Goal: Task Accomplishment & Management: Complete application form

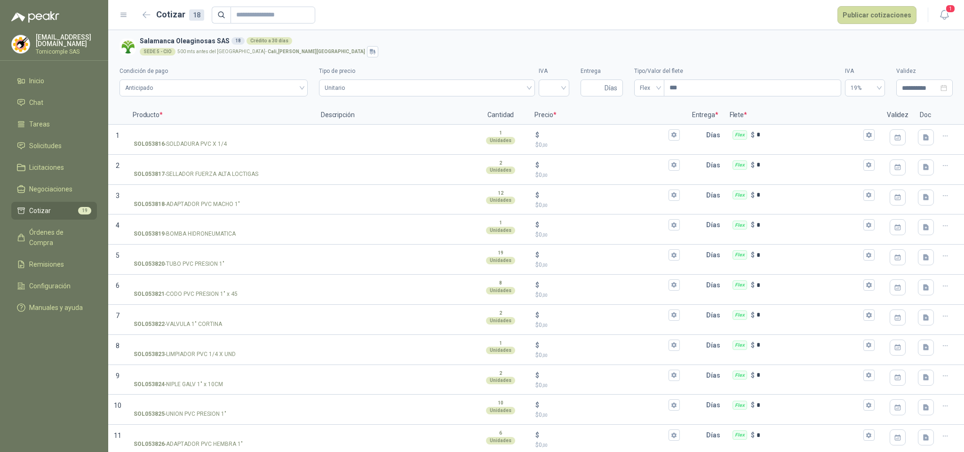
scroll to position [217, 0]
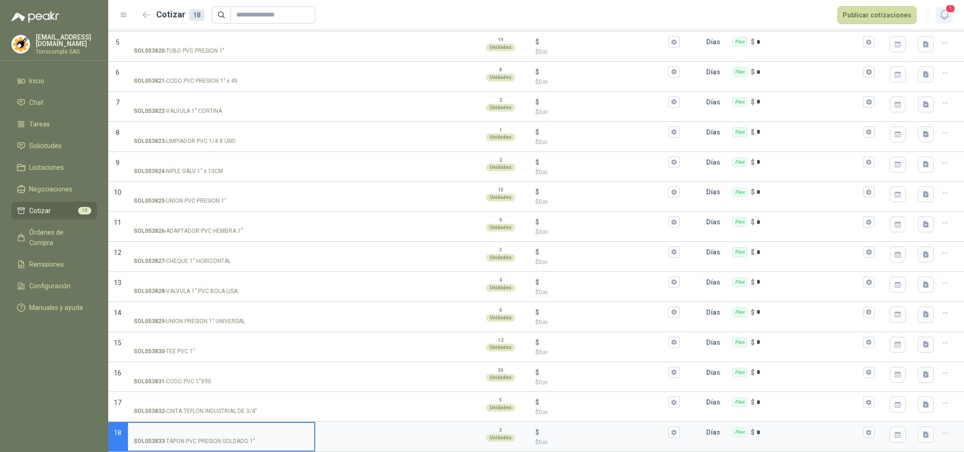
click at [950, 4] on span "1" at bounding box center [950, 8] width 10 height 9
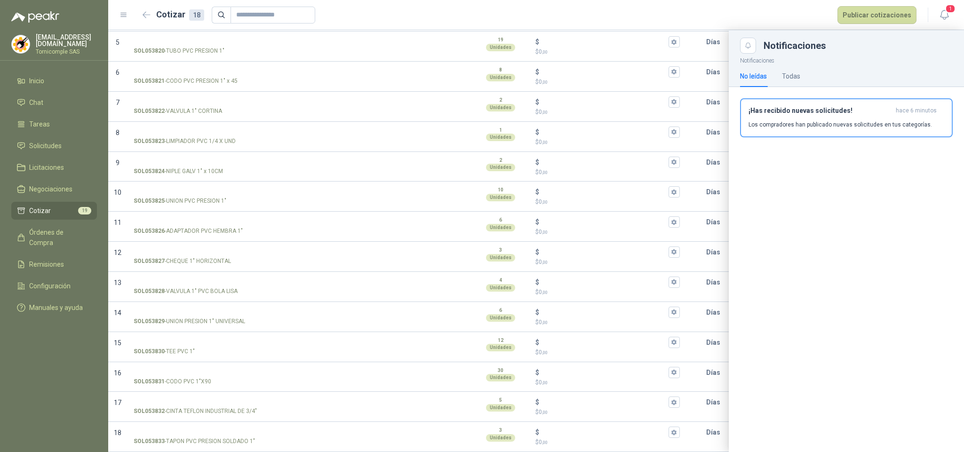
click at [885, 97] on div "¡Has recibido nuevas solicitudes! hace 6 minutos Los compradores han publicado …" at bounding box center [846, 121] width 235 height 69
click at [880, 114] on h3 "¡Has recibido nuevas solicitudes!" at bounding box center [819, 111] width 143 height 8
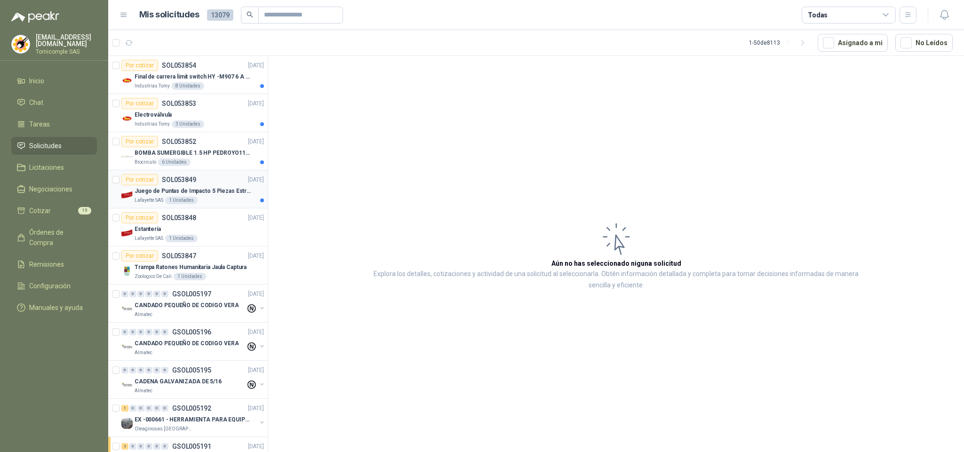
click at [184, 195] on p "Juego de Puntas de Impacto 5 Piezas Estrella PH2 de 2'' Zanco 1/4'' Truper" at bounding box center [193, 191] width 117 height 9
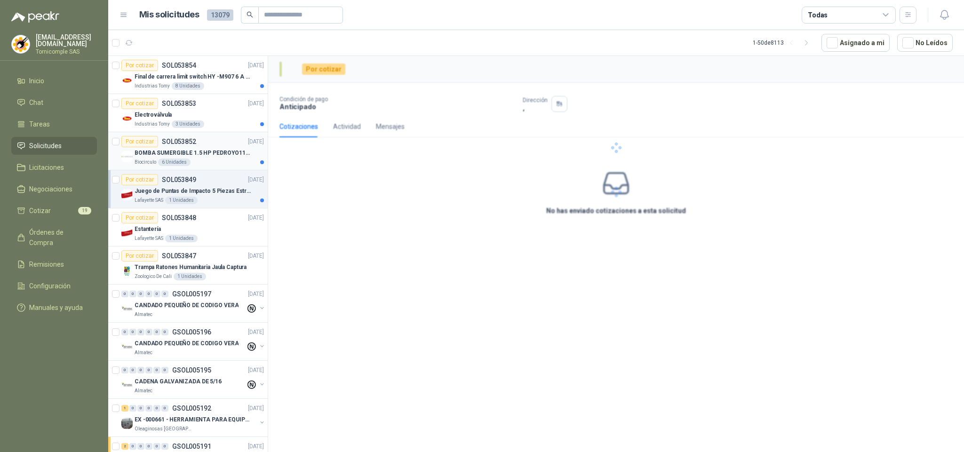
click at [195, 156] on p "BOMBA SUMERGIBLE 1.5 HP PEDROYO110 VOLTIOS" at bounding box center [193, 153] width 117 height 9
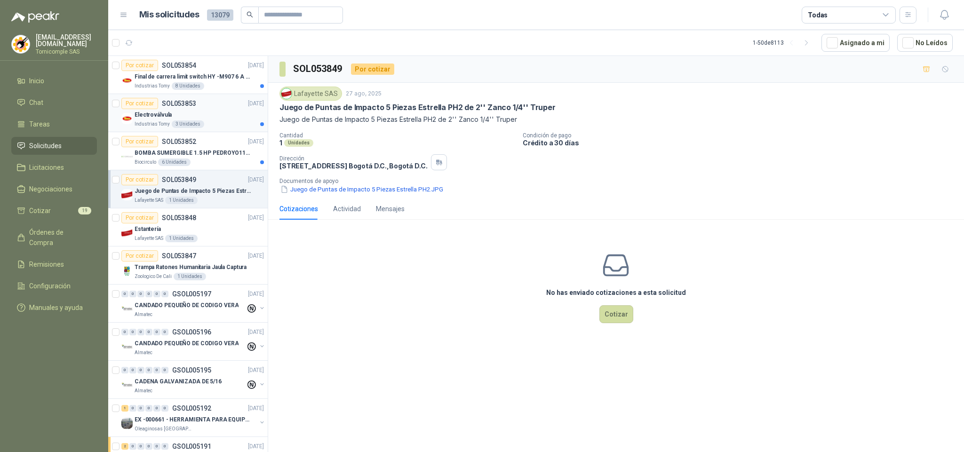
click at [196, 127] on div "3 Unidades" at bounding box center [188, 124] width 32 height 8
click at [196, 80] on p "Final de carrera limit switch HY -M907 6 A - 250 V a.c" at bounding box center [193, 76] width 117 height 9
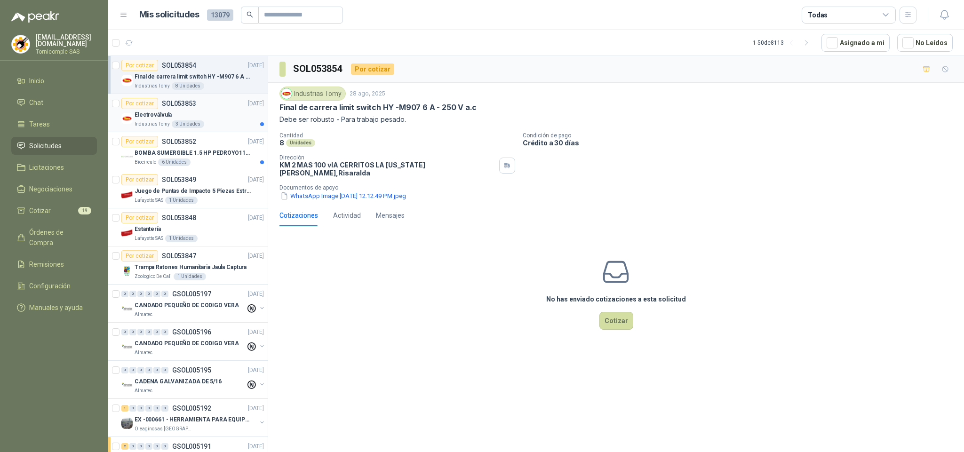
click at [207, 108] on div "Por cotizar SOL053853 [DATE]" at bounding box center [192, 103] width 143 height 11
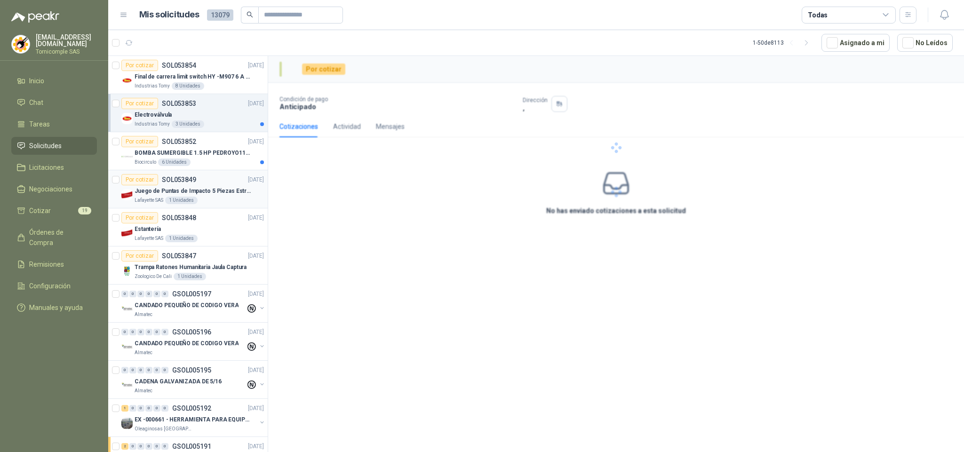
click at [199, 172] on article "Por cotizar SOL053849 [DATE] Juego de Puntas de Impacto 5 Piezas [PERSON_NAME] …" at bounding box center [187, 189] width 159 height 38
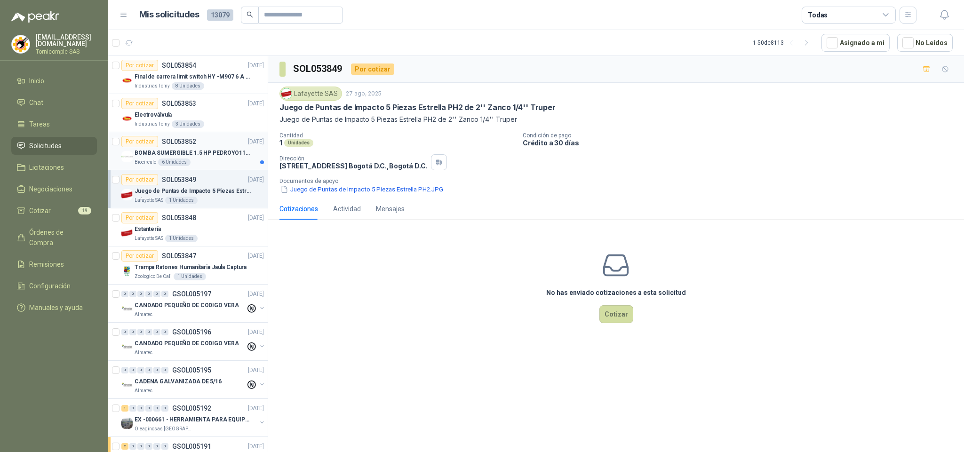
click at [199, 160] on div "Biocirculo 6 Unidades" at bounding box center [199, 163] width 129 height 8
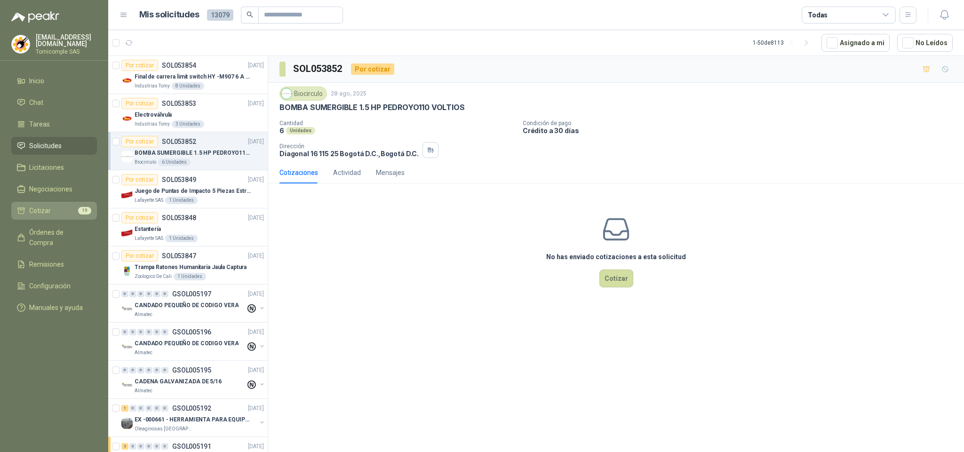
click at [82, 209] on span "19" at bounding box center [84, 211] width 13 height 8
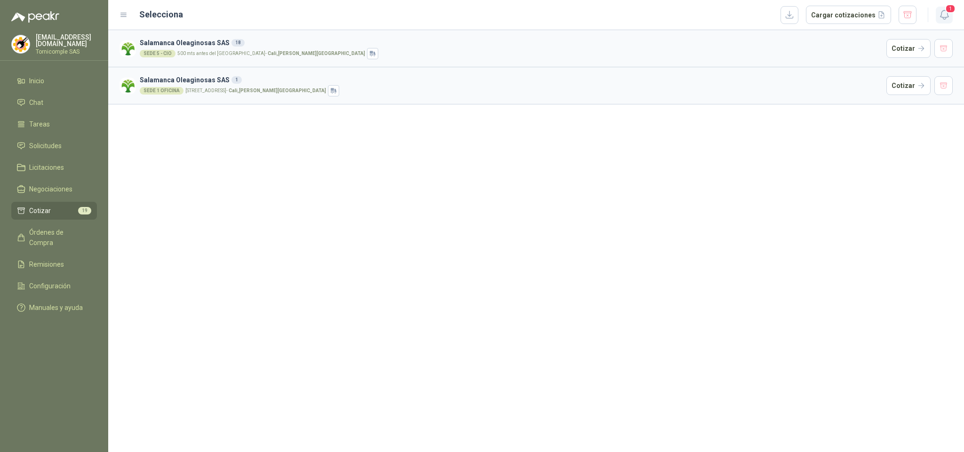
click at [950, 9] on span "1" at bounding box center [950, 8] width 10 height 9
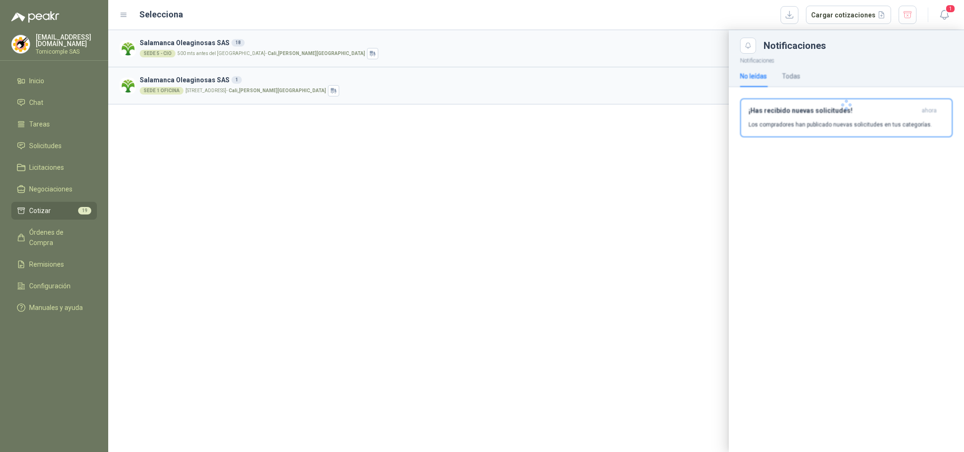
click at [824, 117] on div "¡Has recibido nuevas solicitudes! ahora Los compradores han publicado nuevas so…" at bounding box center [846, 118] width 196 height 22
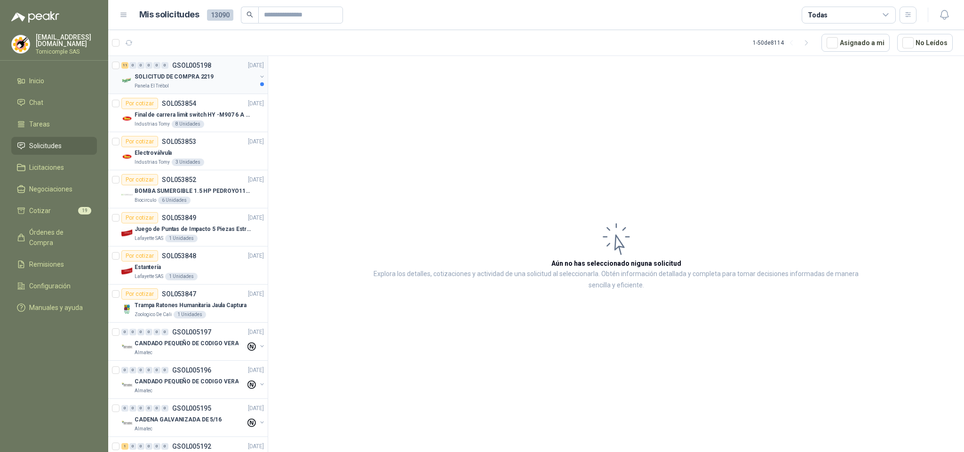
click at [198, 79] on p "SOLICITUD DE COMPRA 2219" at bounding box center [174, 76] width 79 height 9
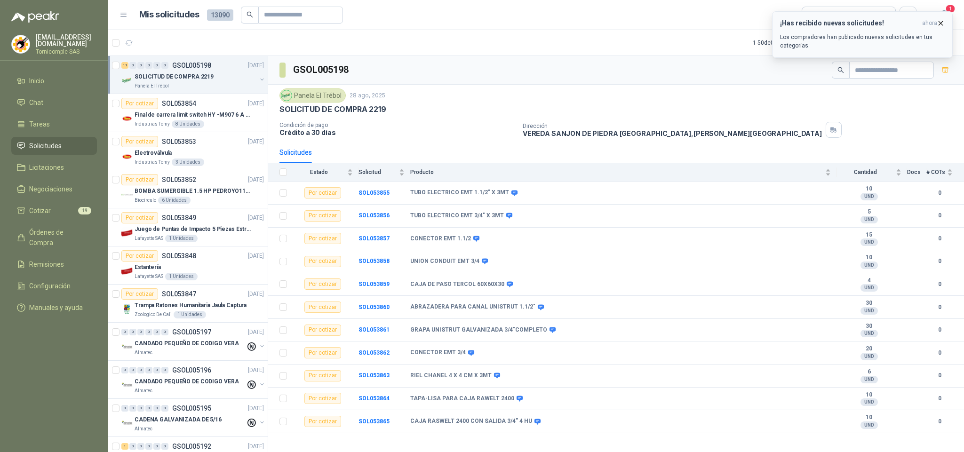
click at [802, 40] on p "Los compradores han publicado nuevas solicitudes en tus categorías." at bounding box center [862, 41] width 165 height 17
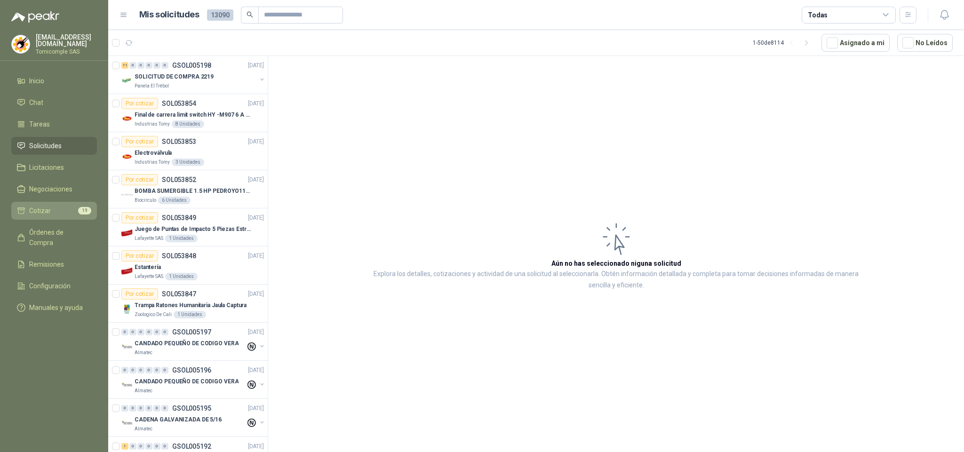
click at [50, 209] on li "Cotizar 19" at bounding box center [54, 211] width 74 height 10
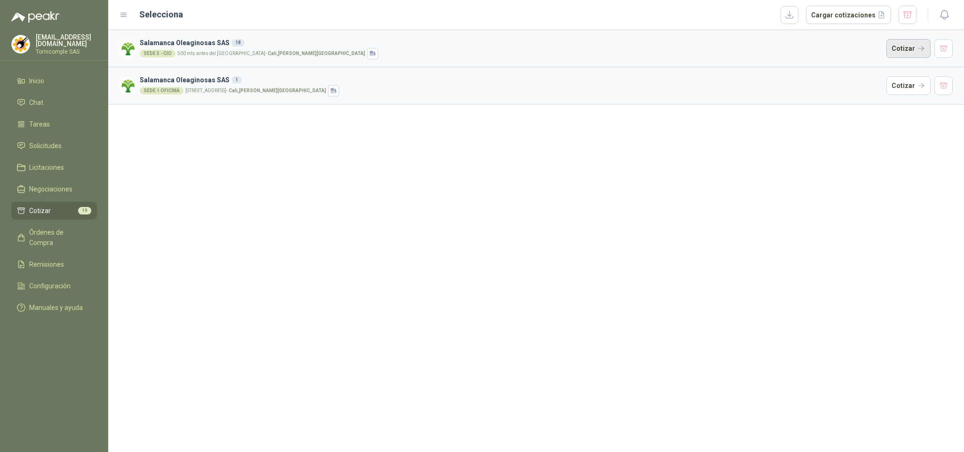
click at [917, 46] on button "Cotizar" at bounding box center [908, 48] width 44 height 19
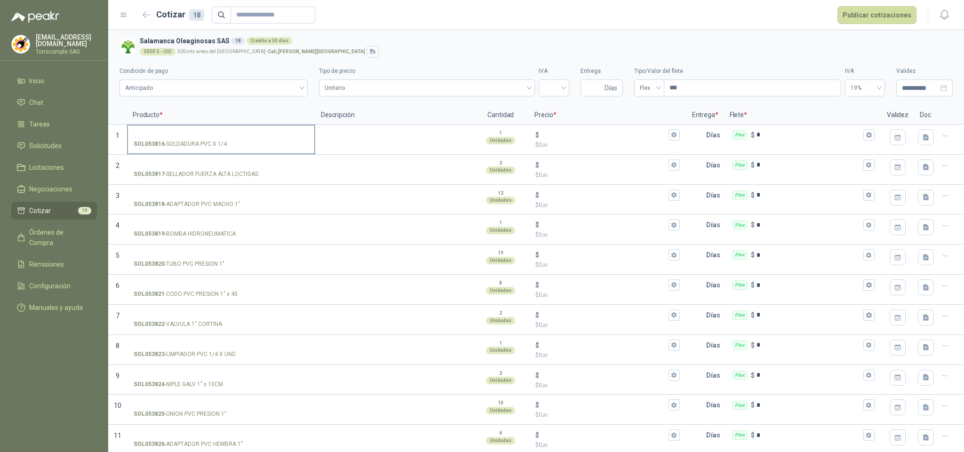
click at [168, 132] on input "SOL053816 - SOLDADURA PVC X 1/4" at bounding box center [221, 135] width 175 height 7
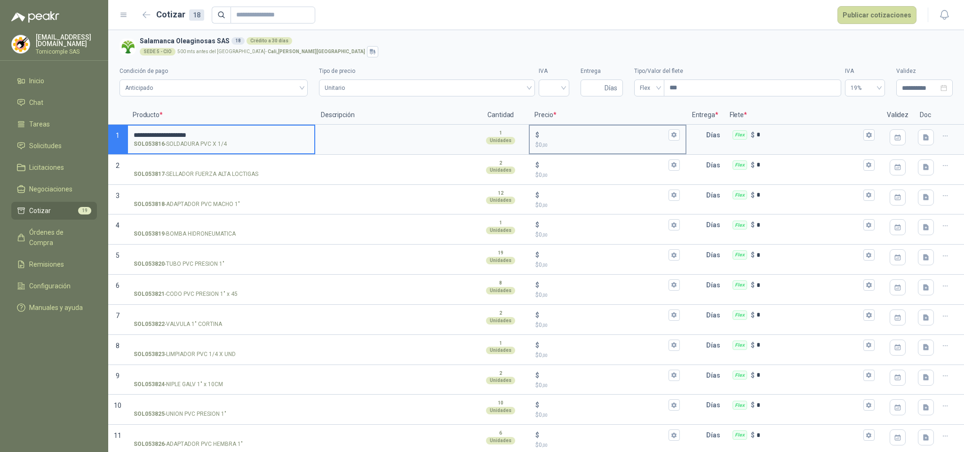
click at [556, 138] on input "$ $ 0 ,00" at bounding box center [603, 134] width 125 height 7
type input "******"
click at [240, 174] on p "SOL053817 - SELLADOR FUERZA ALTA LOCTIGAS" at bounding box center [196, 174] width 125 height 9
click at [240, 169] on input "SOL053817 - SELLADOR FUERZA ALTA LOCTIGAS" at bounding box center [221, 165] width 175 height 7
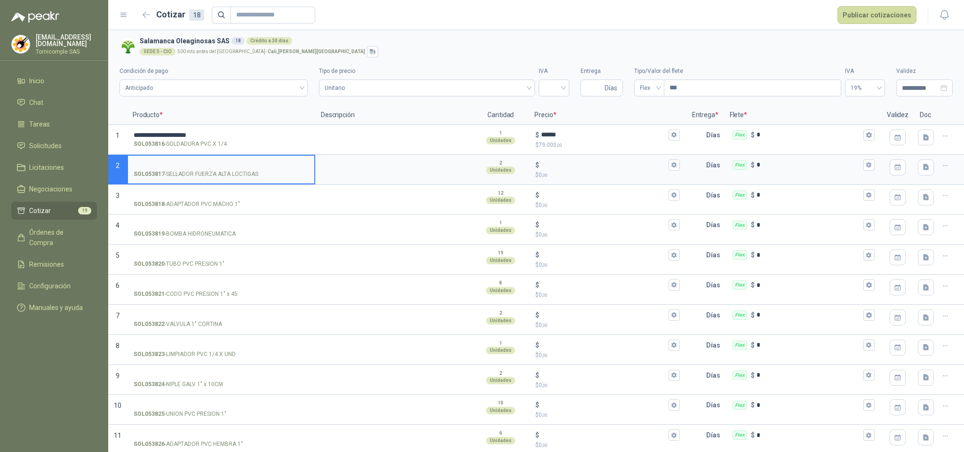
click at [236, 164] on input "SOL053817 - SELLADOR FUERZA ALTA LOCTIGAS" at bounding box center [221, 165] width 175 height 7
click at [535, 168] on p "$" at bounding box center [537, 165] width 4 height 10
click at [541, 168] on input "$ $ 0 ,00" at bounding box center [603, 164] width 125 height 7
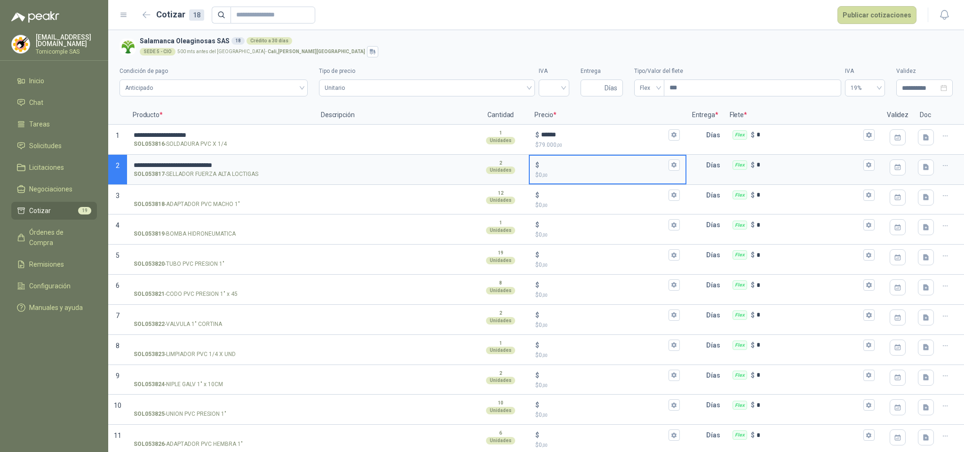
click at [545, 168] on input "$ $ 0 ,00" at bounding box center [603, 164] width 125 height 7
type input "******"
click at [216, 192] on input "SOL053818 - ADAPTADOR PVC MACHO 1"" at bounding box center [221, 195] width 175 height 7
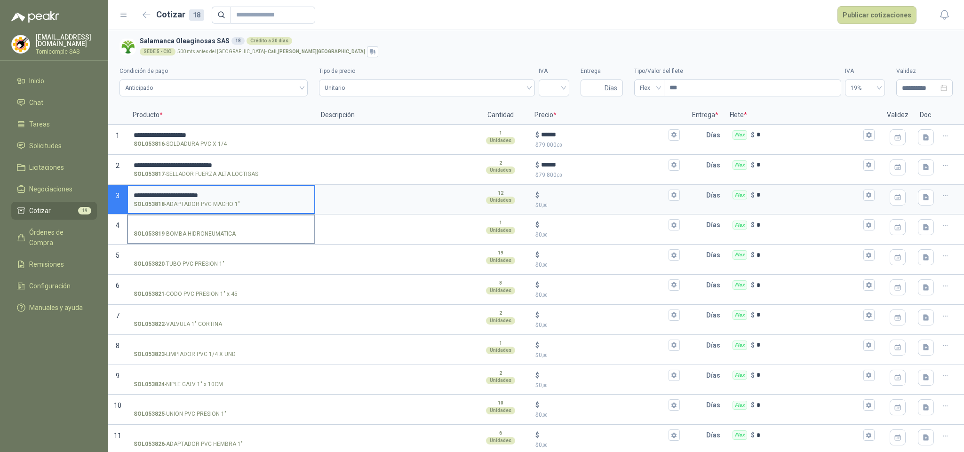
click at [202, 220] on label "SOL053819 - BOMBA HIDRONEUMATICA" at bounding box center [221, 228] width 186 height 27
click at [202, 222] on input "SOL053819 - BOMBA HIDRONEUMATICA" at bounding box center [221, 225] width 175 height 7
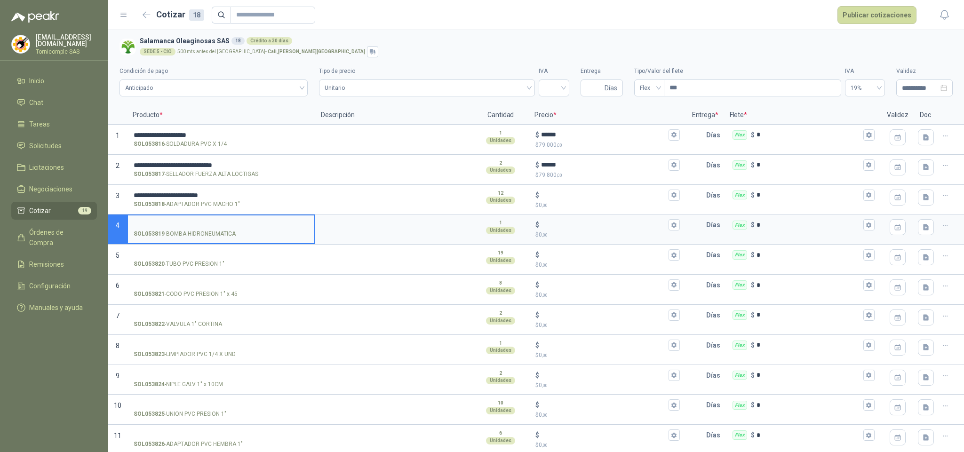
click at [205, 225] on input "SOL053819 - BOMBA HIDRONEUMATICA" at bounding box center [221, 225] width 175 height 7
drag, startPoint x: 131, startPoint y: 236, endPoint x: 161, endPoint y: 234, distance: 30.1
click at [164, 234] on label "SOL053819 - BOMBA HIDRONEUMATICA" at bounding box center [221, 228] width 186 height 27
copy p "SOL053819 -"
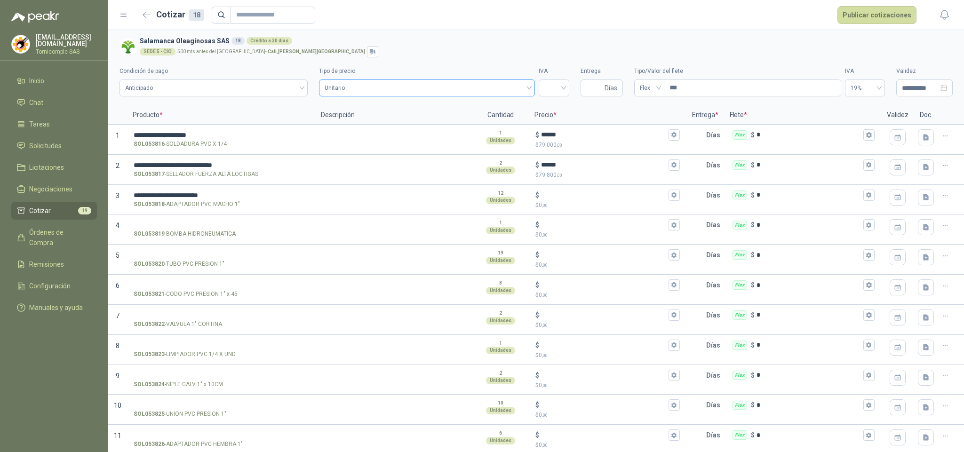
click at [515, 84] on span "Unitario" at bounding box center [427, 88] width 205 height 14
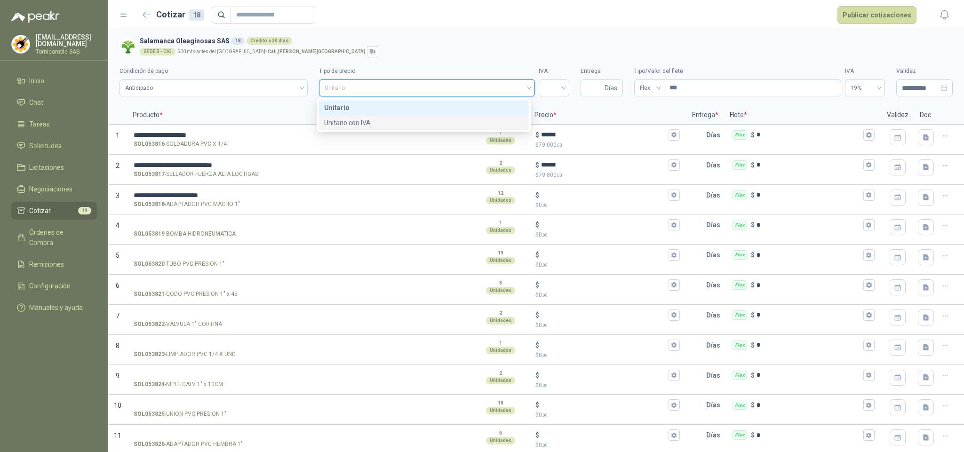
click at [480, 123] on div "Unitario con IVA" at bounding box center [423, 123] width 199 height 10
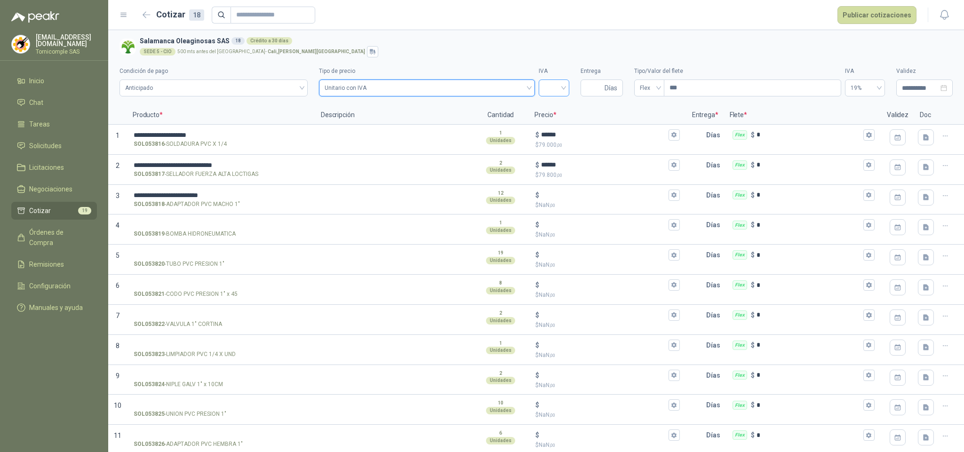
click at [559, 89] on div at bounding box center [554, 88] width 31 height 17
click at [558, 119] on div "5%" at bounding box center [549, 122] width 27 height 15
click at [553, 88] on span "5%" at bounding box center [553, 88] width 19 height 14
click at [555, 103] on div "19%" at bounding box center [550, 108] width 16 height 10
click at [605, 81] on span "Días" at bounding box center [611, 88] width 13 height 16
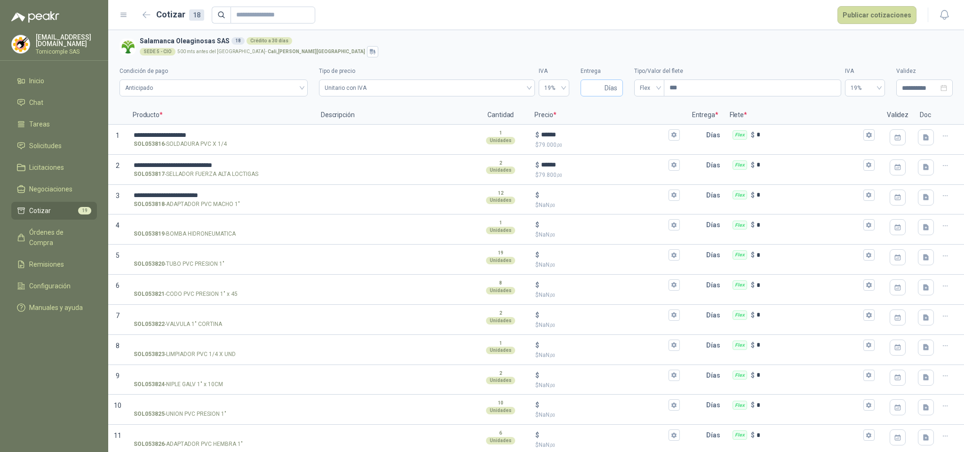
click at [605, 89] on span "Días" at bounding box center [611, 88] width 13 height 16
type input "*"
click at [650, 95] on span at bounding box center [649, 88] width 19 height 16
type input "*"
click at [641, 120] on div "Incluido" at bounding box center [645, 123] width 16 height 10
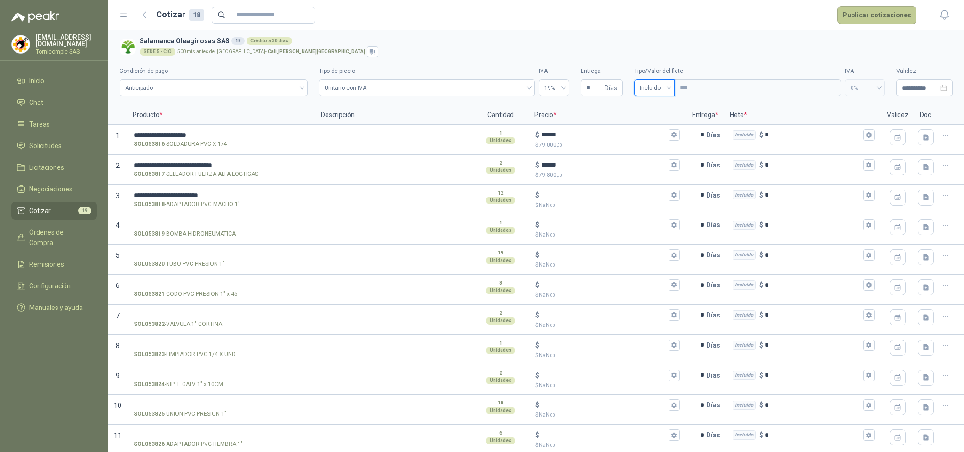
click at [881, 17] on button "Publicar cotizaciones" at bounding box center [876, 15] width 79 height 18
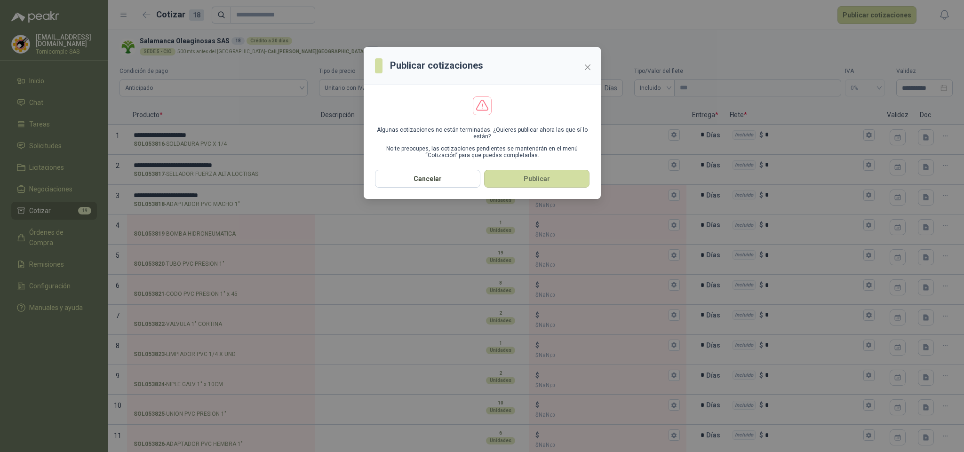
click at [577, 170] on section "Algunas cotizaciones no están terminadas. ¿Quieres publicar ahora las que sí lo…" at bounding box center [482, 127] width 237 height 85
click at [590, 68] on icon "close" at bounding box center [588, 68] width 8 height 8
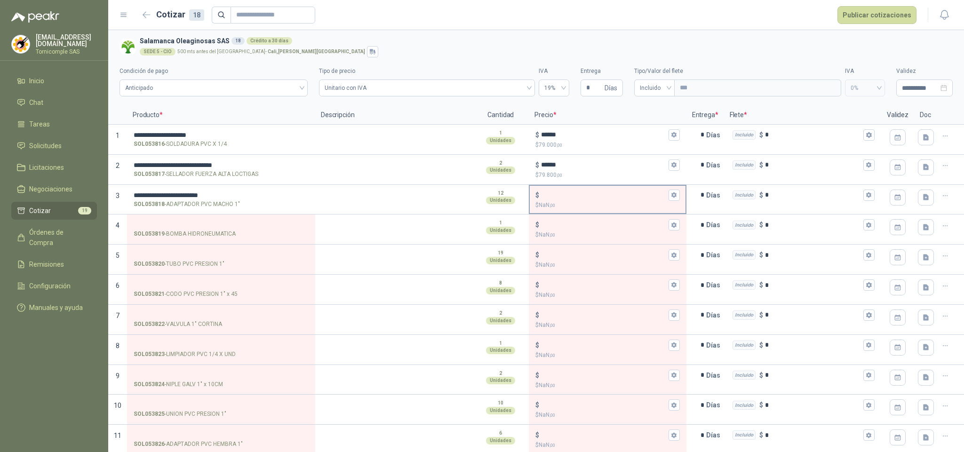
click at [562, 192] on input "$ $ NaN ,00" at bounding box center [603, 194] width 125 height 7
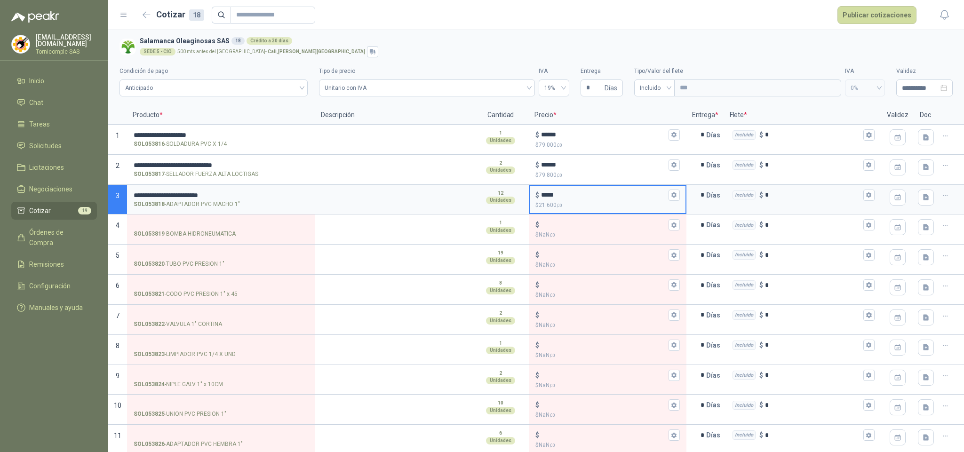
type input "*****"
click at [869, 13] on button "Publicar cotizaciones" at bounding box center [876, 15] width 79 height 18
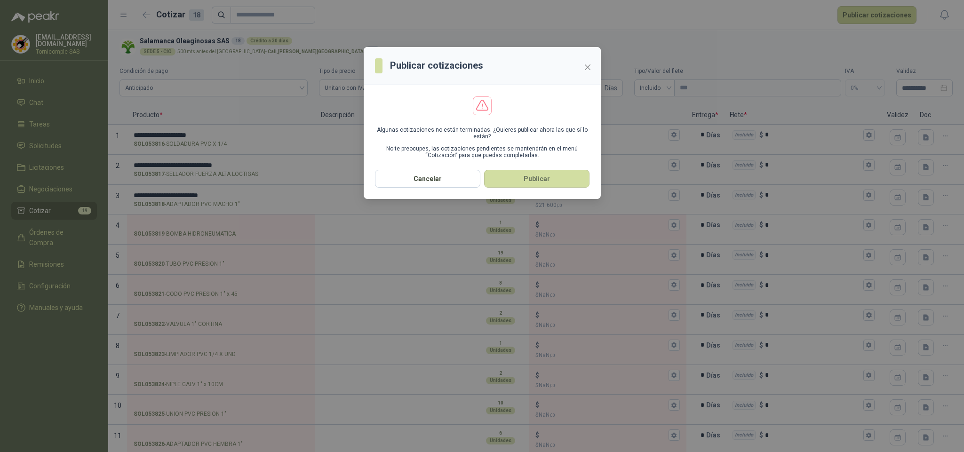
click at [534, 178] on button "Publicar" at bounding box center [536, 179] width 105 height 18
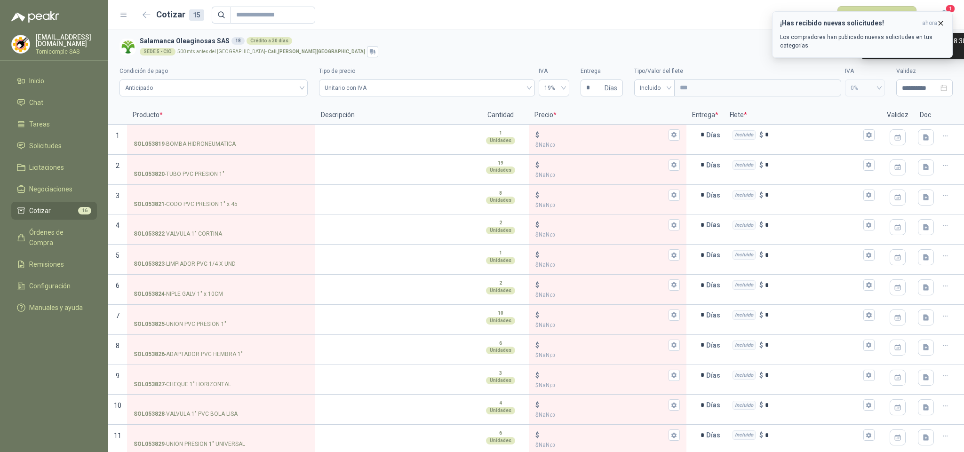
click at [930, 25] on span "ahora" at bounding box center [929, 23] width 15 height 8
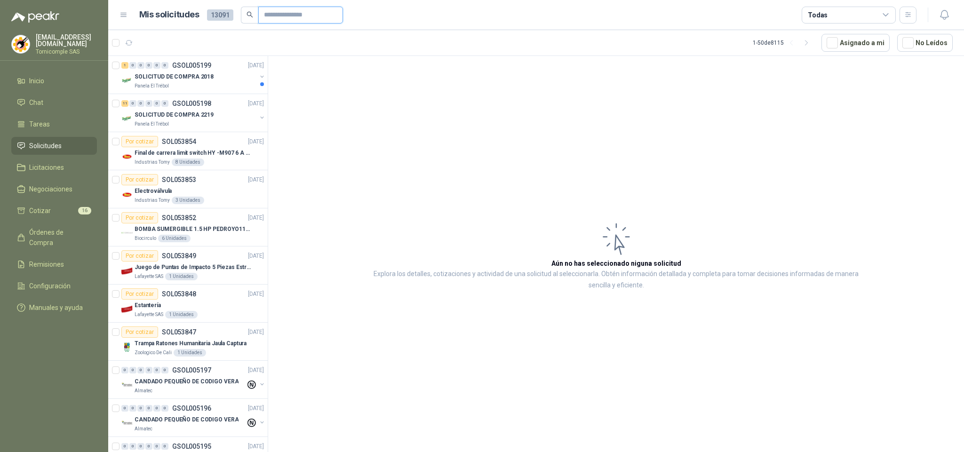
click at [284, 10] on input "text" at bounding box center [297, 15] width 66 height 16
paste input "**********"
type input "**********"
click at [345, 15] on icon "close-circle" at bounding box center [345, 15] width 6 height 6
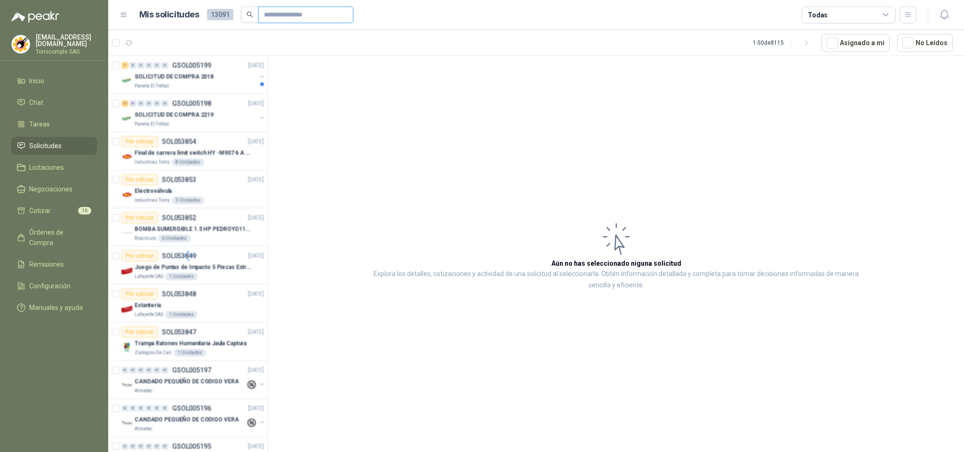
scroll to position [0, 0]
click at [54, 206] on li "Cotizar 16" at bounding box center [54, 211] width 74 height 10
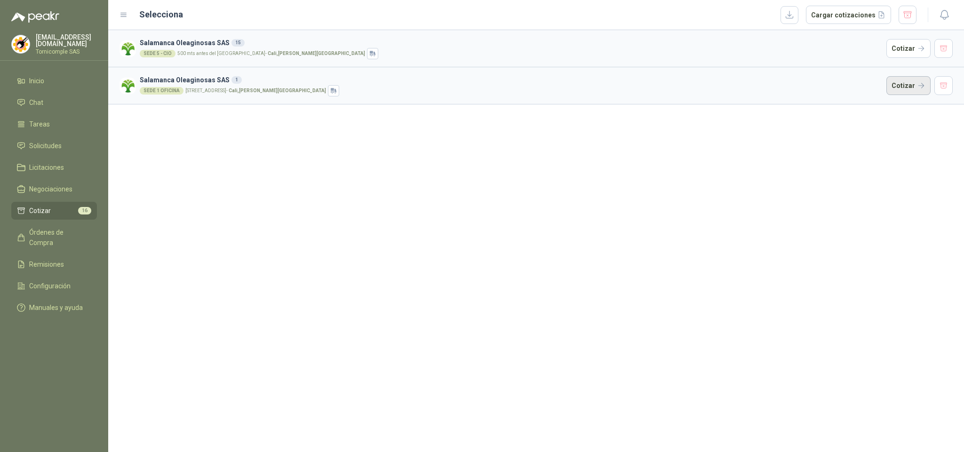
click at [895, 83] on button "Cotizar" at bounding box center [908, 85] width 44 height 19
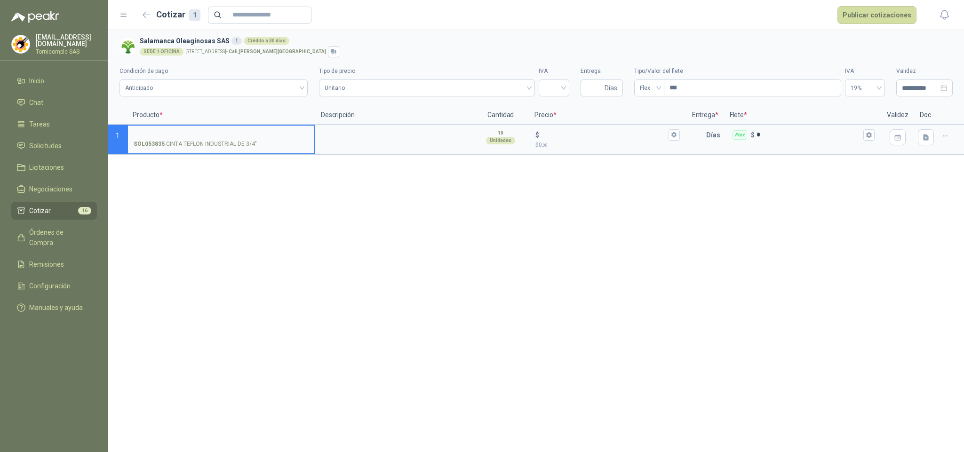
click at [62, 211] on li "Cotizar 16" at bounding box center [54, 211] width 74 height 10
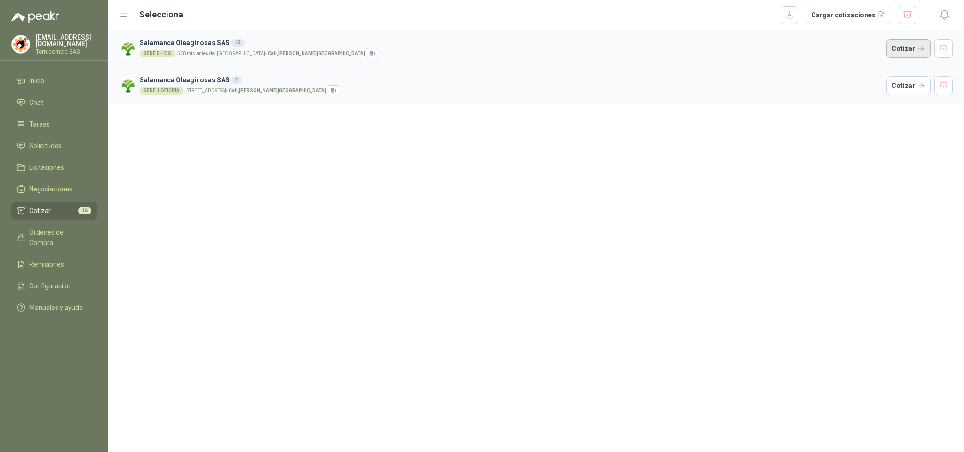
click at [900, 48] on button "Cotizar" at bounding box center [908, 48] width 44 height 19
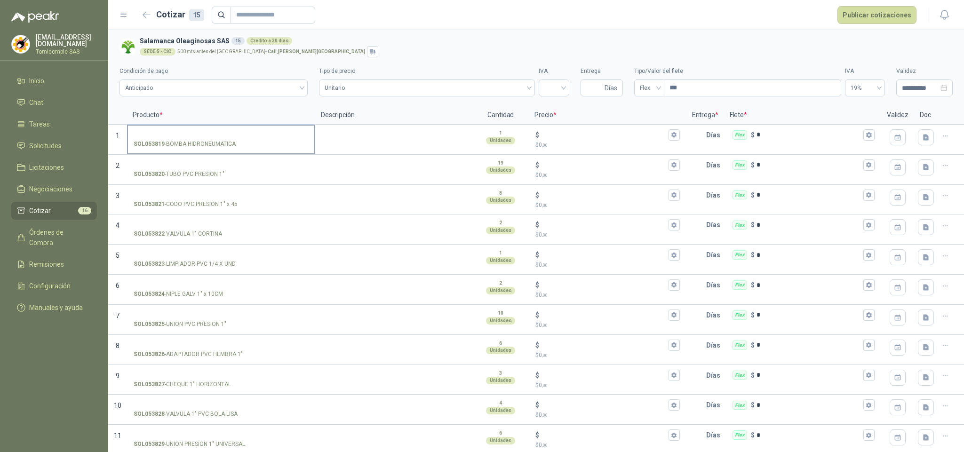
click at [221, 135] on input "SOL053819 - BOMBA HIDRONEUMATICA" at bounding box center [221, 135] width 175 height 7
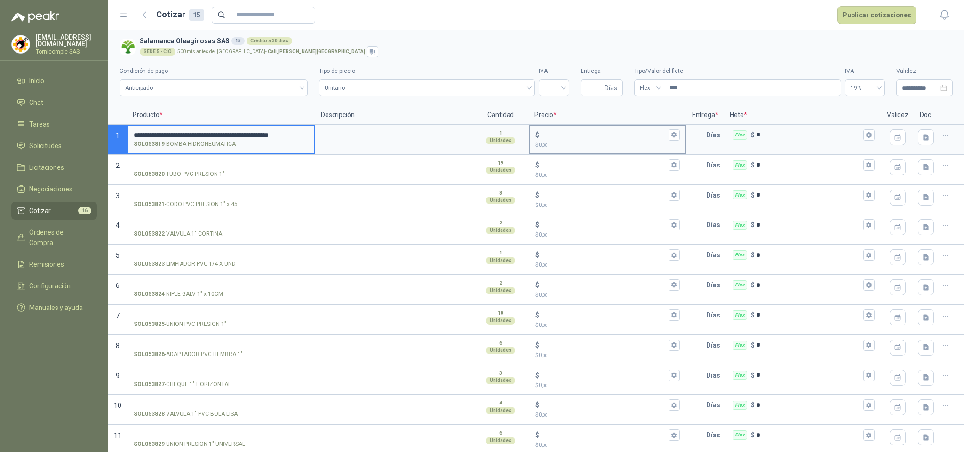
click at [576, 135] on input "$ $ 0 ,00" at bounding box center [603, 134] width 125 height 7
type input "*******"
click at [497, 78] on div "Tipo de precio Unitario" at bounding box center [427, 82] width 216 height 30
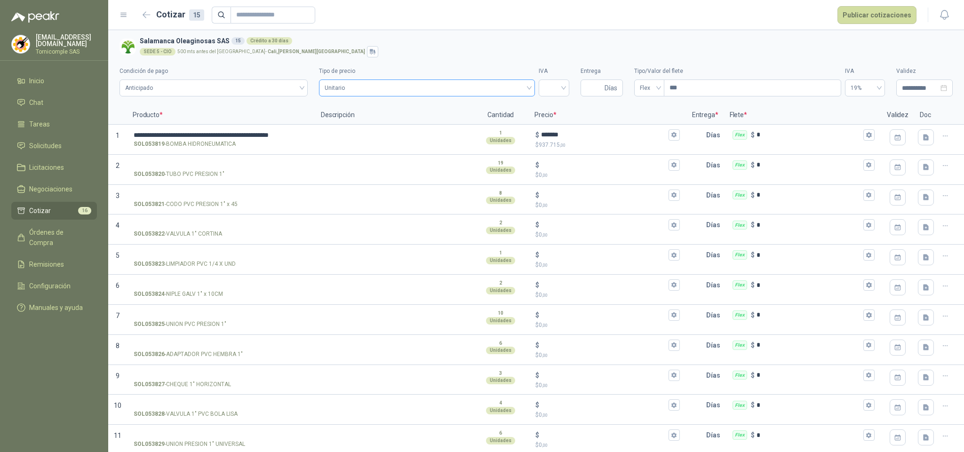
click at [503, 86] on span "Unitario" at bounding box center [427, 88] width 205 height 14
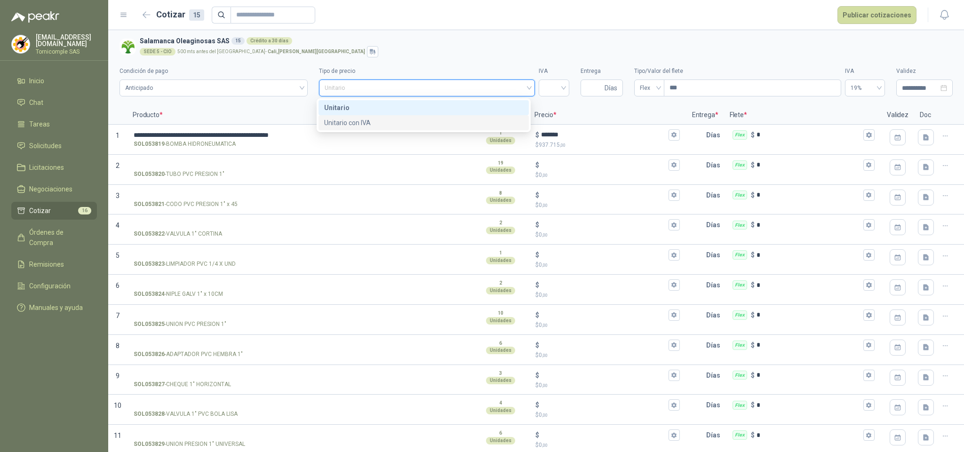
click at [468, 123] on div "Unitario con IVA" at bounding box center [423, 123] width 199 height 10
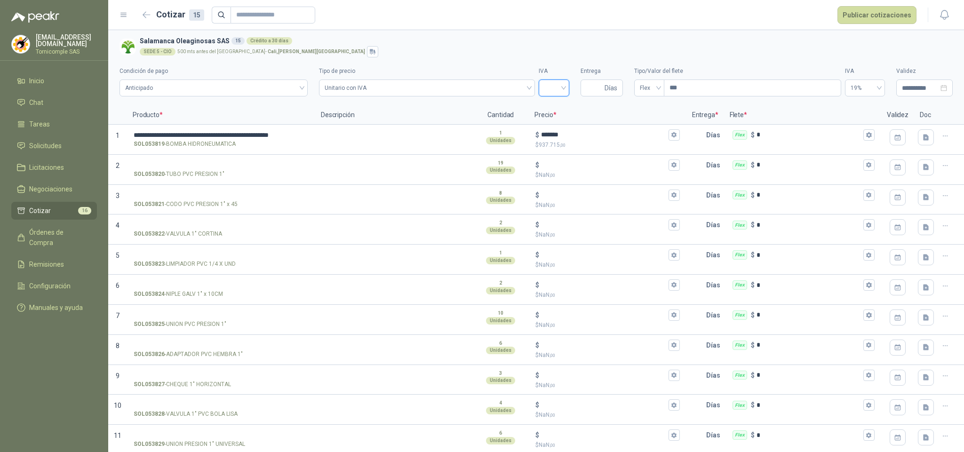
click at [558, 92] on input "search" at bounding box center [553, 87] width 19 height 14
click at [555, 106] on div "19%" at bounding box center [550, 108] width 16 height 10
click at [586, 92] on input "Entrega" at bounding box center [594, 88] width 16 height 16
type input "*"
click at [652, 88] on span "Flex" at bounding box center [649, 88] width 19 height 14
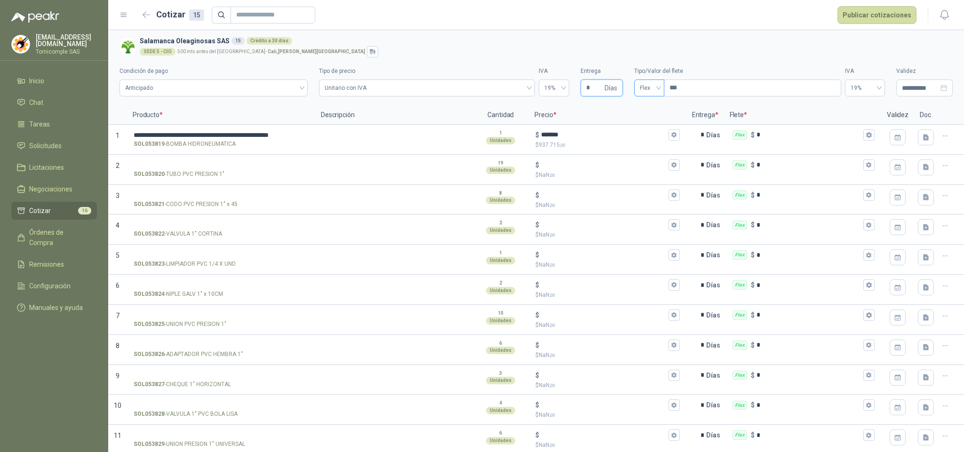
type input "*"
click at [644, 119] on div "Incluido" at bounding box center [645, 123] width 16 height 10
click at [202, 166] on input "SOL053820 - TUBO PVC PRESION 1"" at bounding box center [221, 165] width 175 height 7
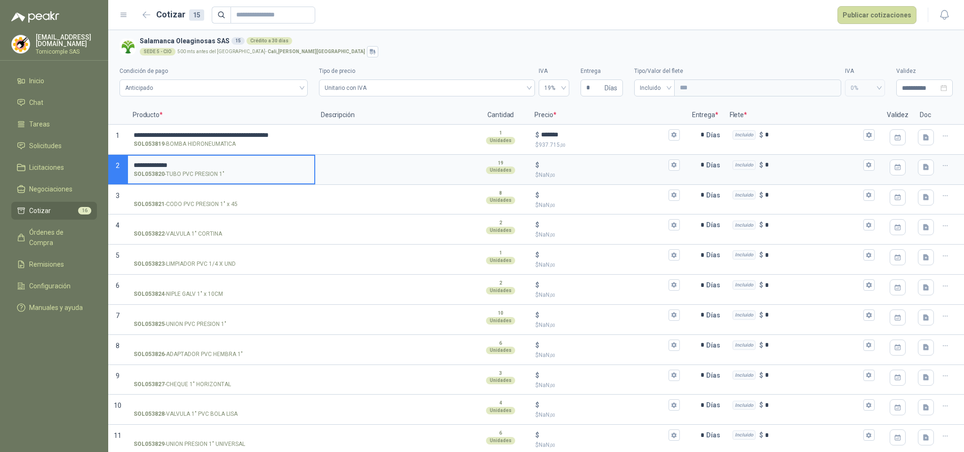
click at [195, 164] on input "**********" at bounding box center [221, 165] width 175 height 7
type input "**********"
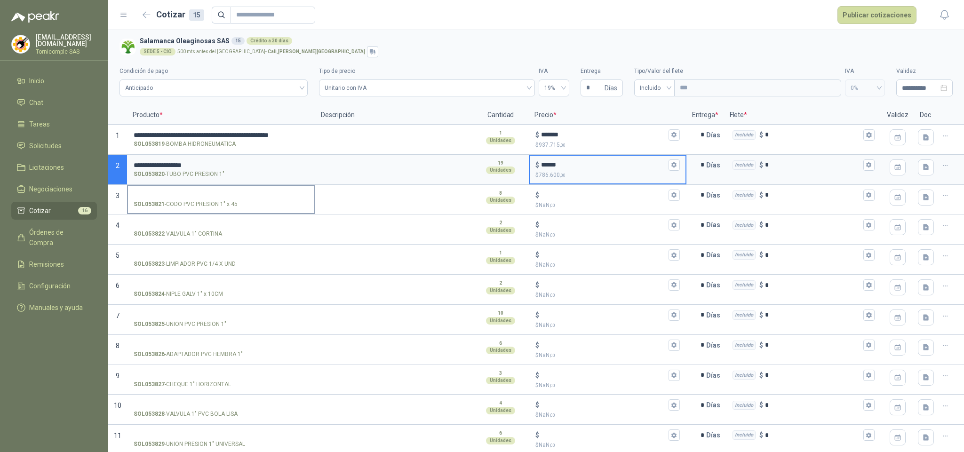
type input "******"
click at [200, 193] on input "SOL053821 - CODO PVC PRESION 1" x 45" at bounding box center [221, 195] width 175 height 7
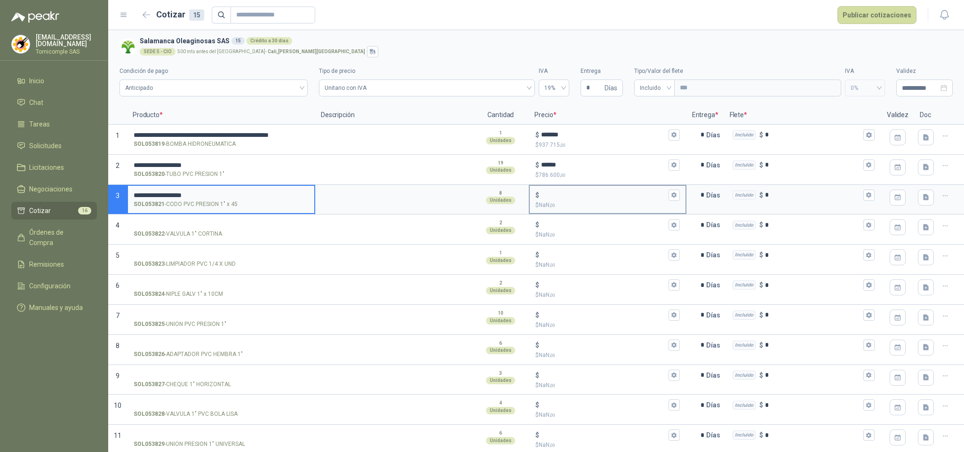
click at [559, 199] on input "$ $ NaN ,00" at bounding box center [603, 194] width 125 height 7
type input "*****"
click at [192, 228] on input "SOL053822 - VALVULA 1" CORTINA" at bounding box center [221, 225] width 175 height 7
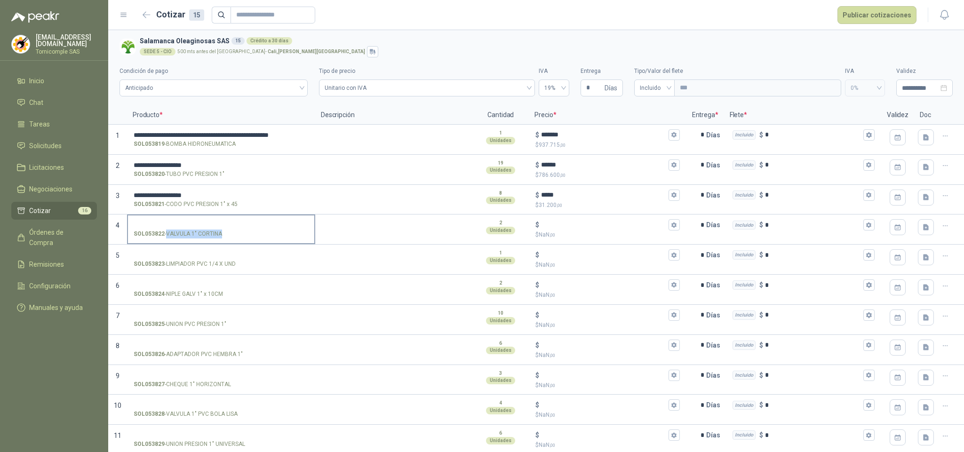
drag, startPoint x: 167, startPoint y: 236, endPoint x: 221, endPoint y: 236, distance: 53.6
click at [221, 236] on p "SOL053822 - VALVULA 1" CORTINA" at bounding box center [178, 234] width 88 height 9
copy p "VALVULA 1" CORTINA"
click at [209, 227] on input "SOL053822 - VALVULA 1" CORTINA" at bounding box center [221, 225] width 175 height 7
click at [881, 17] on button "Publicar cotizaciones" at bounding box center [876, 15] width 79 height 18
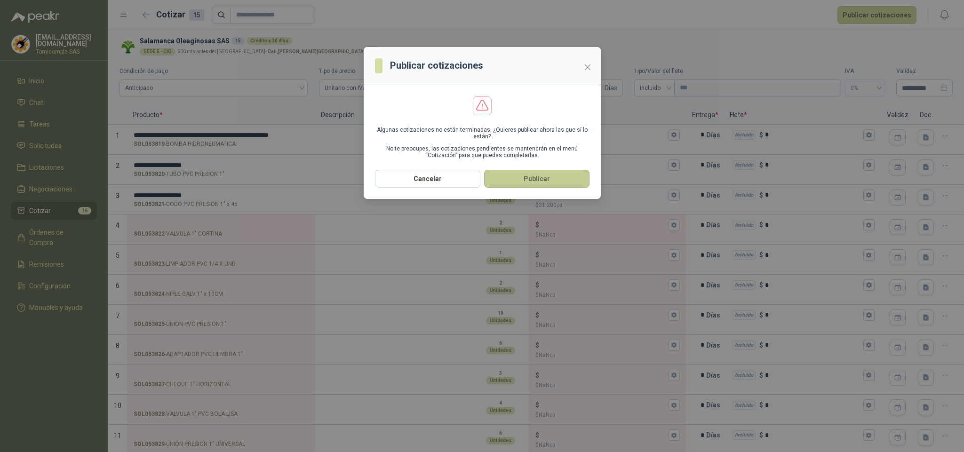
click at [572, 175] on button "Publicar" at bounding box center [536, 179] width 105 height 18
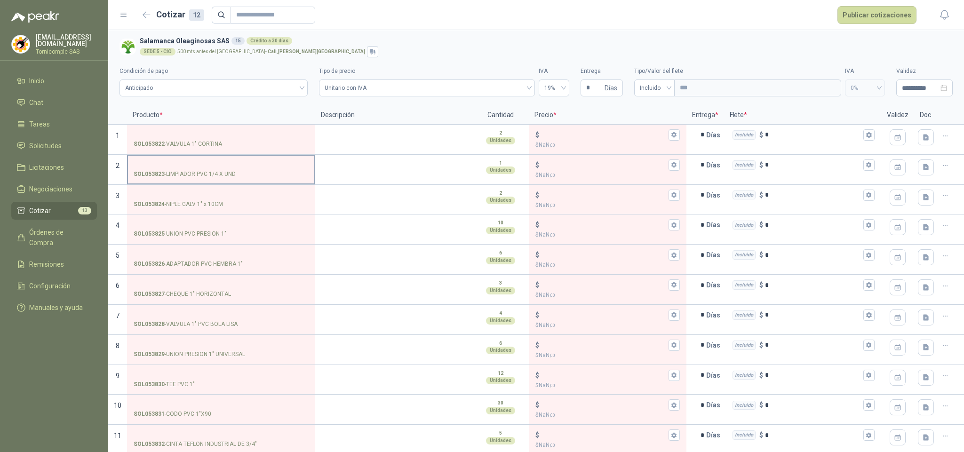
drag, startPoint x: 205, startPoint y: 169, endPoint x: 203, endPoint y: 161, distance: 8.1
click at [203, 163] on label "SOL053823 - LIMPIADOR PVC 1/4 X UND" at bounding box center [221, 169] width 186 height 27
click at [203, 162] on input "SOL053823 - LIMPIADOR PVC 1/4 X UND" at bounding box center [221, 165] width 175 height 7
click at [565, 163] on input "$ $ NaN ,00" at bounding box center [603, 164] width 125 height 7
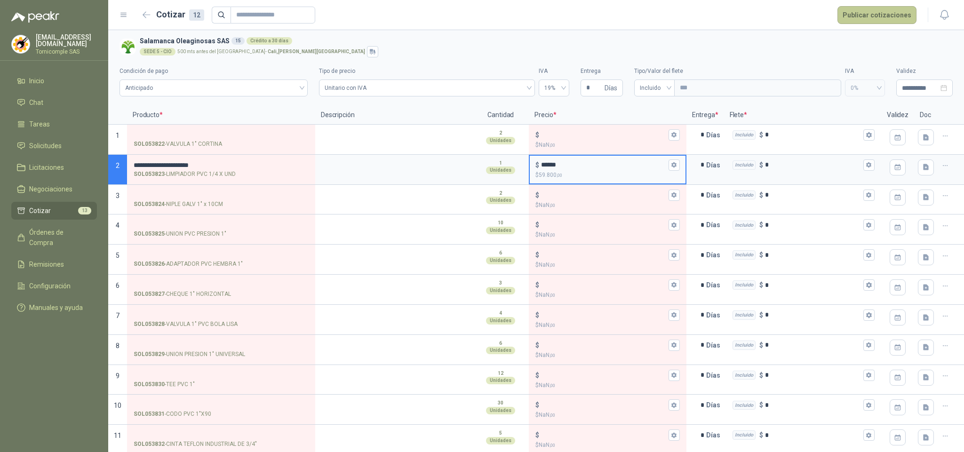
type input "******"
click at [871, 14] on button "Publicar cotizaciones" at bounding box center [876, 15] width 79 height 18
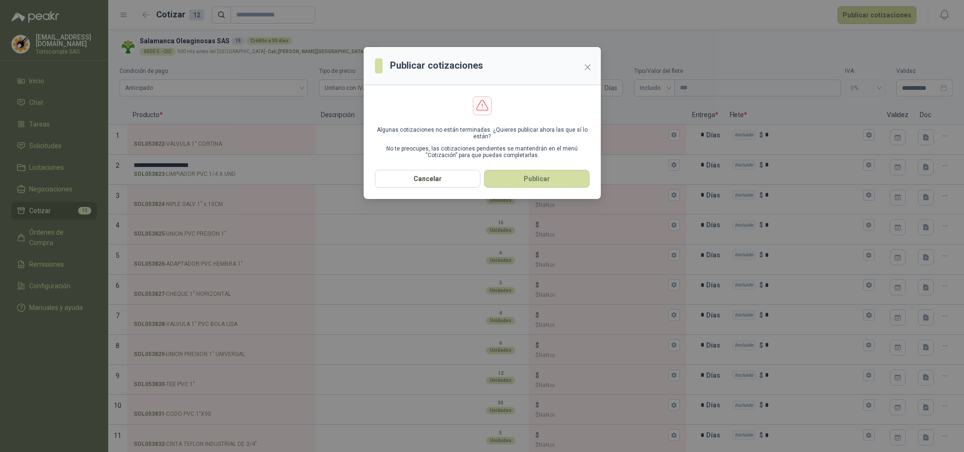
click at [581, 170] on section "Algunas cotizaciones no están terminadas. ¿Quieres publicar ahora las que sí lo…" at bounding box center [482, 127] width 237 height 85
click at [535, 183] on button "Publicar" at bounding box center [536, 179] width 105 height 18
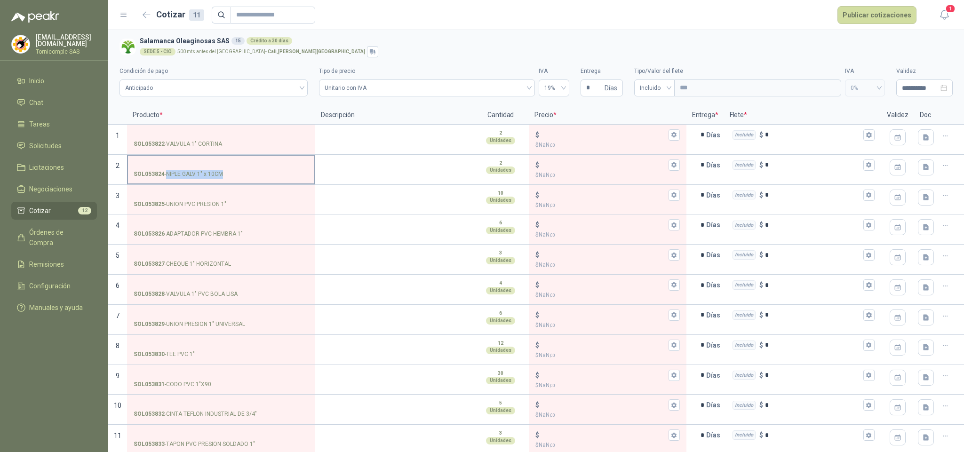
drag, startPoint x: 167, startPoint y: 174, endPoint x: 223, endPoint y: 174, distance: 56.0
click at [223, 174] on p "SOL053824 - NIPLE GALV 1" x 10CM" at bounding box center [178, 174] width 89 height 9
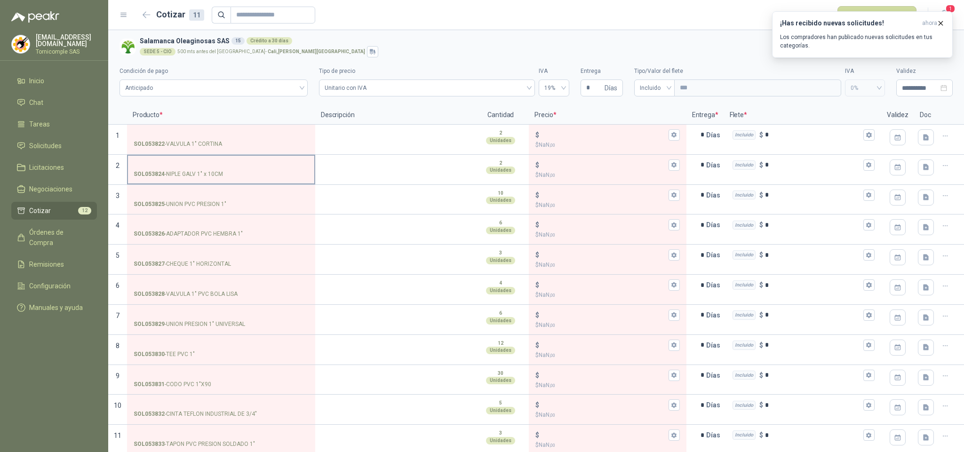
click at [209, 159] on label "SOL053824 - NIPLE GALV 1" x 10CM" at bounding box center [221, 169] width 186 height 27
click at [209, 162] on input "SOL053824 - NIPLE GALV 1" x 10CM" at bounding box center [221, 165] width 175 height 7
click at [551, 167] on input "$ $ NaN ,00" at bounding box center [603, 164] width 125 height 7
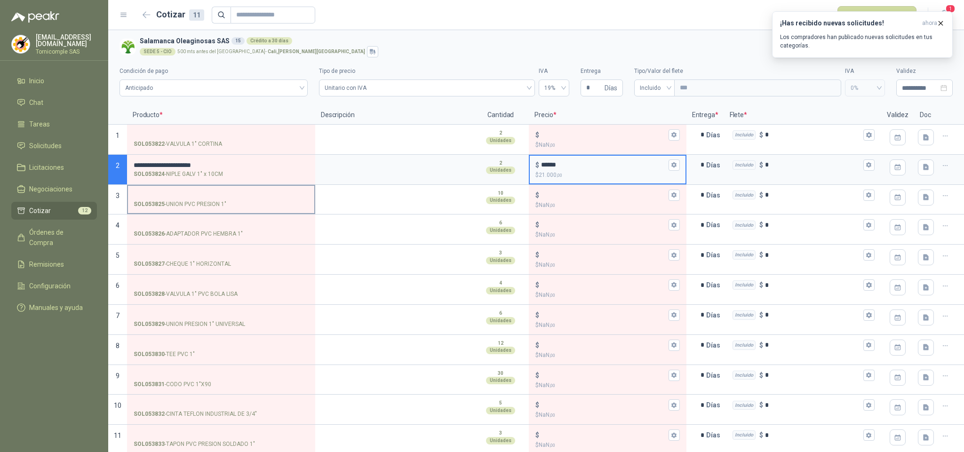
type input "******"
click at [195, 198] on input "SOL053825 - UNION PVC PRESION 1"" at bounding box center [221, 195] width 175 height 7
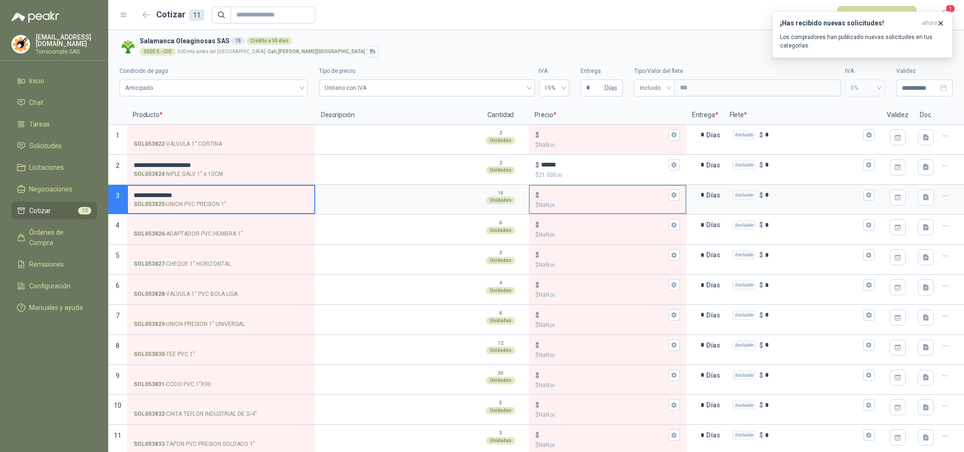
click at [613, 198] on input "$ $ NaN ,00" at bounding box center [603, 194] width 125 height 7
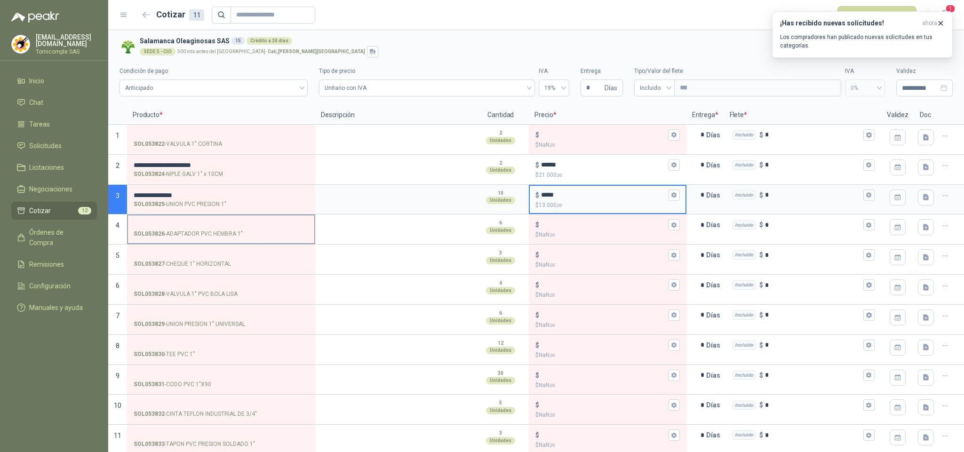
type input "*****"
click at [183, 228] on input "SOL053826 - ADAPTADOR PVC HEMBRA 1"" at bounding box center [221, 225] width 175 height 7
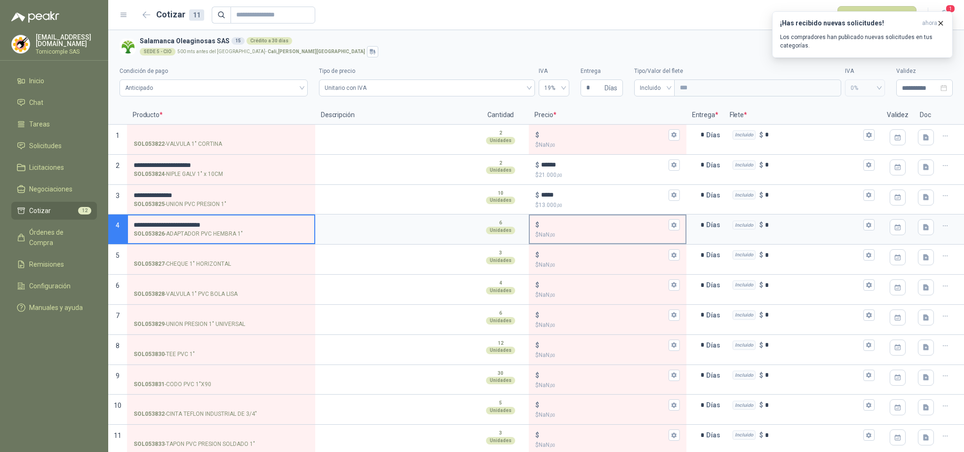
click at [552, 231] on div "$" at bounding box center [607, 224] width 144 height 11
click at [552, 229] on input "$ $ NaN ,00" at bounding box center [603, 225] width 125 height 7
click at [555, 226] on input "$ $ NaN ,00" at bounding box center [603, 225] width 125 height 7
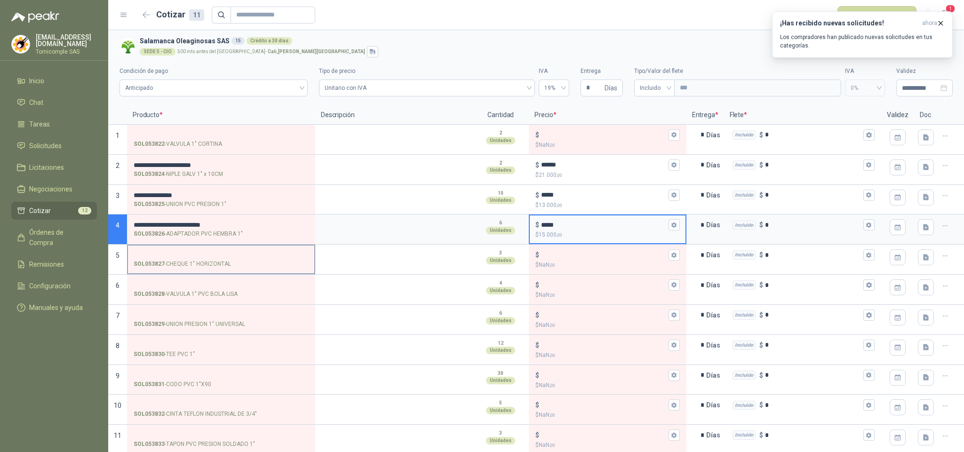
type input "*****"
click at [242, 250] on label "SOL053827 - CHEQUE 1" HORIZONTAL" at bounding box center [221, 259] width 186 height 27
click at [242, 252] on input "SOL053827 - CHEQUE 1" HORIZONTAL" at bounding box center [221, 255] width 175 height 7
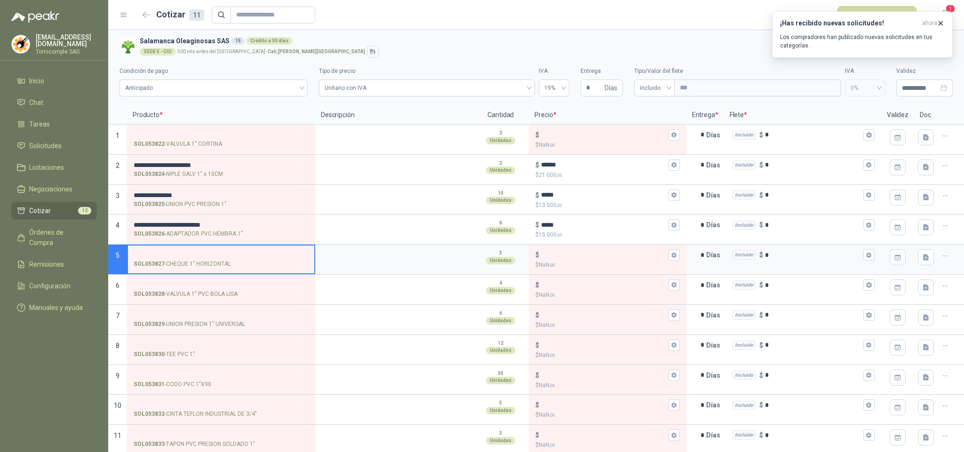
click at [240, 254] on input "SOL053827 - CHEQUE 1" HORIZONTAL" at bounding box center [221, 255] width 175 height 7
click at [585, 260] on div "$" at bounding box center [607, 254] width 144 height 11
click at [585, 259] on input "$ $ NaN ,00" at bounding box center [603, 255] width 125 height 7
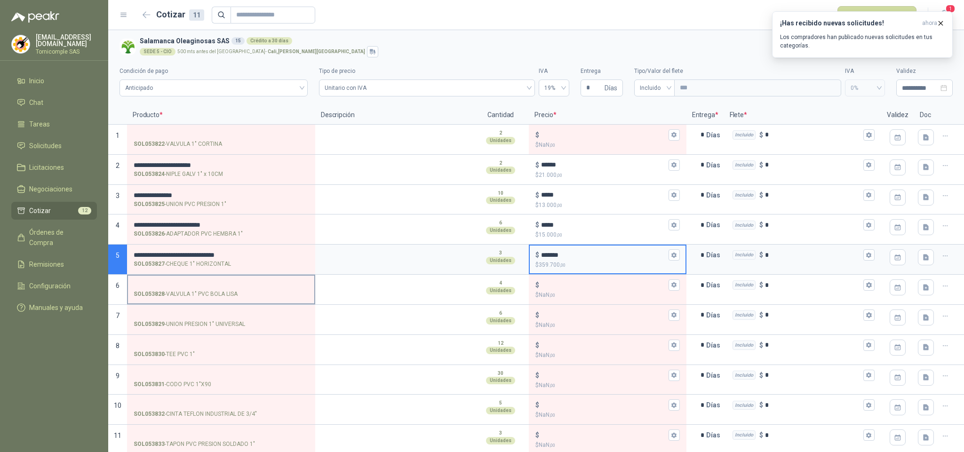
type input "*******"
click at [228, 284] on input "SOL053828 - VALVULA 1" PVC [PERSON_NAME]" at bounding box center [221, 285] width 175 height 7
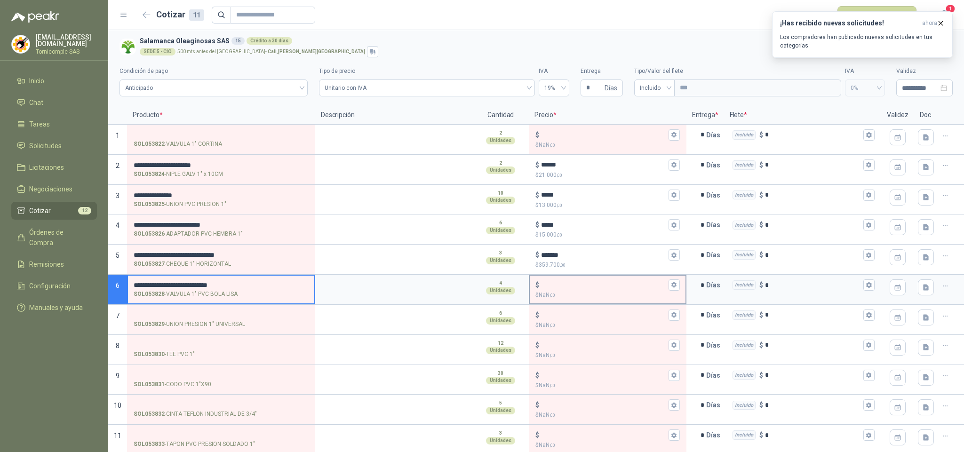
click at [598, 284] on input "$ $ NaN ,00" at bounding box center [603, 285] width 125 height 7
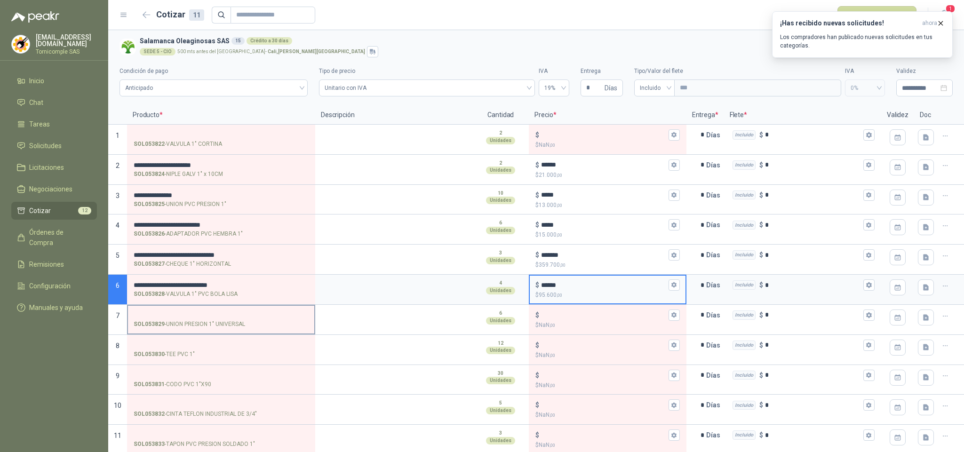
type input "******"
click at [234, 318] on input "SOL053829 - UNION PRESION 1" UNIVERSAL" at bounding box center [221, 315] width 175 height 7
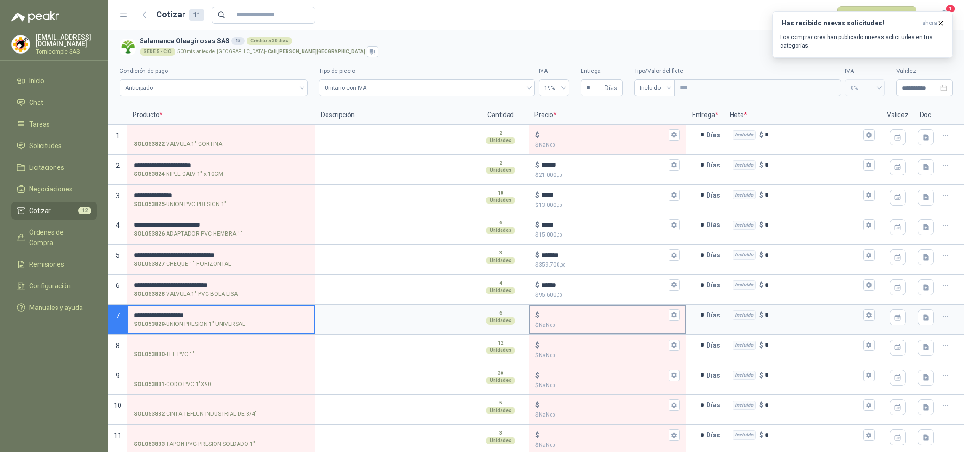
click at [573, 318] on input "$ $ NaN ,00" at bounding box center [603, 314] width 125 height 7
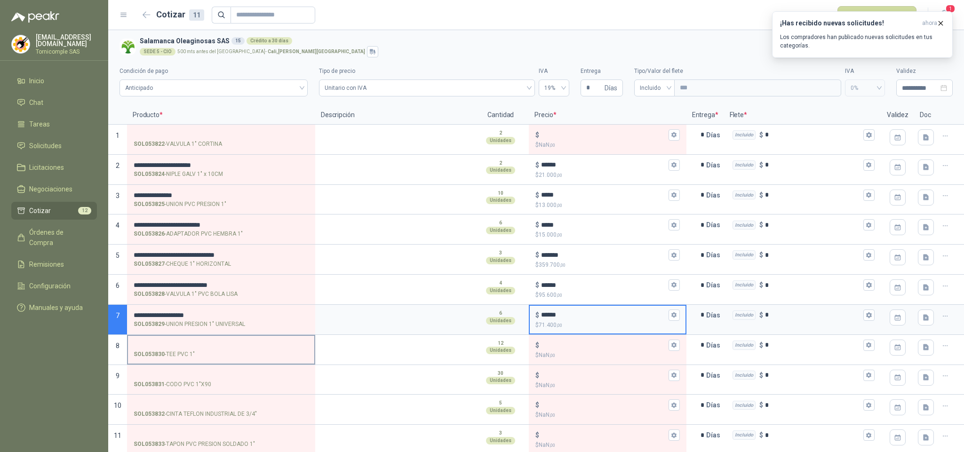
type input "******"
click at [260, 346] on input "SOL053830 - TEE PVC 1"" at bounding box center [221, 345] width 175 height 7
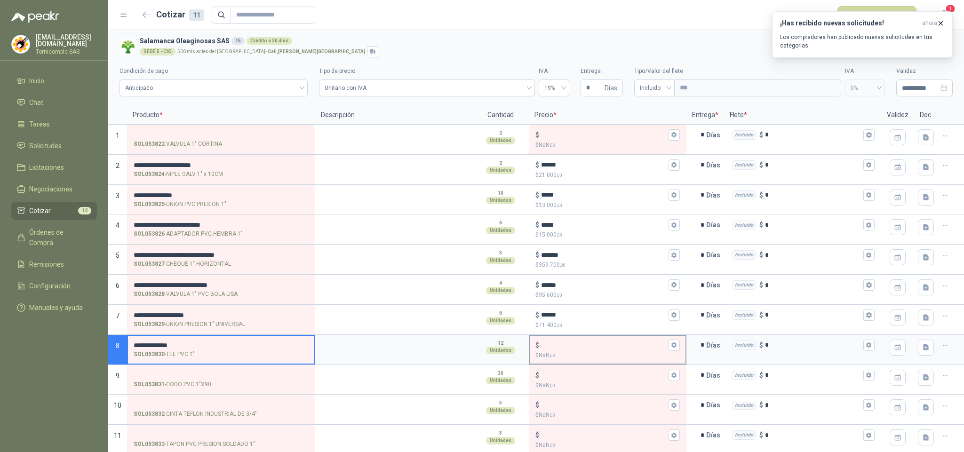
click at [549, 347] on input "$ $ NaN ,00" at bounding box center [603, 345] width 125 height 7
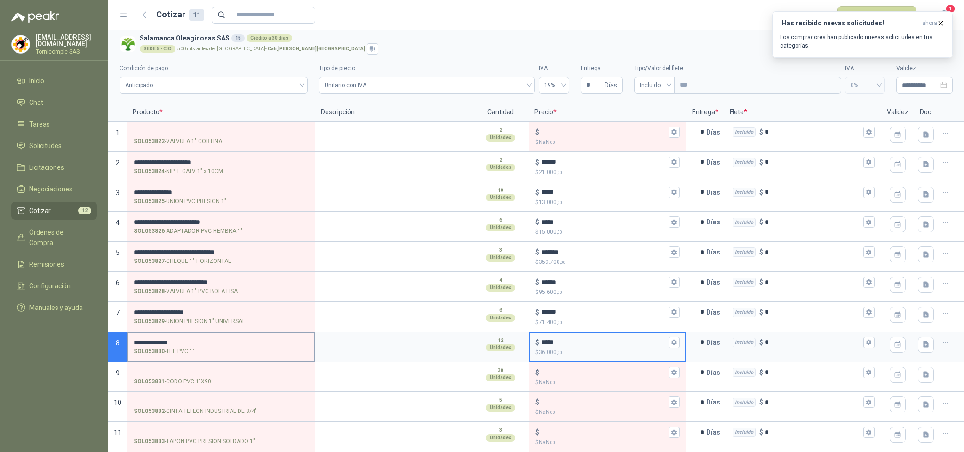
scroll to position [6, 0]
type input "*****"
click at [170, 372] on input "SOL053831 - CODO PVC 1"X90" at bounding box center [221, 372] width 175 height 7
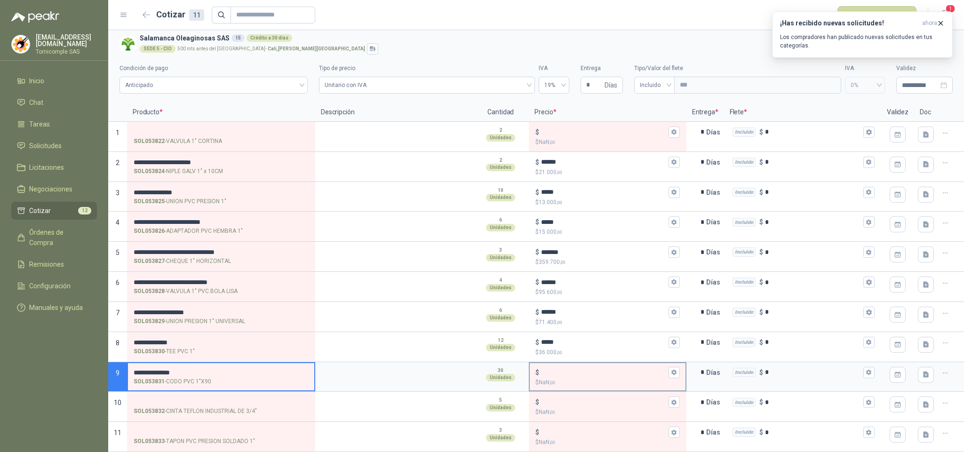
click at [565, 372] on input "$ $ NaN ,00" at bounding box center [603, 372] width 125 height 7
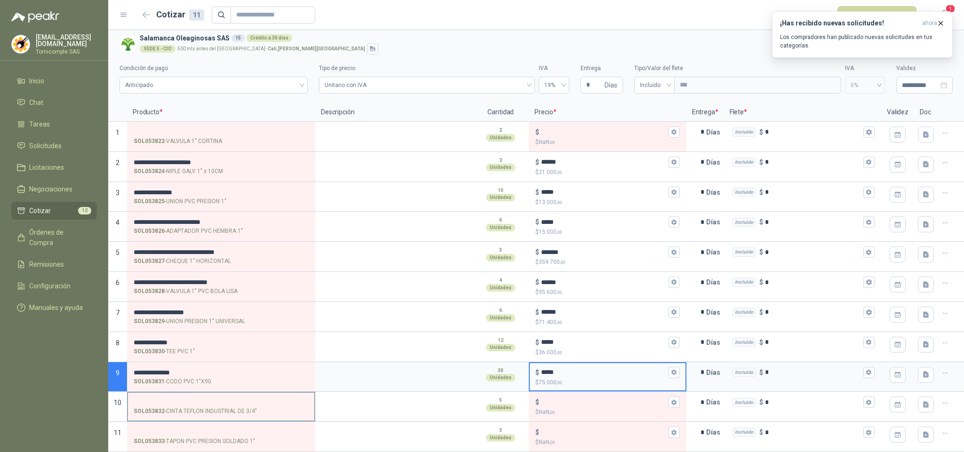
type input "*****"
click at [219, 393] on label "SOL053832 - CINTA TEFLON INDUSTRIAL DE 3/4"" at bounding box center [221, 406] width 186 height 27
click at [219, 399] on input "SOL053832 - CINTA TEFLON INDUSTRIAL DE 3/4"" at bounding box center [221, 402] width 175 height 7
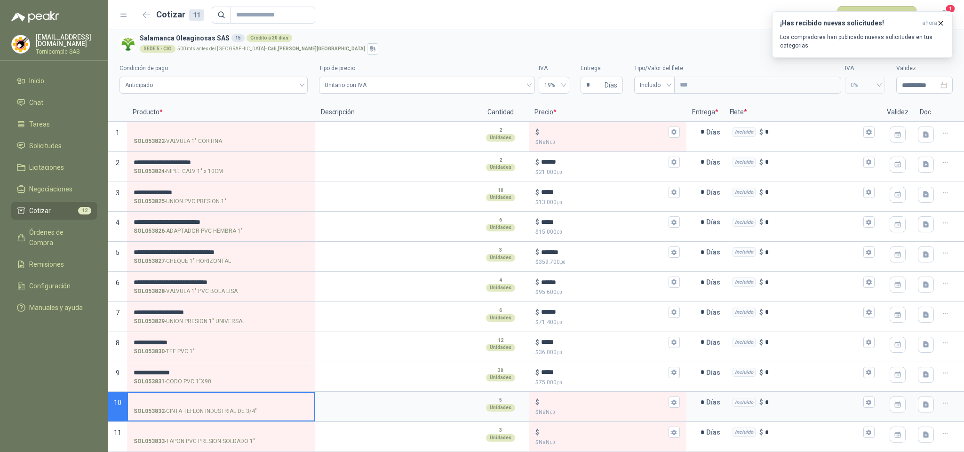
click at [222, 394] on label "SOL053832 - CINTA TEFLON INDUSTRIAL DE 3/4"" at bounding box center [221, 406] width 186 height 27
click at [222, 399] on input "SOL053832 - CINTA TEFLON INDUSTRIAL DE 3/4"" at bounding box center [221, 402] width 175 height 7
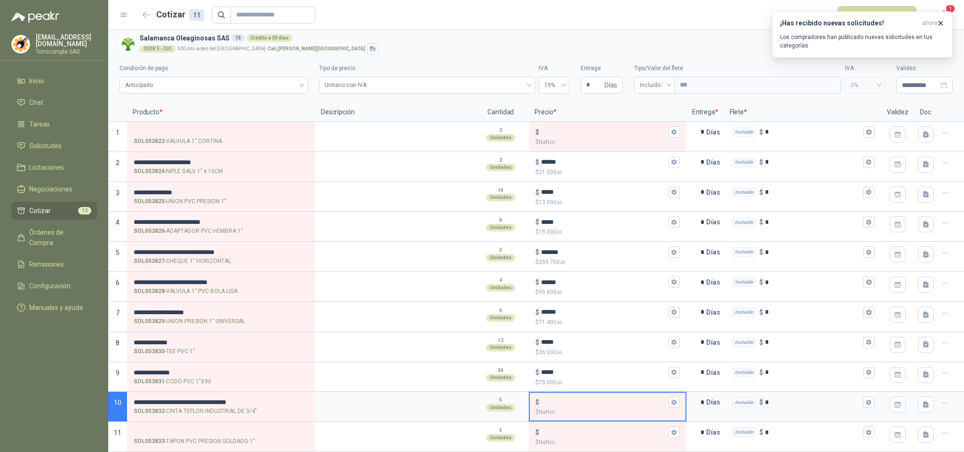
click at [582, 404] on input "$ $ NaN ,00" at bounding box center [603, 402] width 125 height 7
type input "*****"
click at [189, 431] on input "SOL053833 - TAPON PVC PRESION SOLDADO 1"" at bounding box center [221, 432] width 175 height 7
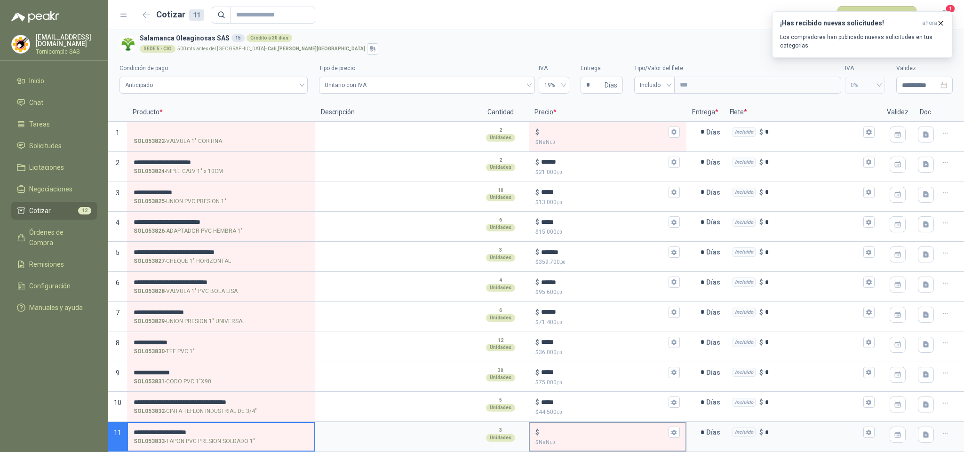
click at [573, 430] on input "$ $ NaN ,00" at bounding box center [603, 432] width 125 height 7
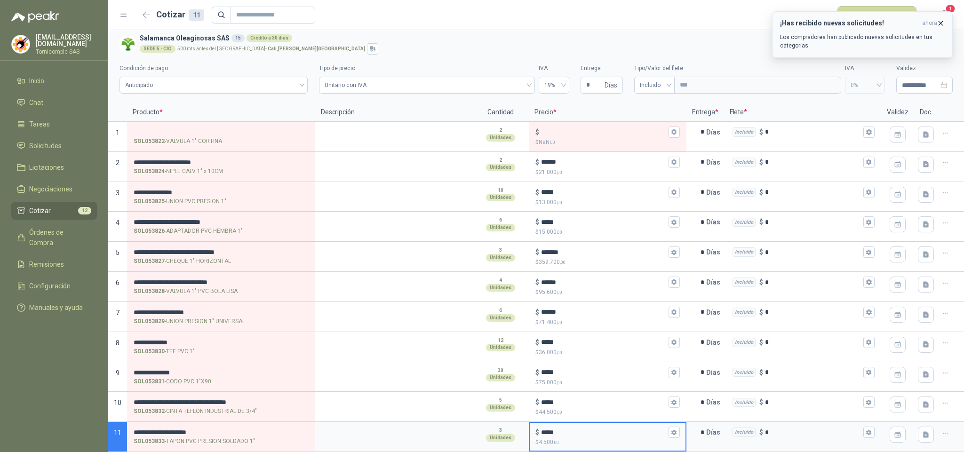
type input "*****"
click at [935, 23] on span "ahora" at bounding box center [929, 23] width 15 height 8
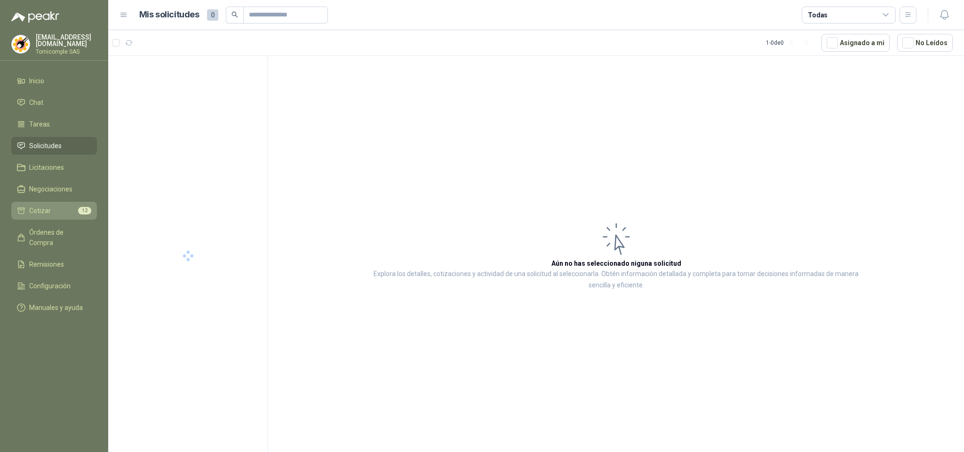
click at [57, 206] on li "Cotizar 12" at bounding box center [54, 211] width 74 height 10
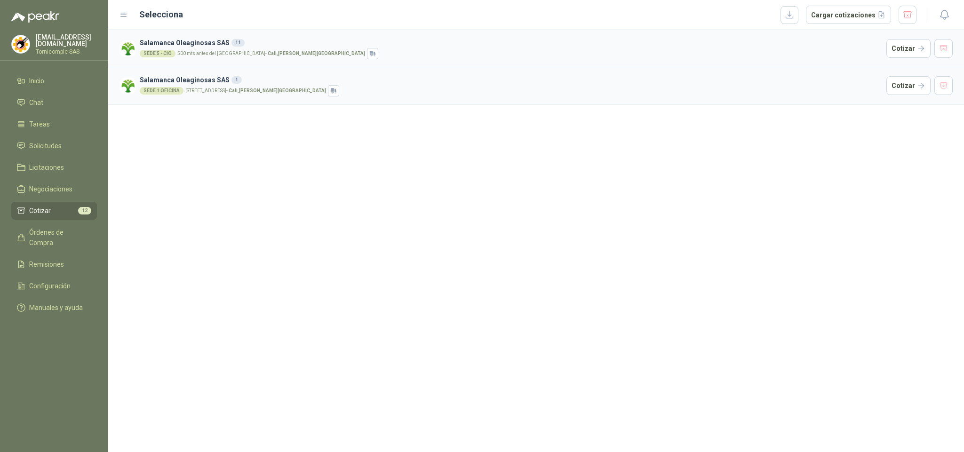
click at [199, 48] on div "SEDE 5 - CIO 500 mts antes del [GEOGRAPHIC_DATA] , [PERSON_NAME][GEOGRAPHIC_DAT…" at bounding box center [511, 53] width 743 height 11
click at [894, 41] on button "Cotizar" at bounding box center [908, 48] width 44 height 19
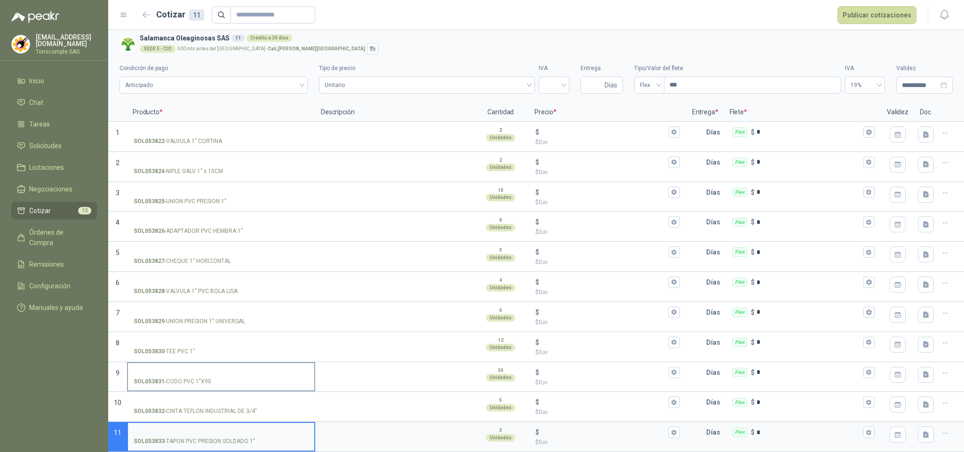
scroll to position [6, 0]
click at [255, 438] on div "SOL053833 - TAPON PVC PRESION SOLDADO 1"" at bounding box center [221, 441] width 175 height 9
click at [255, 436] on input "SOL053833 - TAPON PVC PRESION SOLDADO 1"" at bounding box center [221, 432] width 175 height 7
click at [554, 400] on input "$ $ 0 ,00" at bounding box center [603, 402] width 125 height 7
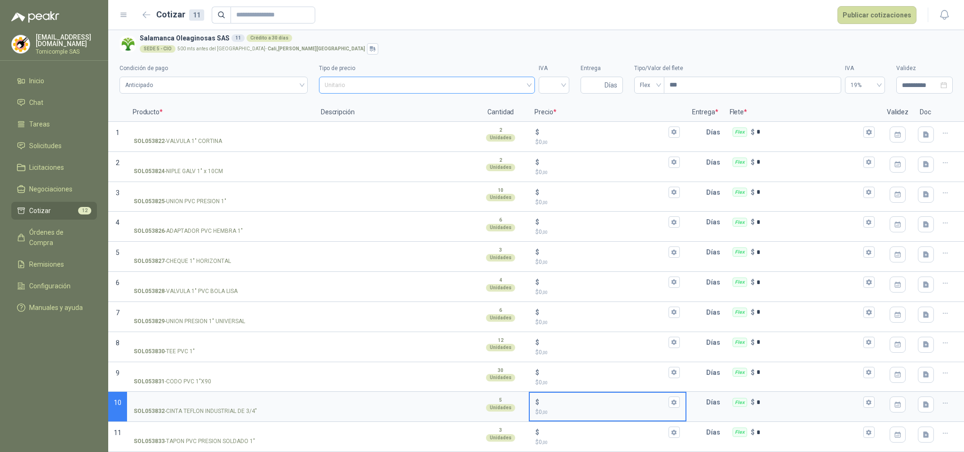
click at [497, 82] on span "Unitario" at bounding box center [427, 85] width 205 height 14
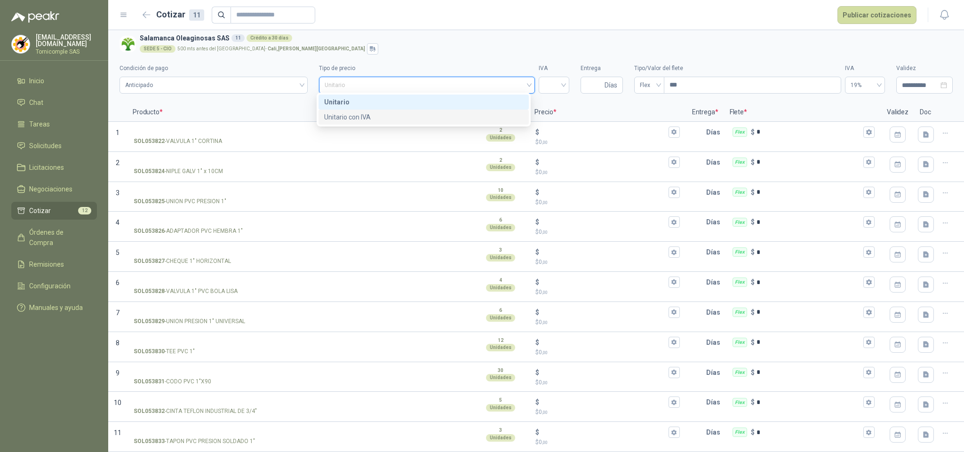
click at [455, 118] on div "Unitario con IVA" at bounding box center [423, 117] width 199 height 10
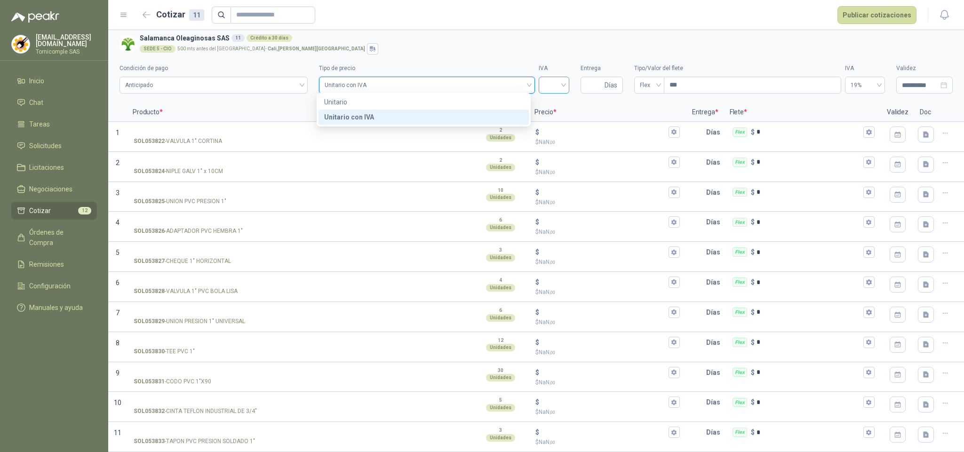
click at [557, 77] on input "search" at bounding box center [553, 84] width 19 height 14
click at [548, 102] on div "19%" at bounding box center [550, 102] width 16 height 10
click at [598, 78] on span "Días" at bounding box center [602, 85] width 42 height 17
type input "*"
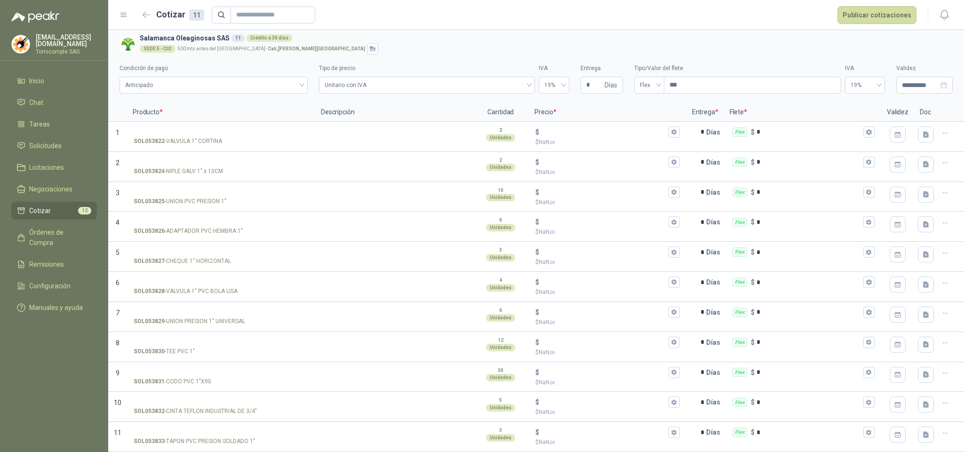
click at [651, 72] on div "Tipo/Valor del [PERSON_NAME] Flex ***" at bounding box center [737, 79] width 207 height 30
click at [652, 78] on span "Flex" at bounding box center [649, 85] width 19 height 14
click at [650, 116] on div "Incluido" at bounding box center [645, 117] width 16 height 10
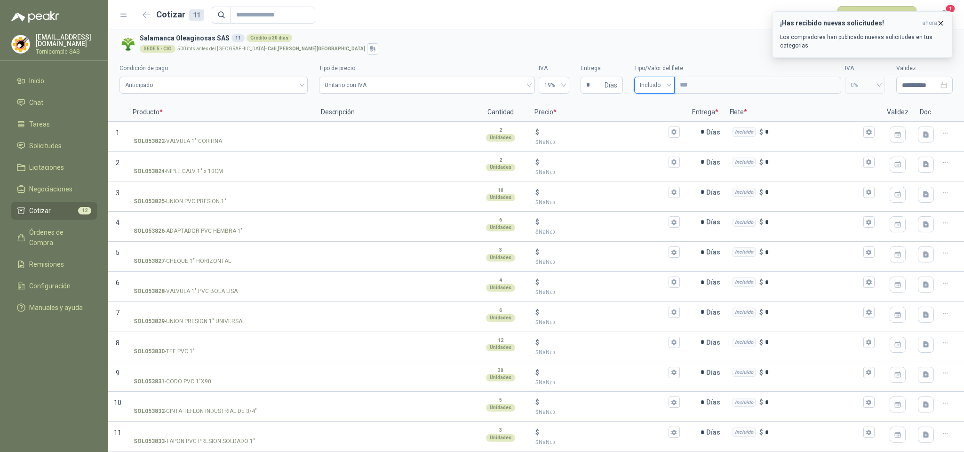
click at [939, 27] on icon "button" at bounding box center [941, 23] width 8 height 8
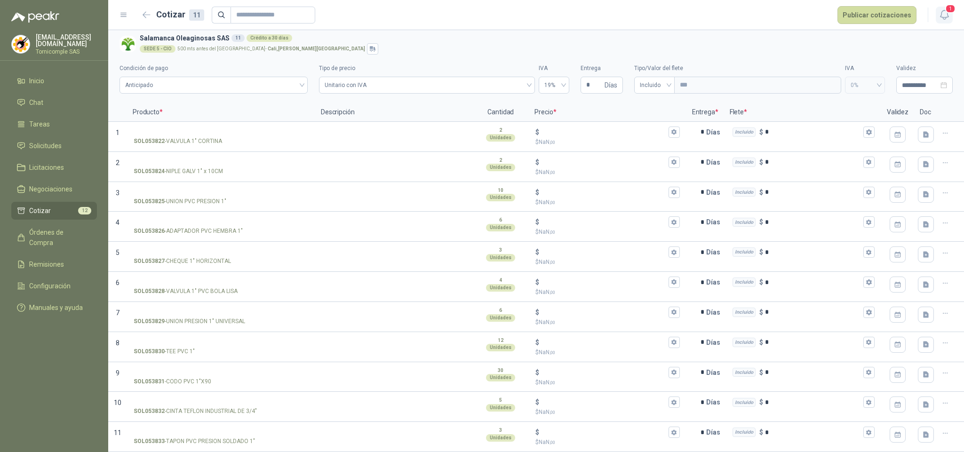
click at [941, 13] on icon "button" at bounding box center [944, 14] width 8 height 9
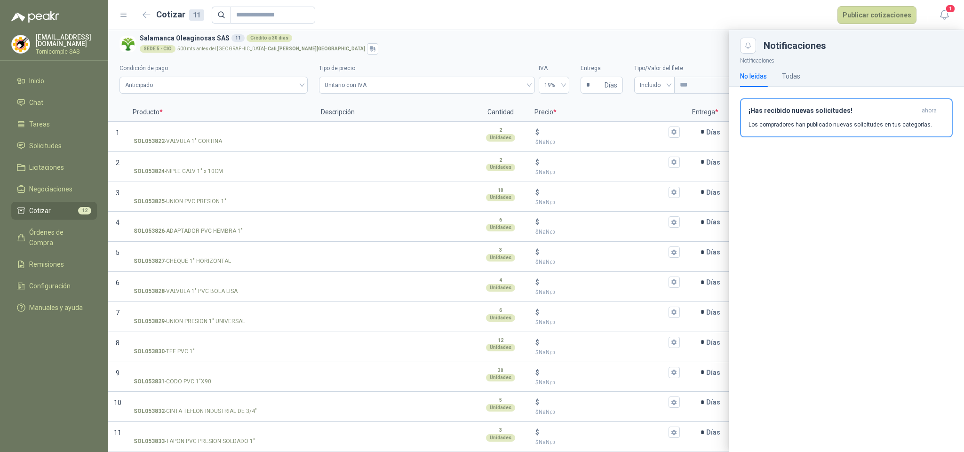
click at [899, 109] on h3 "¡Has recibido nuevas solicitudes!" at bounding box center [832, 111] width 169 height 8
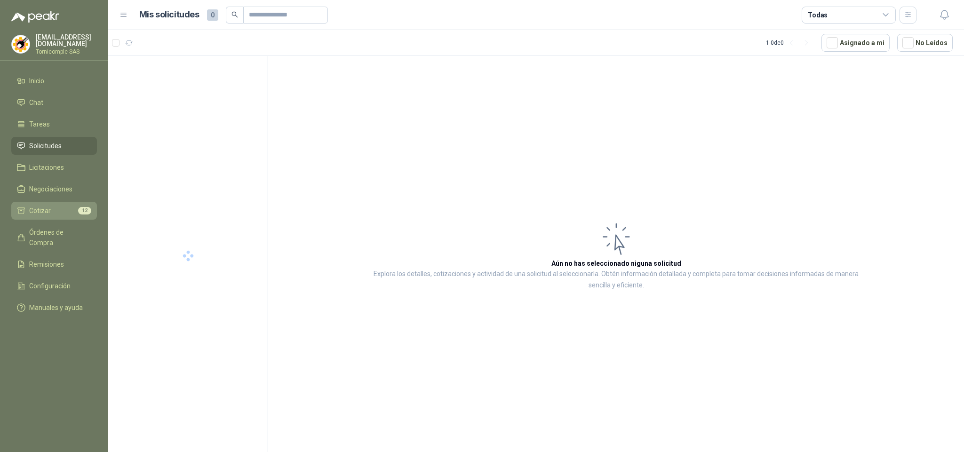
click at [66, 214] on li "Cotizar 12" at bounding box center [54, 211] width 74 height 10
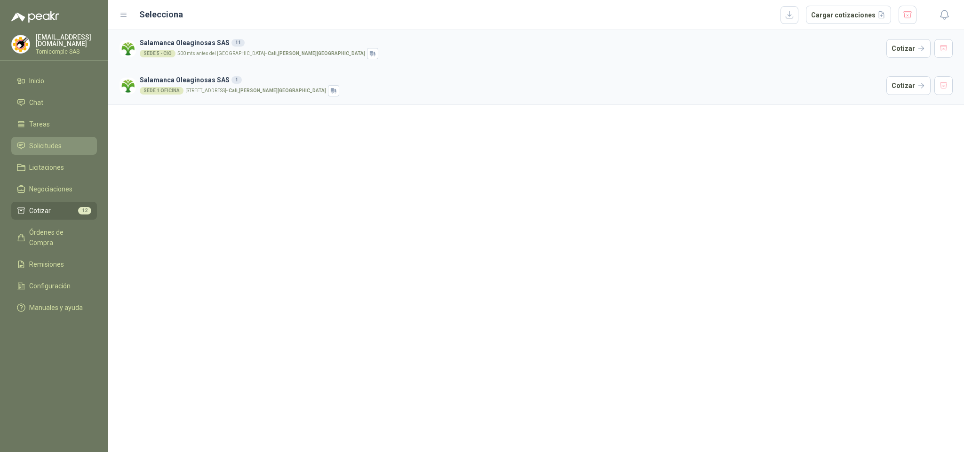
click at [63, 141] on li "Solicitudes" at bounding box center [54, 146] width 74 height 10
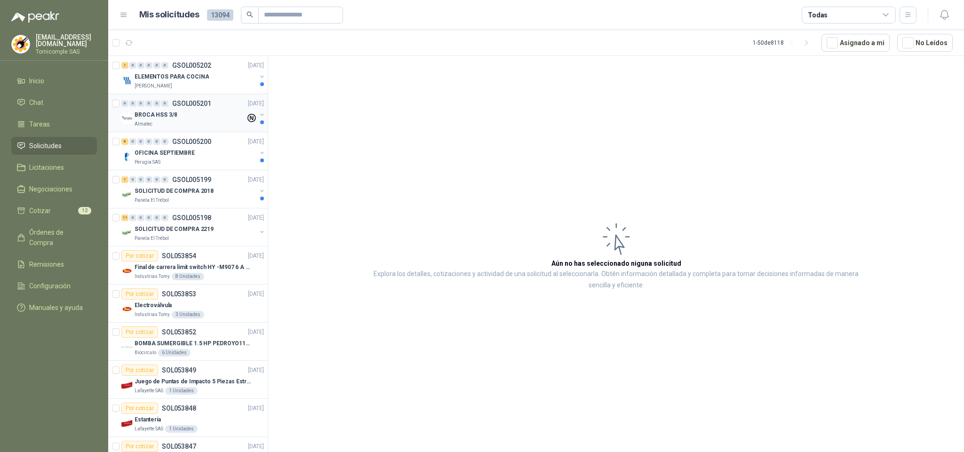
click at [152, 119] on p "BROCA HSS 3/8" at bounding box center [156, 115] width 42 height 9
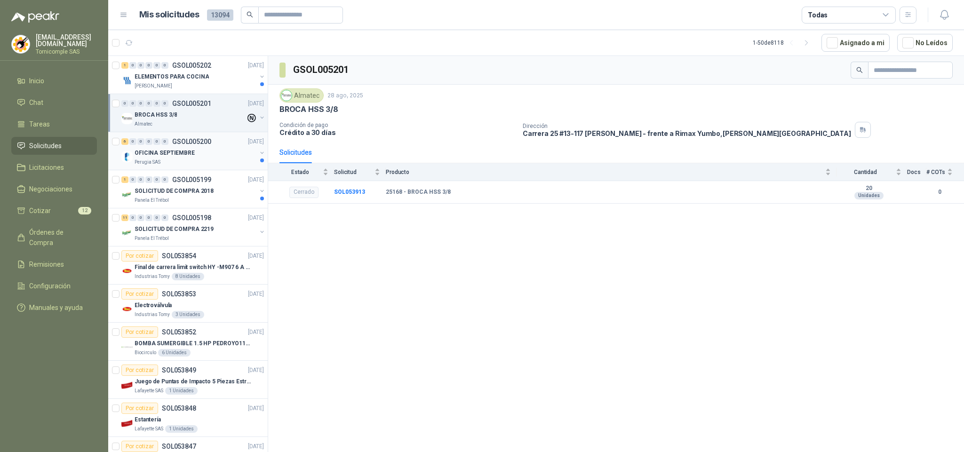
click at [149, 159] on p "Perugia SAS" at bounding box center [148, 163] width 26 height 8
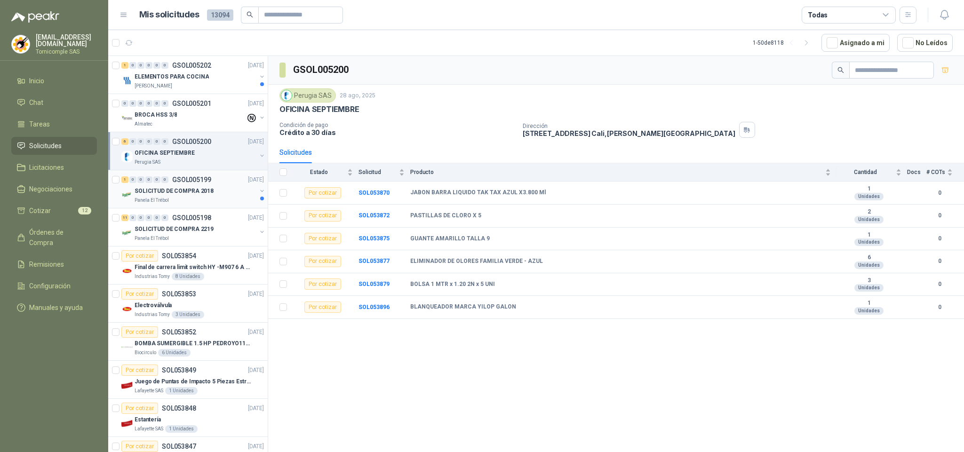
click at [148, 200] on p "Panela El Trébol" at bounding box center [152, 201] width 34 height 8
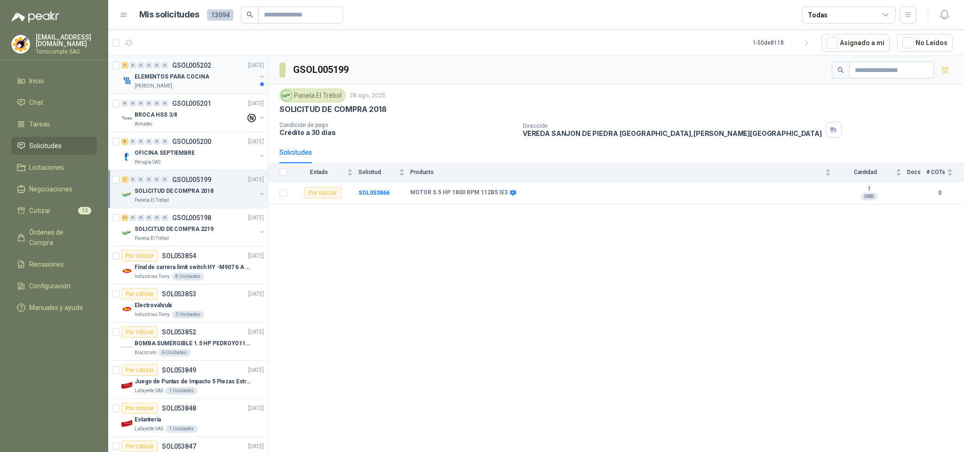
click at [151, 89] on p "[PERSON_NAME]" at bounding box center [154, 86] width 38 height 8
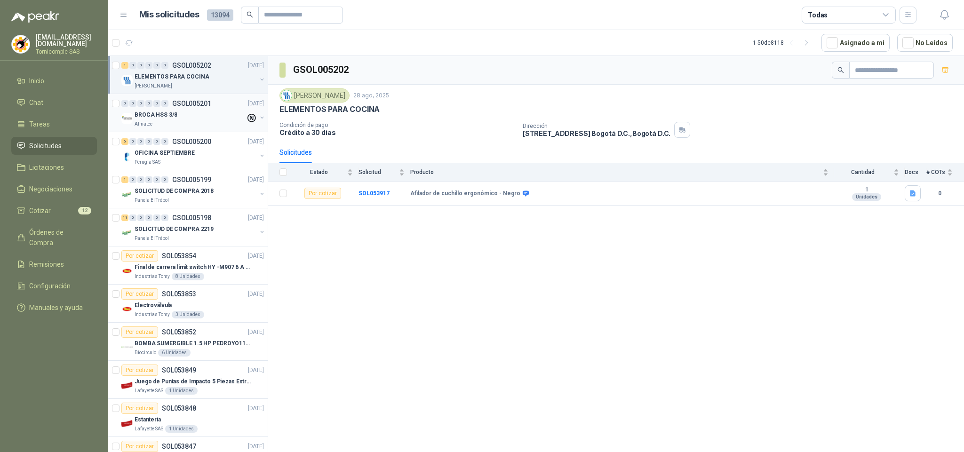
click at [201, 115] on div "BROCA HSS 3/8" at bounding box center [190, 114] width 111 height 11
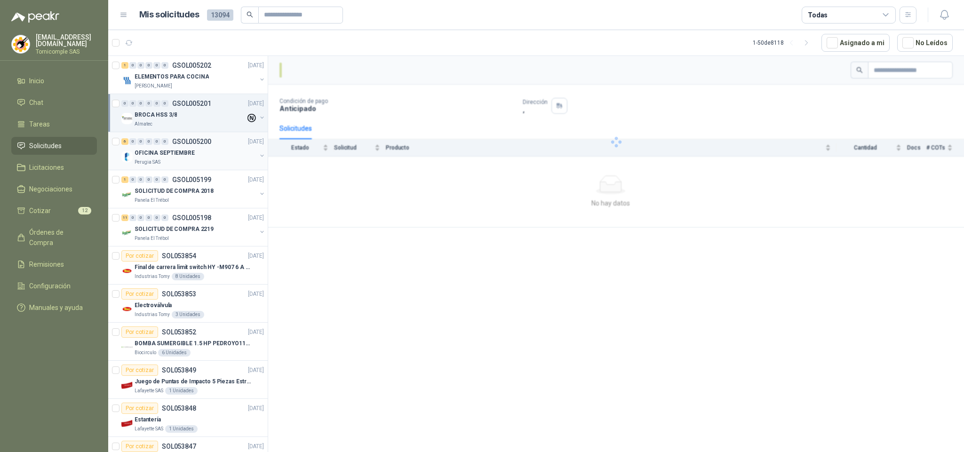
click at [191, 165] on div "Perugia SAS" at bounding box center [196, 163] width 122 height 8
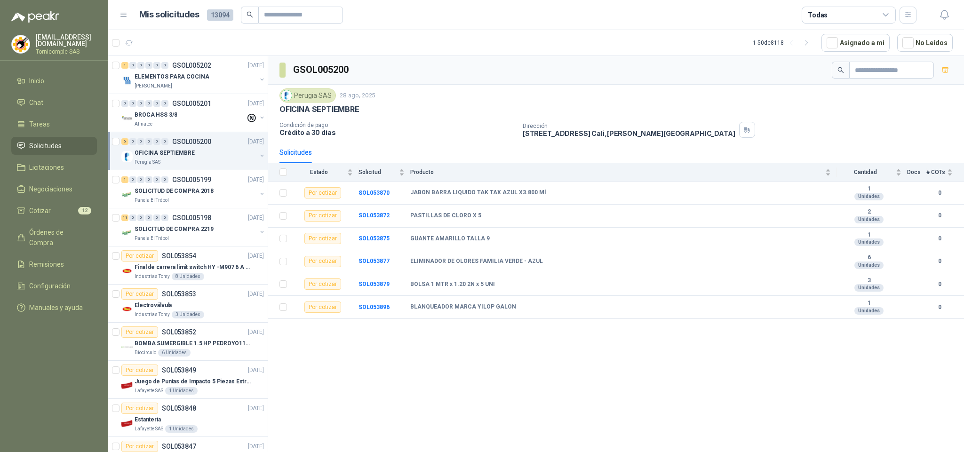
click at [39, 218] on ul "Inicio Chat Tareas Solicitudes Licitaciones Negociaciones Cotizar 12 Órdenes de…" at bounding box center [54, 196] width 108 height 248
click at [42, 211] on span "Cotizar" at bounding box center [40, 211] width 22 height 10
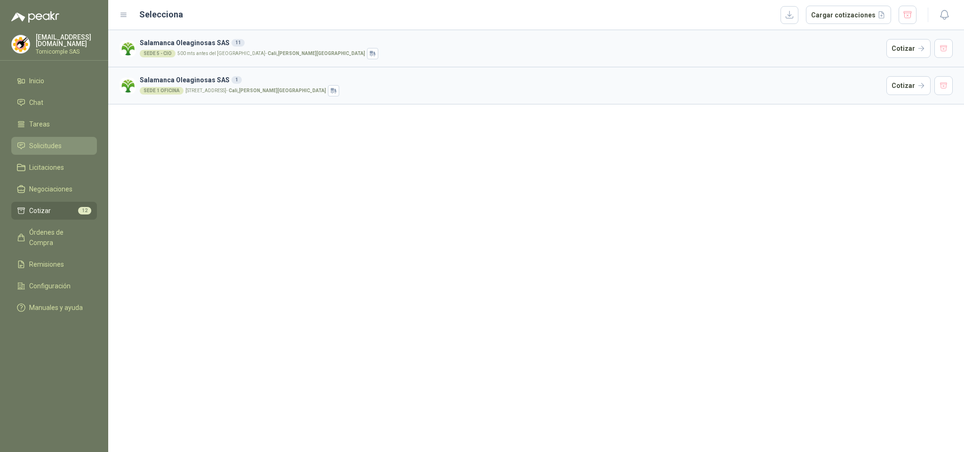
click at [51, 143] on span "Solicitudes" at bounding box center [45, 146] width 32 height 10
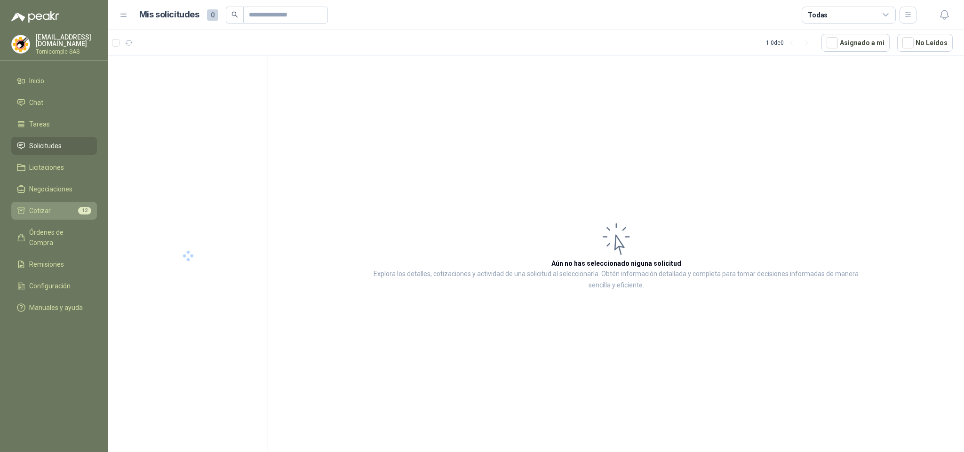
click at [54, 207] on li "Cotizar 12" at bounding box center [54, 211] width 74 height 10
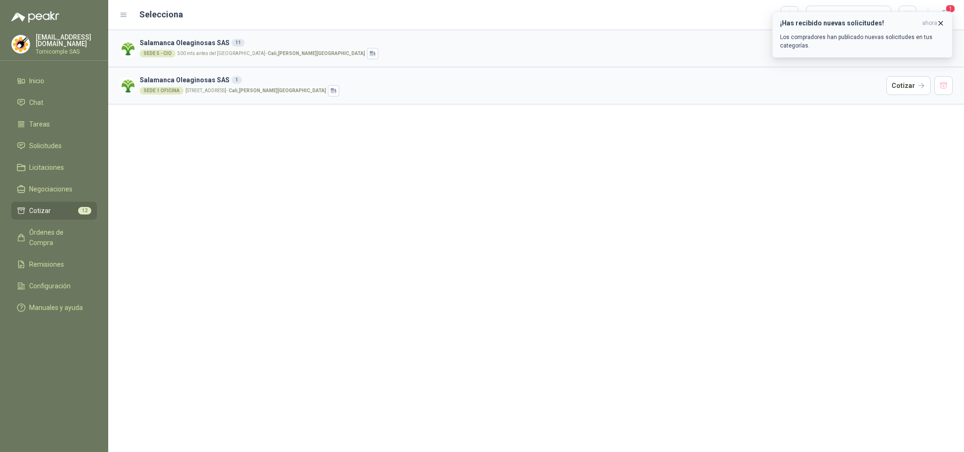
click at [943, 21] on icon "button" at bounding box center [941, 23] width 8 height 8
click at [943, 17] on icon "button" at bounding box center [945, 15] width 12 height 12
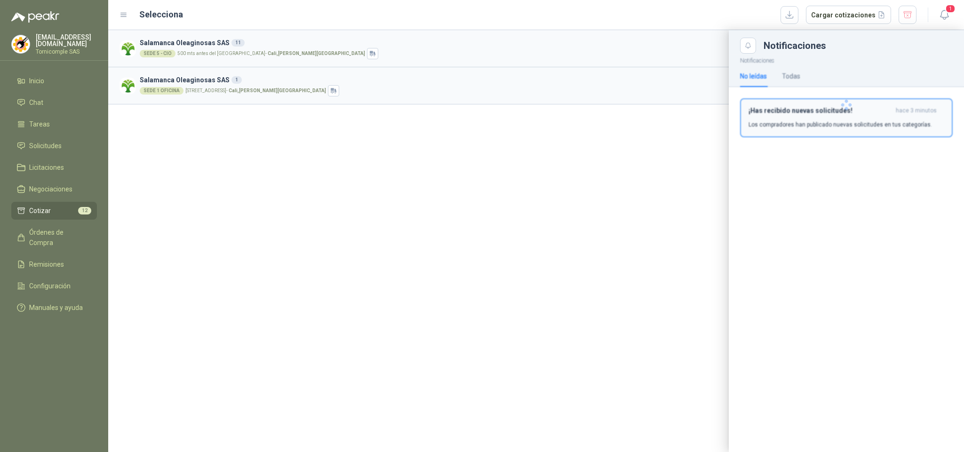
click at [861, 120] on p "Los compradores han publicado nuevas solicitudes en tus categorías." at bounding box center [839, 124] width 183 height 8
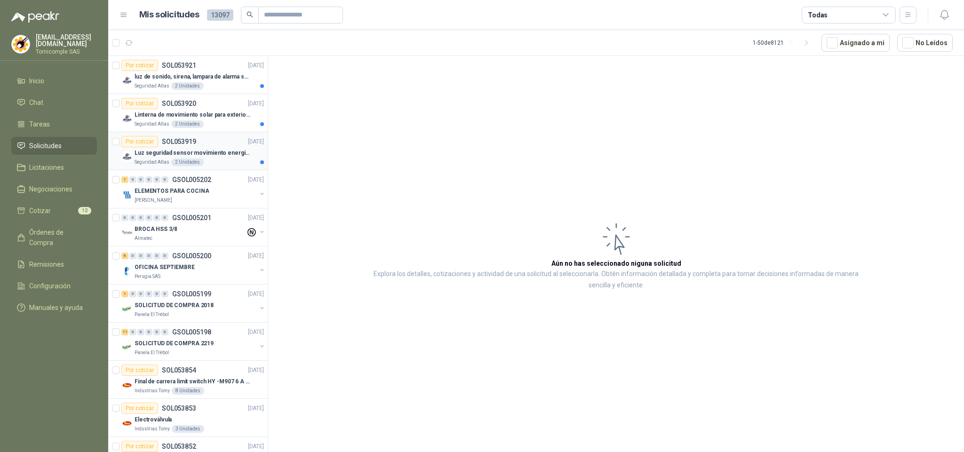
click at [150, 144] on div "Por cotizar" at bounding box center [139, 141] width 37 height 11
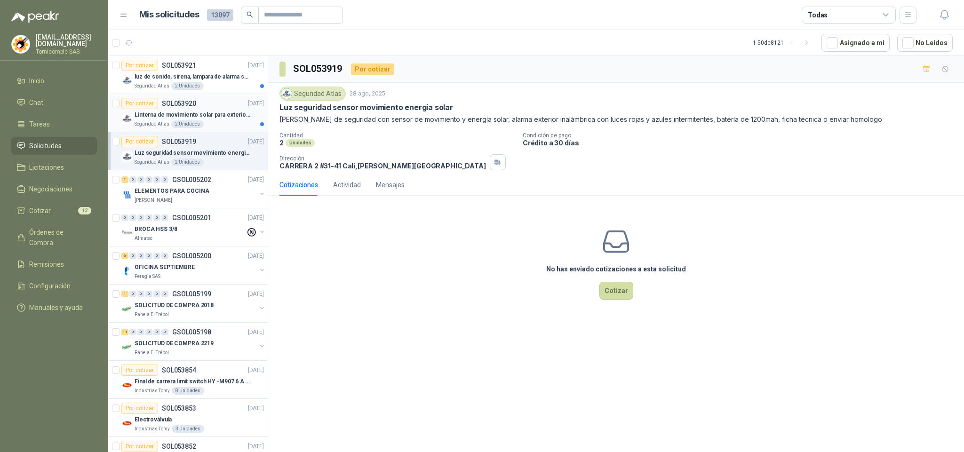
click at [168, 110] on div "Linterna de movimiento solar para exteriores con 77 leds" at bounding box center [199, 114] width 129 height 11
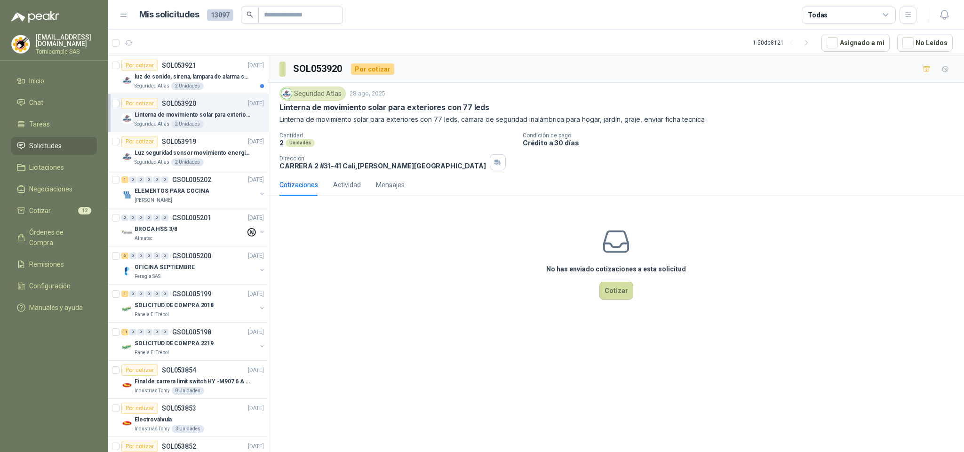
click at [168, 95] on article "Por cotizar SOL053920 [DATE] Linterna de movimiento solar para exteriores con 7…" at bounding box center [187, 113] width 159 height 38
click at [168, 89] on div "Seguridad Atlas 2 Unidades" at bounding box center [199, 86] width 129 height 8
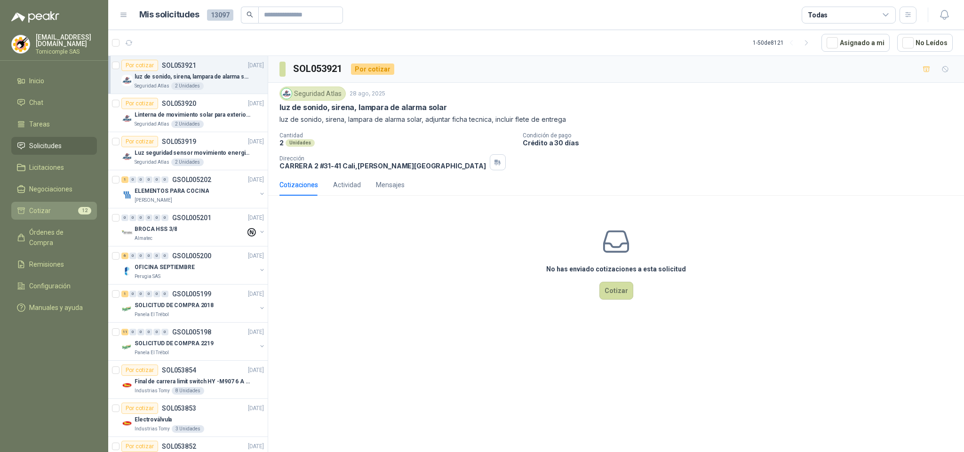
click at [65, 213] on li "Cotizar 12" at bounding box center [54, 211] width 74 height 10
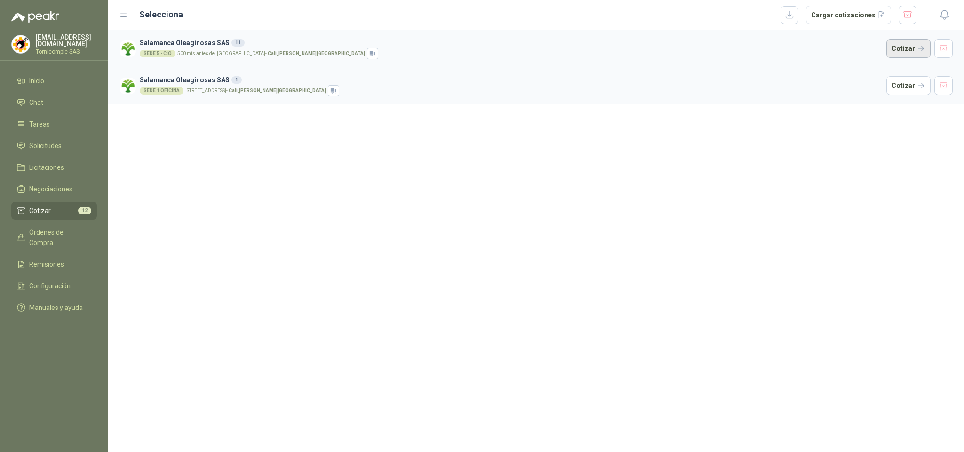
click at [895, 54] on button "Cotizar" at bounding box center [908, 48] width 44 height 19
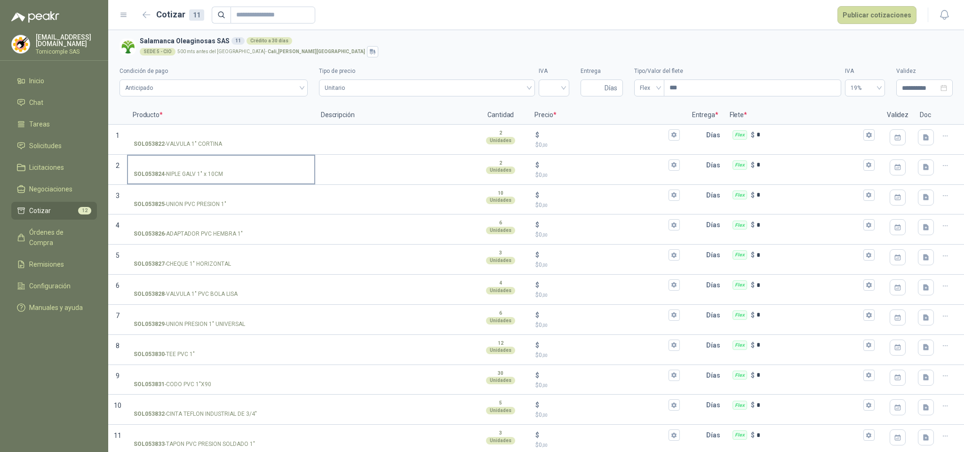
drag, startPoint x: 165, startPoint y: 174, endPoint x: 232, endPoint y: 177, distance: 66.9
click at [232, 177] on div "SOL053824 - NIPLE GALV 1" x 10CM" at bounding box center [221, 174] width 175 height 9
click at [216, 163] on input "SOL053824 - NIPLE GALV 1" x 10CM" at bounding box center [221, 165] width 175 height 7
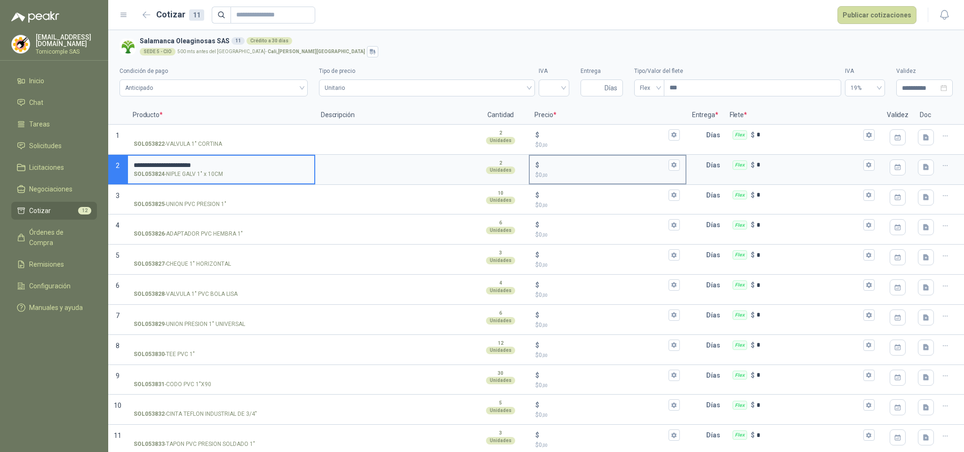
click at [581, 167] on input "$ $ 0 ,00" at bounding box center [603, 164] width 125 height 7
click at [497, 83] on span "Unitario" at bounding box center [427, 88] width 205 height 14
type input "******"
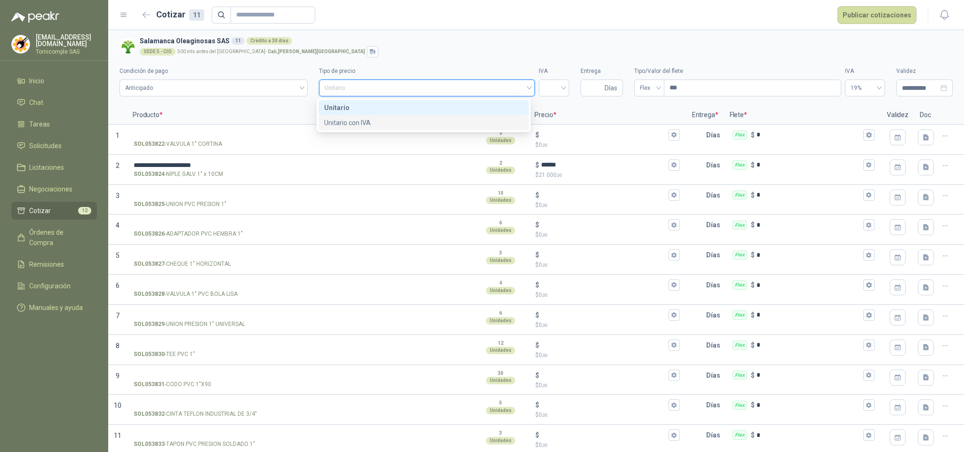
click at [474, 121] on div "Unitario con IVA" at bounding box center [423, 123] width 199 height 10
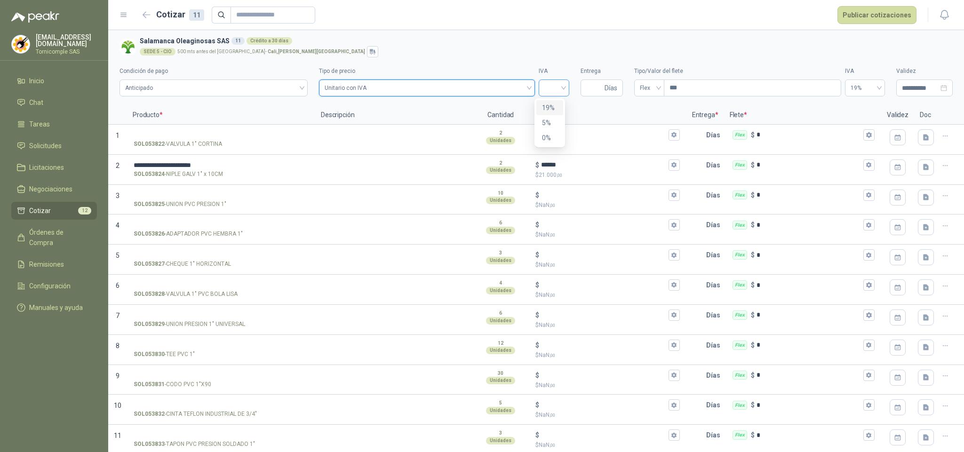
click at [563, 86] on div at bounding box center [554, 88] width 31 height 17
click at [559, 107] on div "19%" at bounding box center [549, 107] width 27 height 15
click at [598, 89] on span "Días" at bounding box center [602, 88] width 42 height 17
type input "*"
click at [640, 86] on span "Flex" at bounding box center [649, 88] width 19 height 14
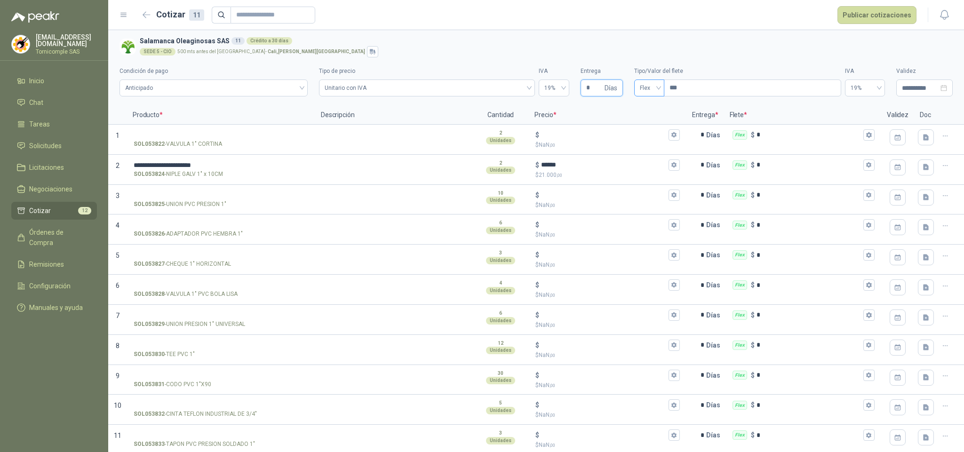
type input "*"
click at [646, 116] on div "Incluido" at bounding box center [645, 122] width 27 height 15
click at [892, 17] on button "Publicar cotizaciones" at bounding box center [876, 15] width 79 height 18
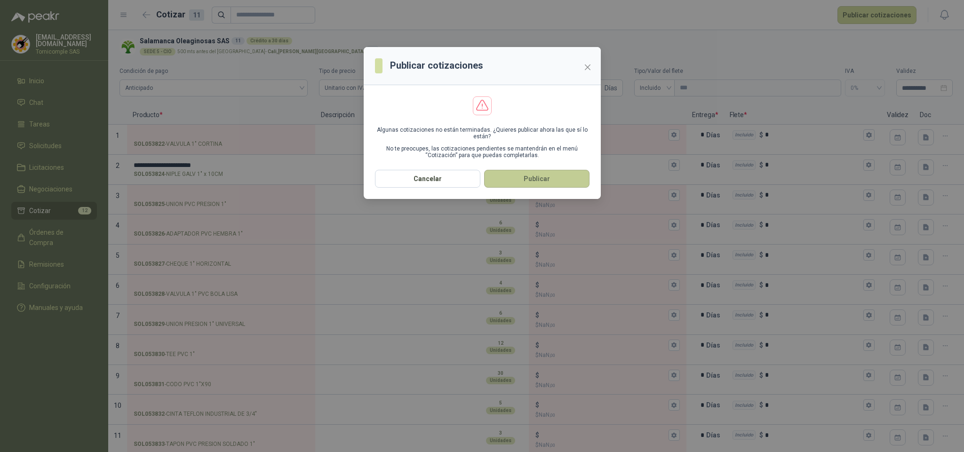
click at [569, 174] on button "Publicar" at bounding box center [536, 179] width 105 height 18
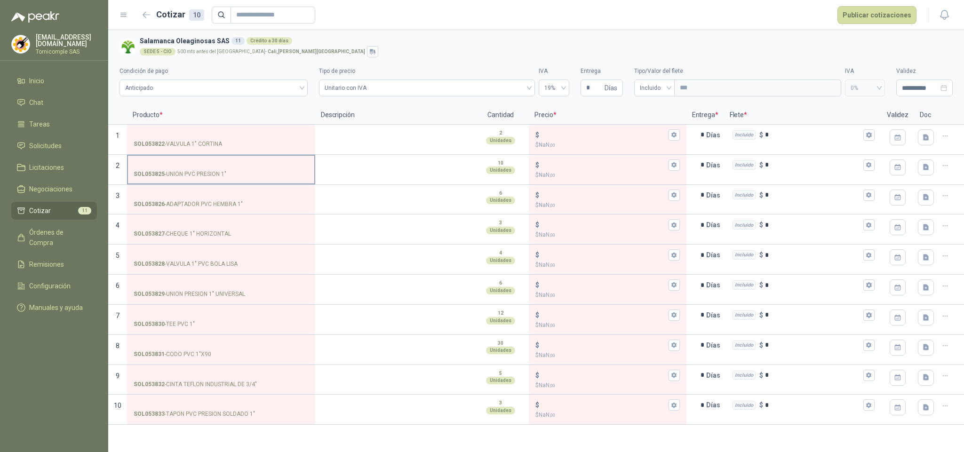
click at [196, 166] on input "SOL053825 - UNION PVC PRESION 1"" at bounding box center [221, 165] width 175 height 7
click at [203, 164] on input "SOL053825 - UNION PVC PRESION 1"" at bounding box center [221, 165] width 175 height 7
click at [553, 168] on input "$ $ NaN ,00" at bounding box center [603, 164] width 125 height 7
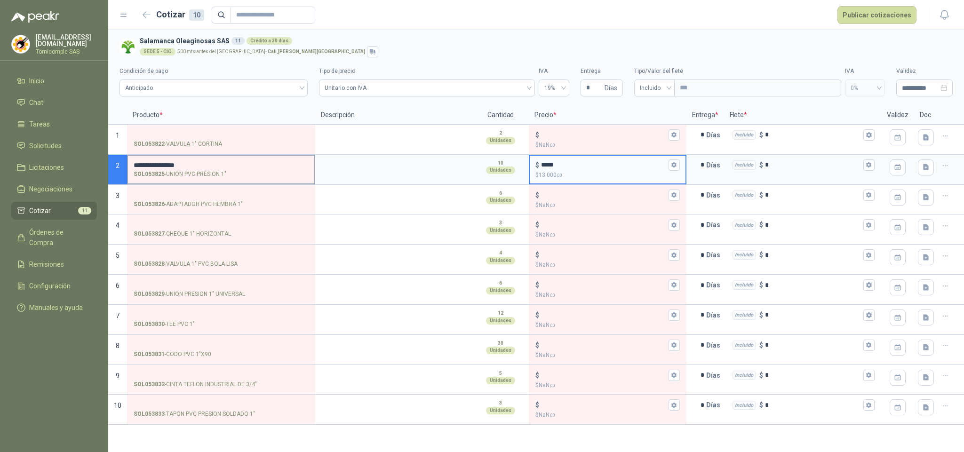
type input "*****"
click at [137, 162] on input "**********" at bounding box center [221, 165] width 175 height 7
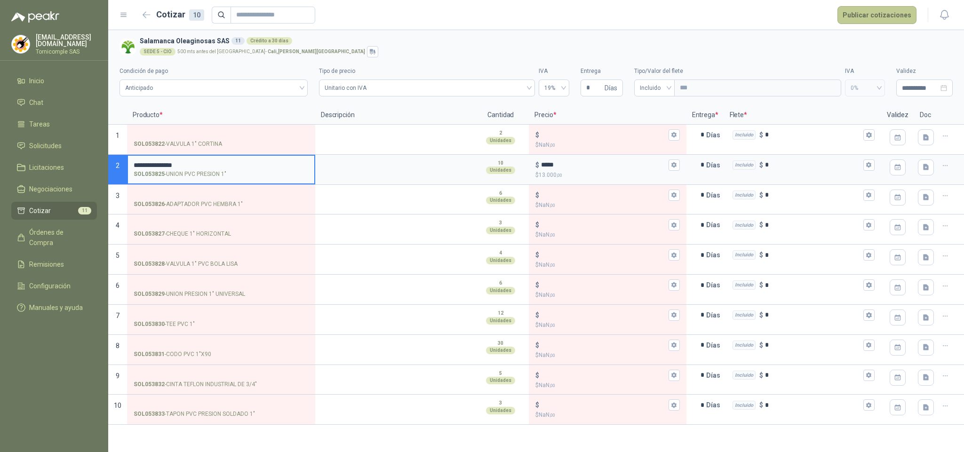
type input "**********"
click at [879, 19] on button "Publicar cotizaciones" at bounding box center [876, 15] width 79 height 18
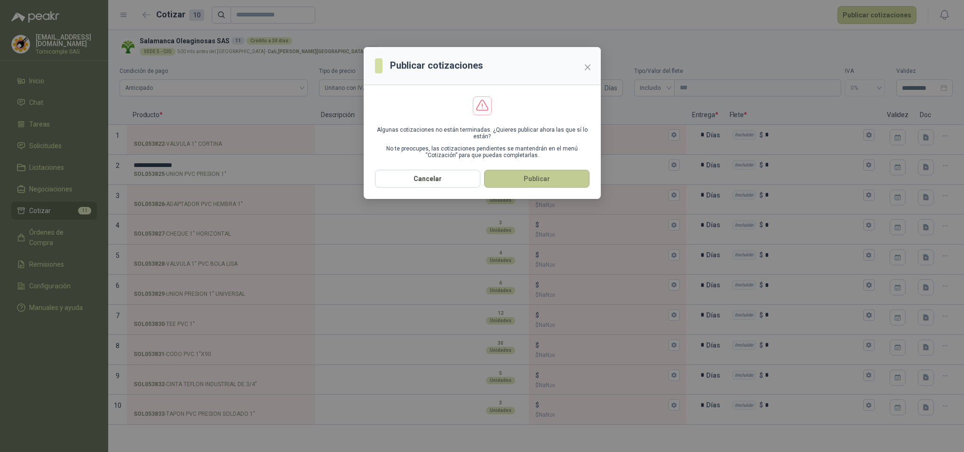
click at [550, 178] on button "Publicar" at bounding box center [536, 179] width 105 height 18
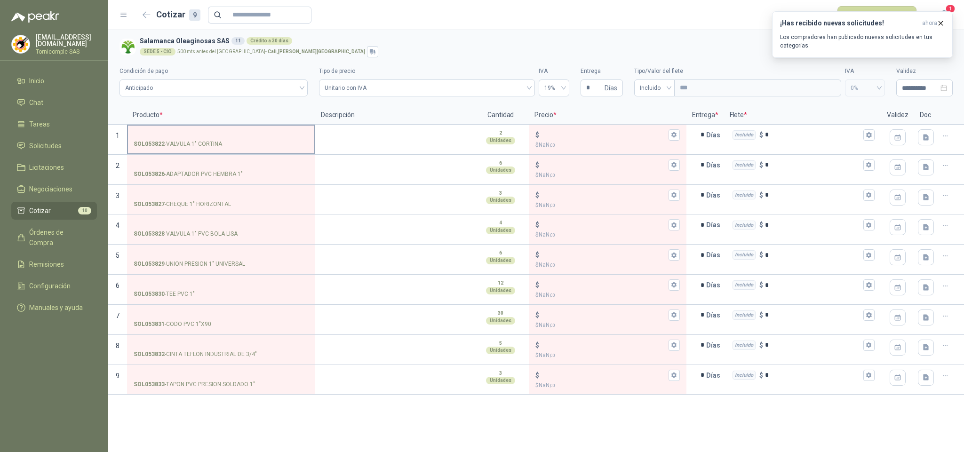
click at [242, 134] on input "SOL053822 - VALVULA 1" CORTINA" at bounding box center [221, 135] width 175 height 7
click at [170, 170] on p "SOL053826 - ADAPTADOR PVC HEMBRA 1"" at bounding box center [188, 174] width 109 height 9
click at [170, 169] on input "SOL053826 - ADAPTADOR PVC HEMBRA 1"" at bounding box center [221, 165] width 175 height 7
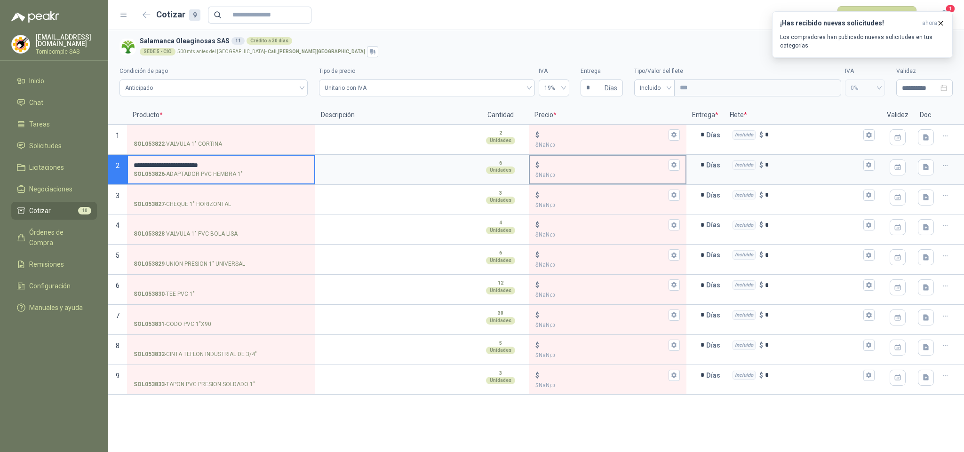
click at [555, 166] on input "$ $ NaN ,00" at bounding box center [603, 164] width 125 height 7
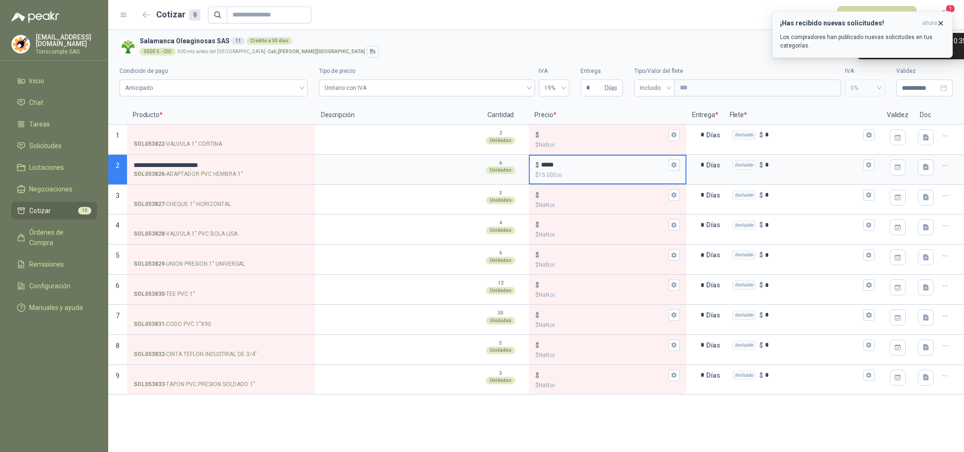
type input "*****"
click at [935, 22] on span "ahora" at bounding box center [929, 23] width 15 height 8
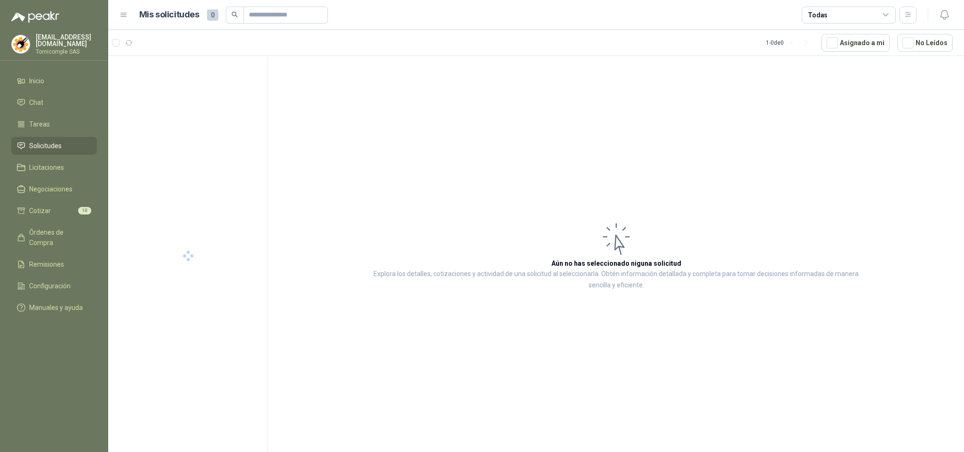
click at [890, 16] on div "Todas" at bounding box center [849, 15] width 94 height 17
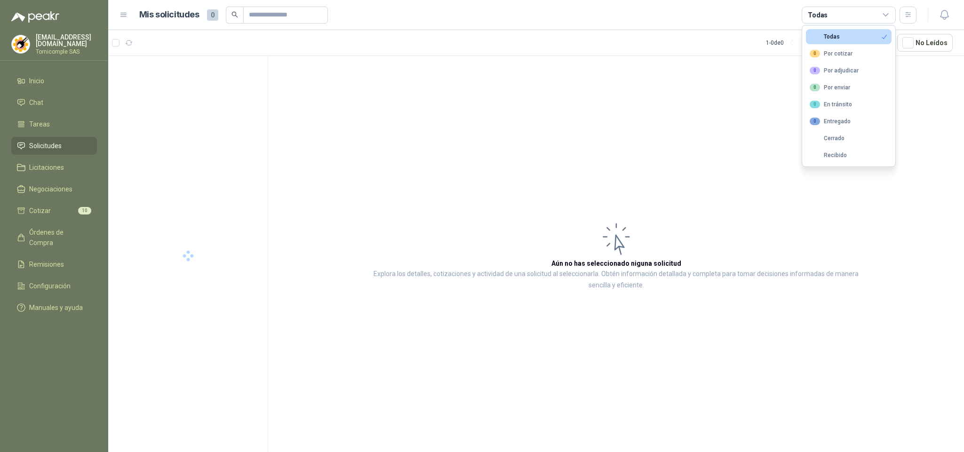
click at [40, 143] on span "Solicitudes" at bounding box center [45, 146] width 32 height 10
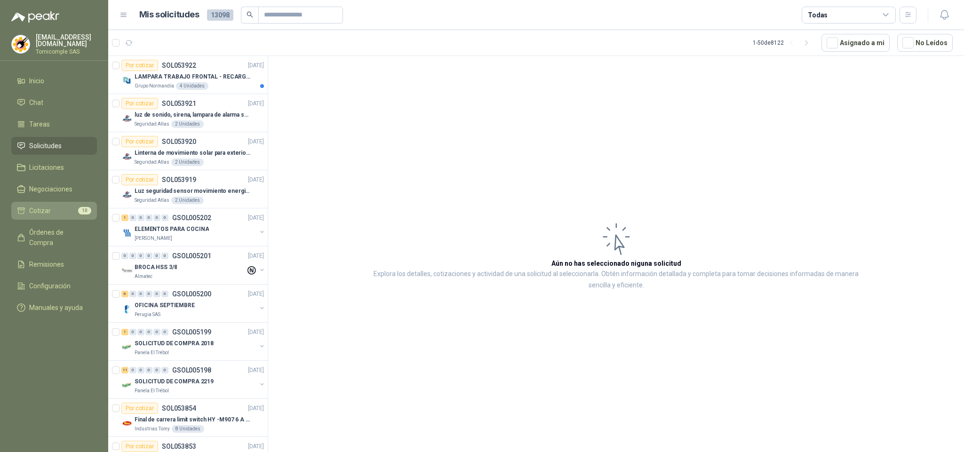
click at [72, 209] on li "Cotizar 10" at bounding box center [54, 211] width 74 height 10
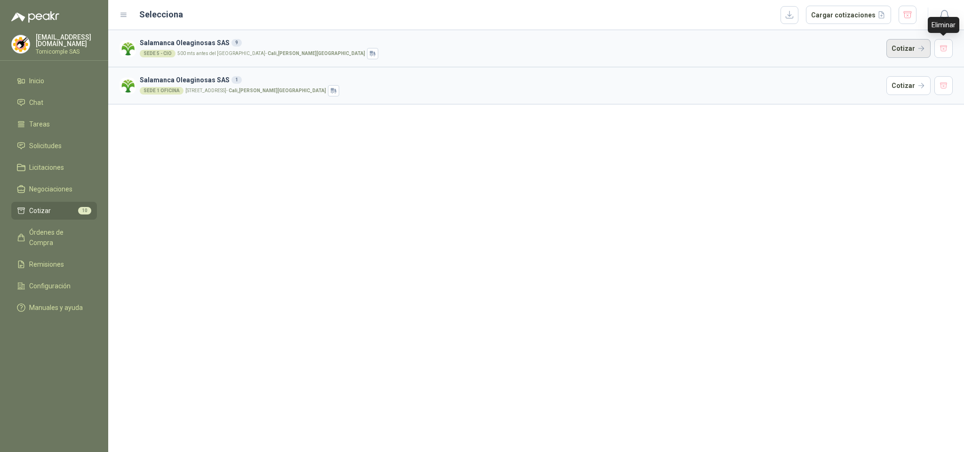
click at [903, 47] on button "Cotizar" at bounding box center [908, 48] width 44 height 19
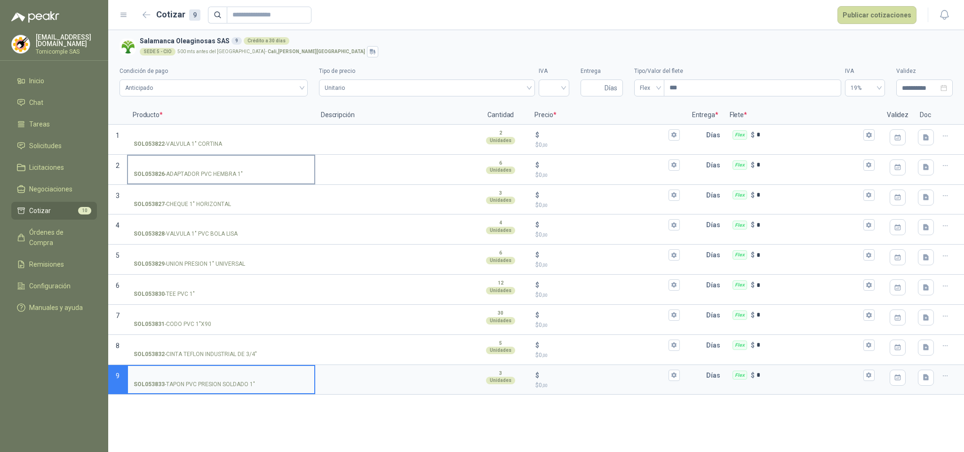
click at [186, 162] on input "SOL053826 - ADAPTADOR PVC HEMBRA 1"" at bounding box center [221, 165] width 175 height 7
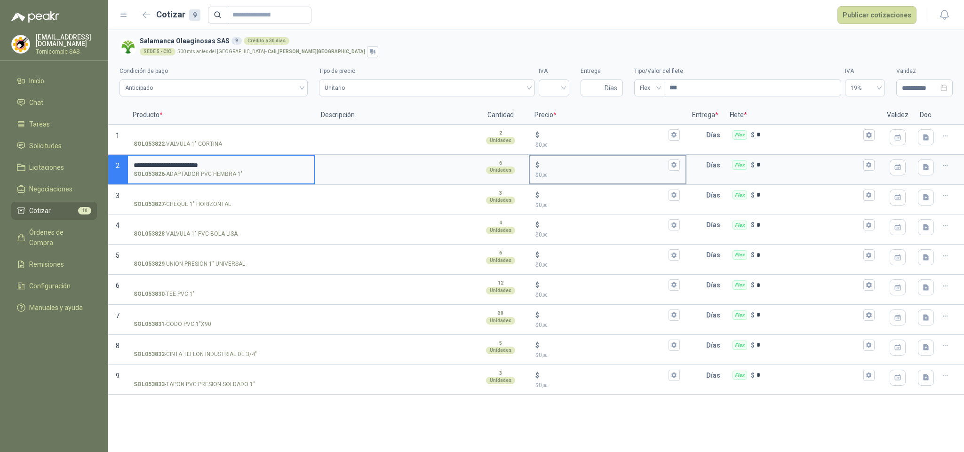
click at [594, 161] on div "$" at bounding box center [607, 164] width 144 height 11
click at [594, 161] on input "$ $ 0 ,00" at bounding box center [603, 164] width 125 height 7
click at [596, 168] on input "$ $ 0 ,00" at bounding box center [603, 164] width 125 height 7
click at [500, 92] on span "Unitario" at bounding box center [427, 88] width 205 height 14
type input "*****"
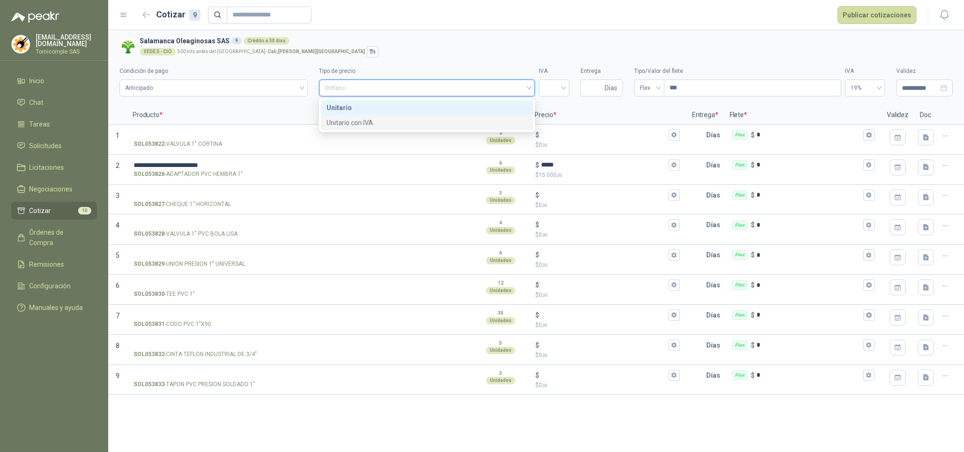
click at [461, 126] on div "Unitario con IVA" at bounding box center [426, 123] width 201 height 10
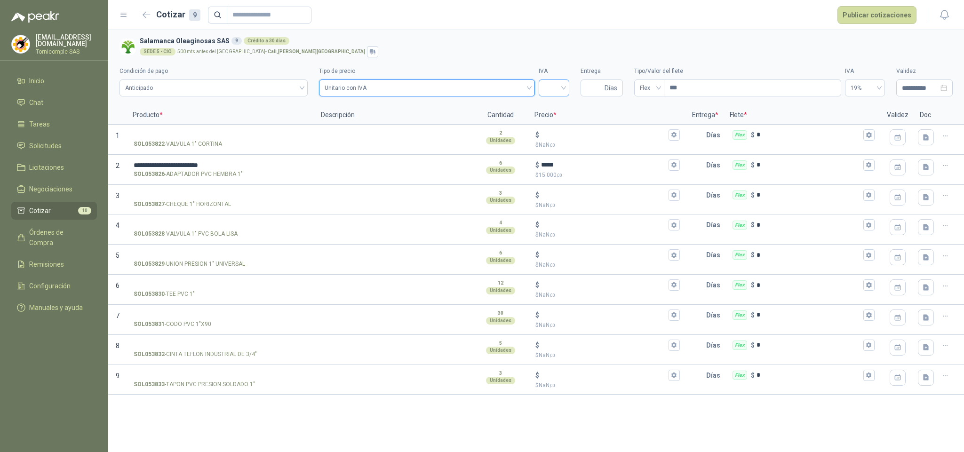
click at [552, 84] on input "search" at bounding box center [553, 87] width 19 height 14
click at [548, 109] on div "19%" at bounding box center [554, 108] width 16 height 10
click at [596, 88] on input "Entrega" at bounding box center [594, 88] width 16 height 16
type input "*"
click at [659, 93] on div "Flex" at bounding box center [649, 88] width 30 height 17
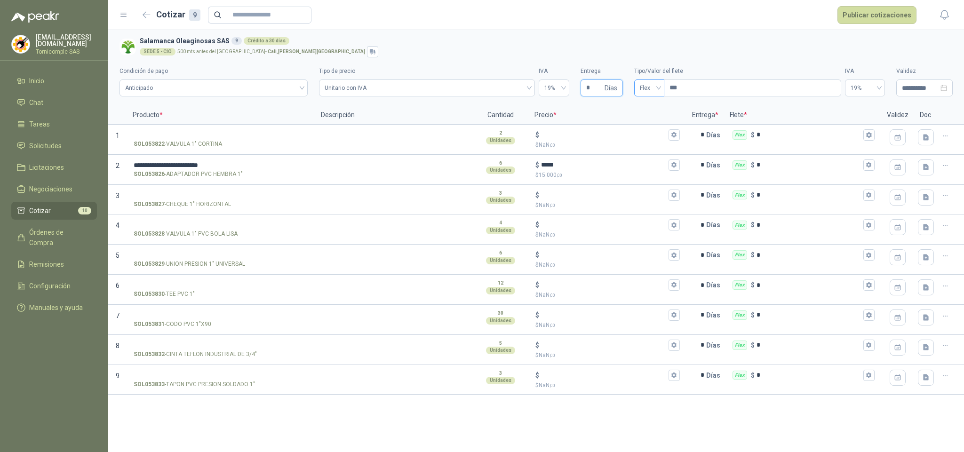
type input "*"
click at [654, 119] on div "Incluido" at bounding box center [650, 123] width 16 height 10
click at [865, 13] on button "Publicar cotizaciones" at bounding box center [876, 15] width 79 height 18
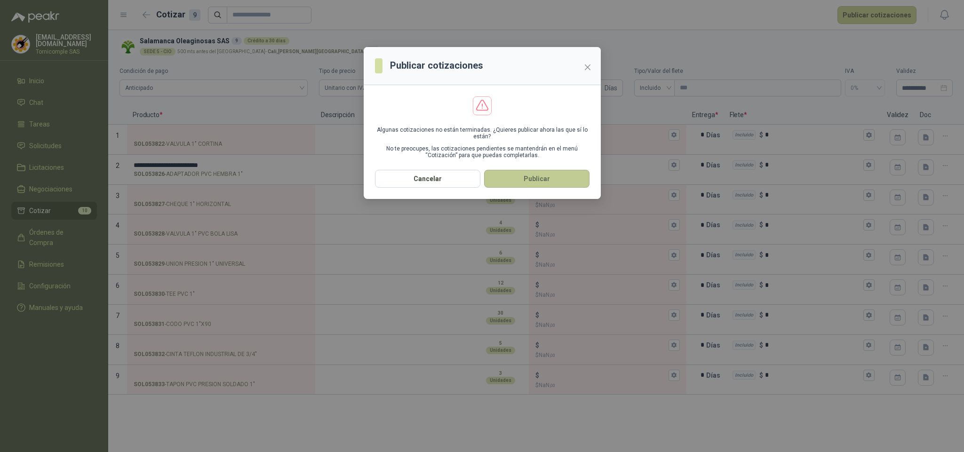
click at [542, 179] on button "Publicar" at bounding box center [536, 179] width 105 height 18
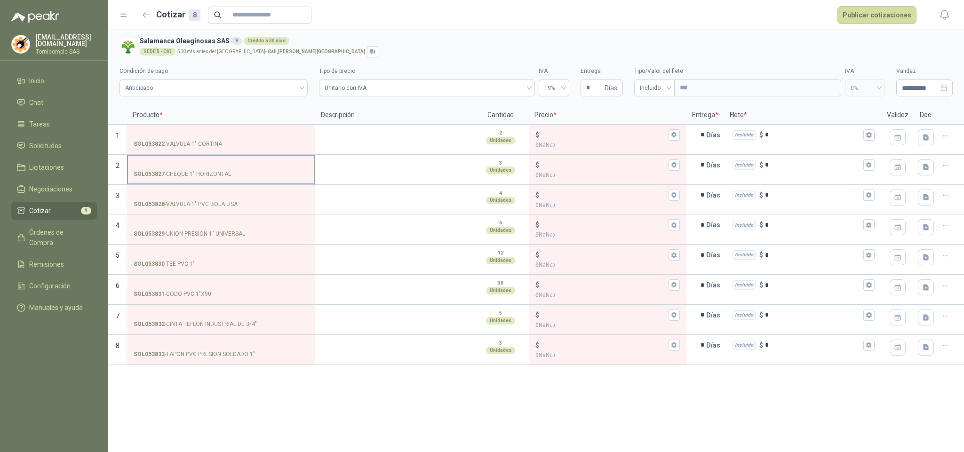
click at [206, 162] on input "SOL053827 - CHEQUE 1" HORIZONTAL" at bounding box center [221, 165] width 175 height 7
click at [177, 128] on label "SOL053822 - VALVULA 1" CORTINA" at bounding box center [221, 139] width 186 height 27
click at [177, 132] on input "SOL053822 - VALVULA 1" CORTINA" at bounding box center [221, 135] width 175 height 7
click at [177, 133] on input "SOL053822 - VALVULA 1" CORTINA" at bounding box center [221, 135] width 175 height 7
click at [161, 168] on label "SOL053827 - CHEQUE 1" HORIZONTAL" at bounding box center [221, 169] width 186 height 27
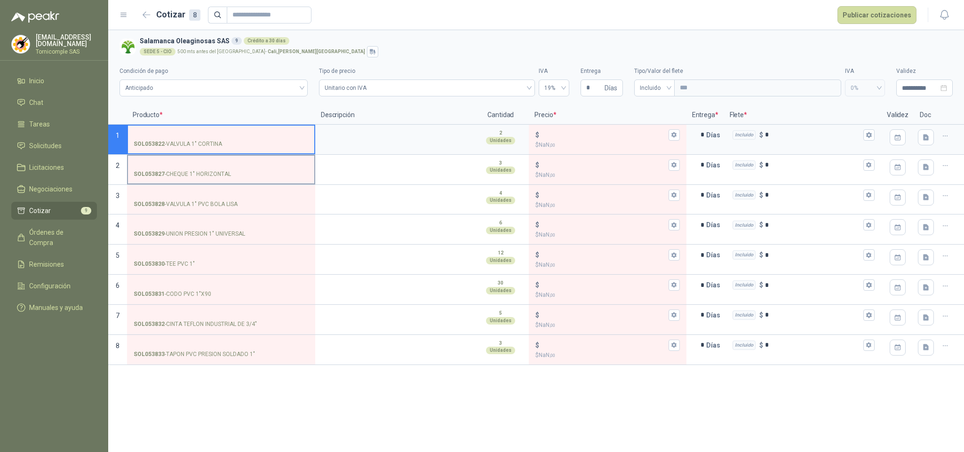
click at [161, 168] on input "SOL053827 - CHEQUE 1" HORIZONTAL" at bounding box center [221, 165] width 175 height 7
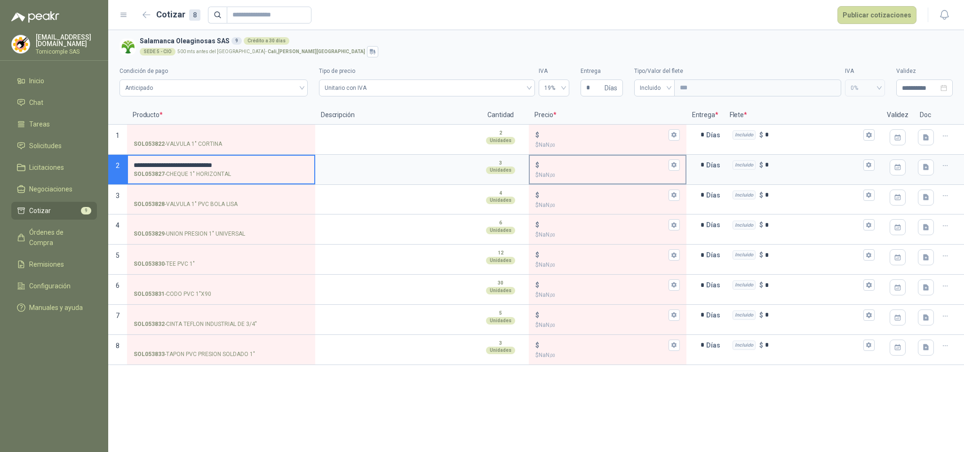
drag, startPoint x: 559, startPoint y: 157, endPoint x: 561, endPoint y: 166, distance: 9.1
click at [559, 157] on div "$ $ NaN ,00" at bounding box center [607, 170] width 155 height 28
click at [559, 161] on input "$ $ NaN ,00" at bounding box center [603, 164] width 125 height 7
click at [561, 166] on input "$ $ NaN ,00" at bounding box center [603, 164] width 125 height 7
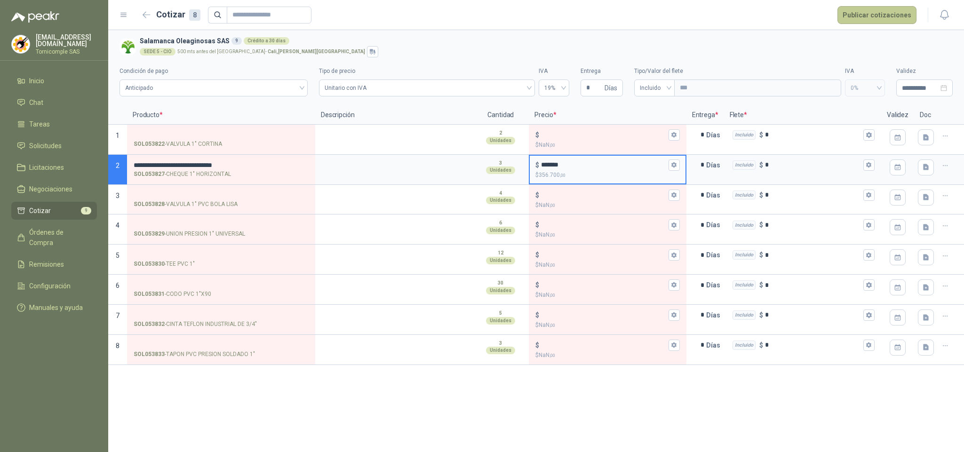
type input "*******"
click at [898, 8] on button "Publicar cotizaciones" at bounding box center [876, 15] width 79 height 18
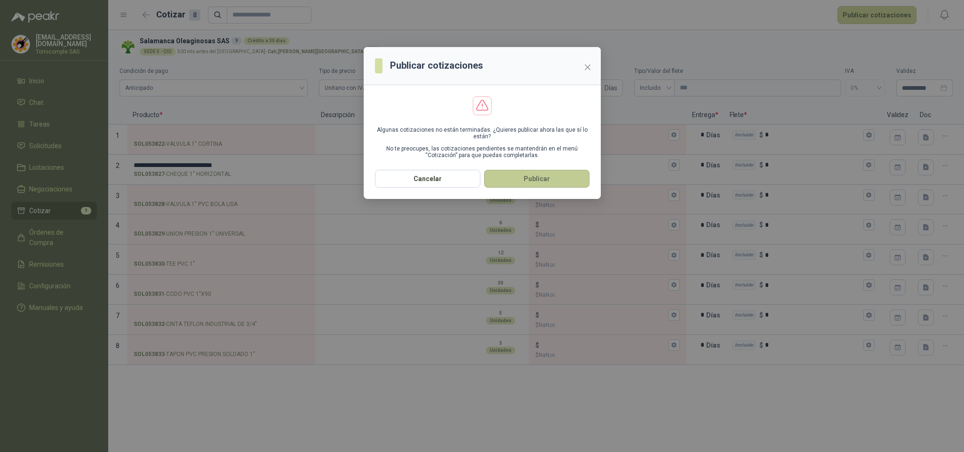
click at [586, 180] on button "Publicar" at bounding box center [536, 179] width 105 height 18
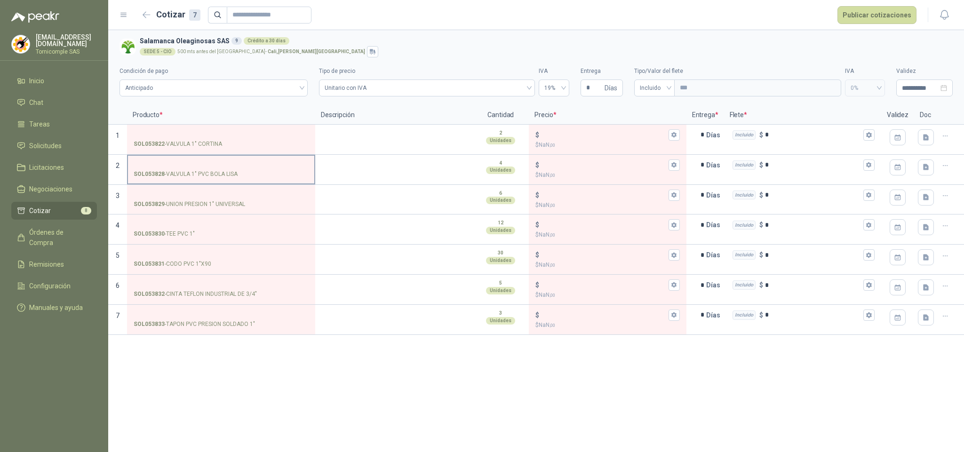
click at [215, 164] on input "SOL053828 - VALVULA 1" PVC [PERSON_NAME]" at bounding box center [221, 165] width 175 height 7
click at [569, 163] on input "$ $ NaN ,00" at bounding box center [603, 164] width 125 height 7
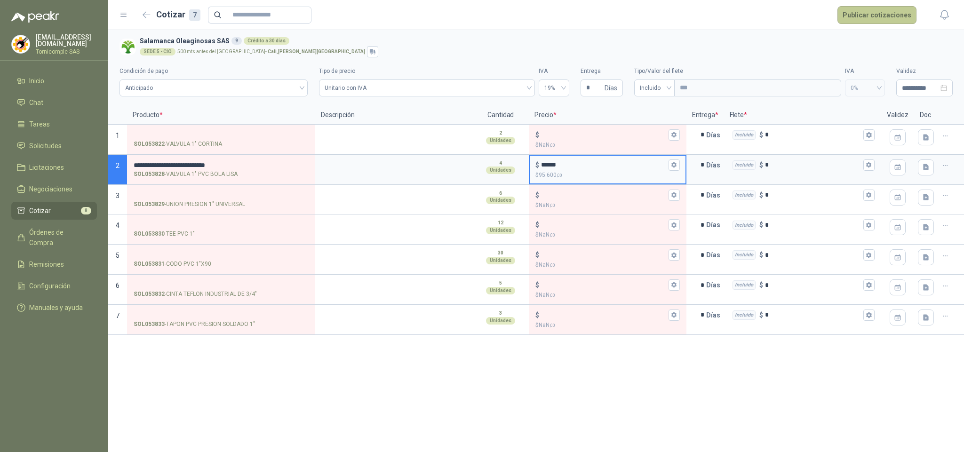
type input "******"
click at [870, 18] on button "Publicar cotizaciones" at bounding box center [876, 15] width 79 height 18
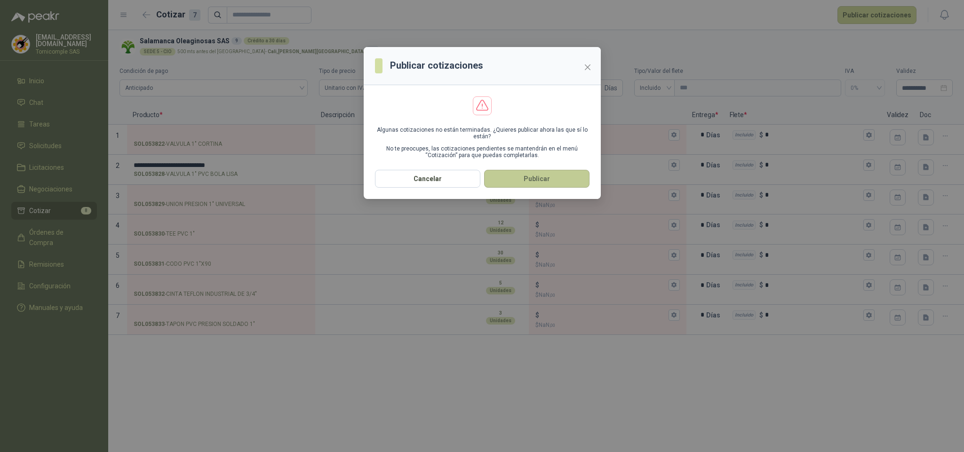
click at [565, 174] on button "Publicar" at bounding box center [536, 179] width 105 height 18
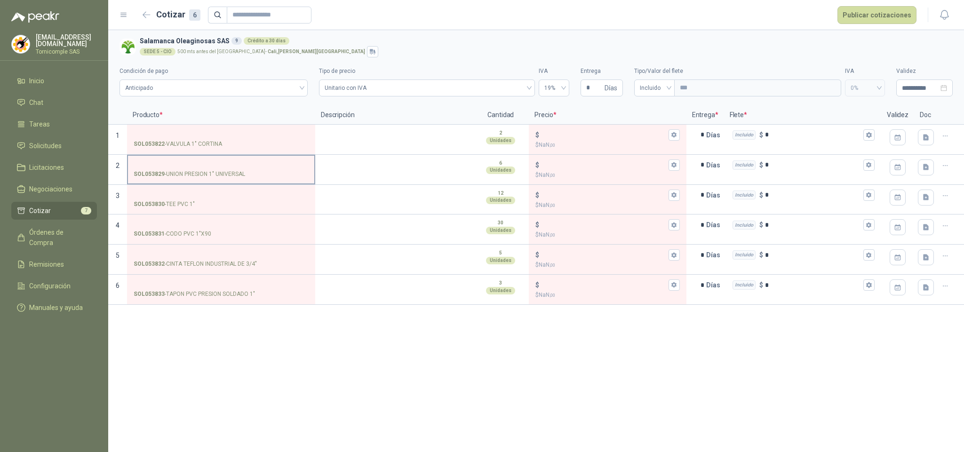
click at [207, 162] on input "SOL053829 - UNION PRESION 1" UNIVERSAL" at bounding box center [221, 165] width 175 height 7
click at [565, 164] on input "$ $ NaN ,00" at bounding box center [603, 164] width 125 height 7
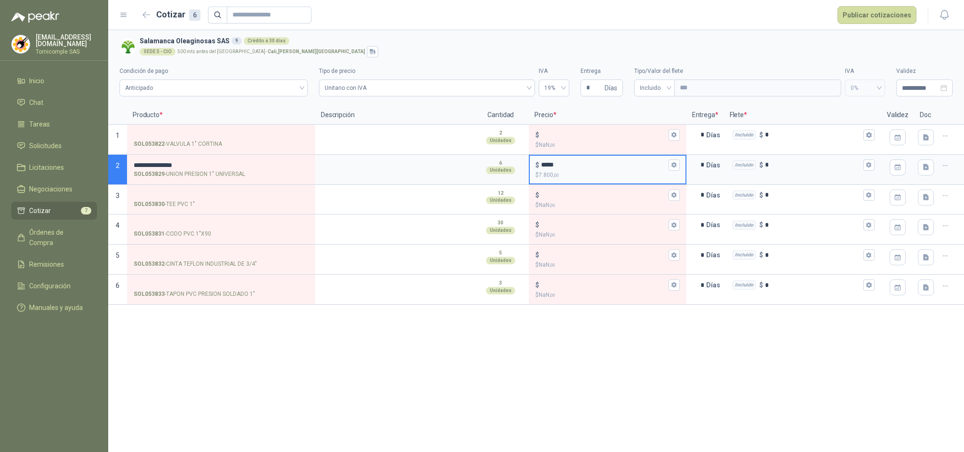
type input "*****"
click at [875, 13] on button "Publicar cotizaciones" at bounding box center [876, 15] width 79 height 18
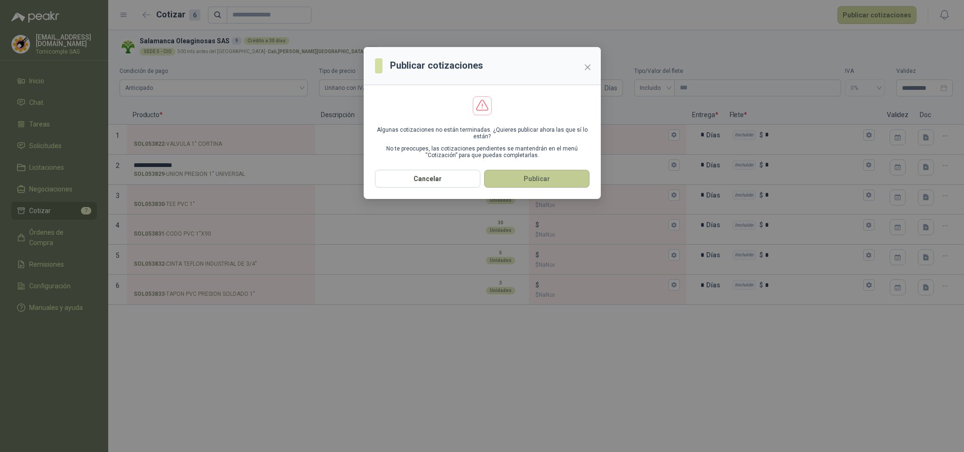
click at [565, 178] on button "Publicar" at bounding box center [536, 179] width 105 height 18
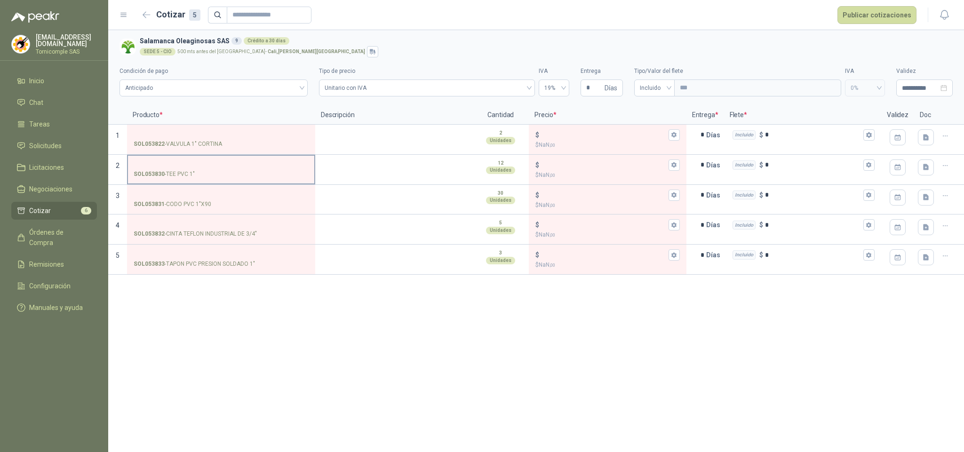
click at [213, 167] on input "SOL053830 - TEE PVC 1"" at bounding box center [221, 165] width 175 height 7
click at [568, 164] on input "$ $ NaN ,00" at bounding box center [603, 164] width 125 height 7
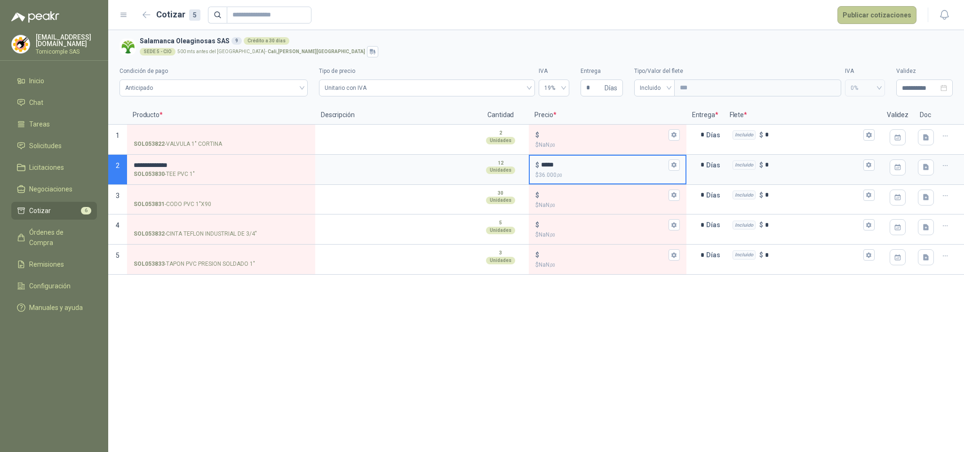
type input "*****"
click at [856, 8] on button "Publicar cotizaciones" at bounding box center [876, 15] width 79 height 18
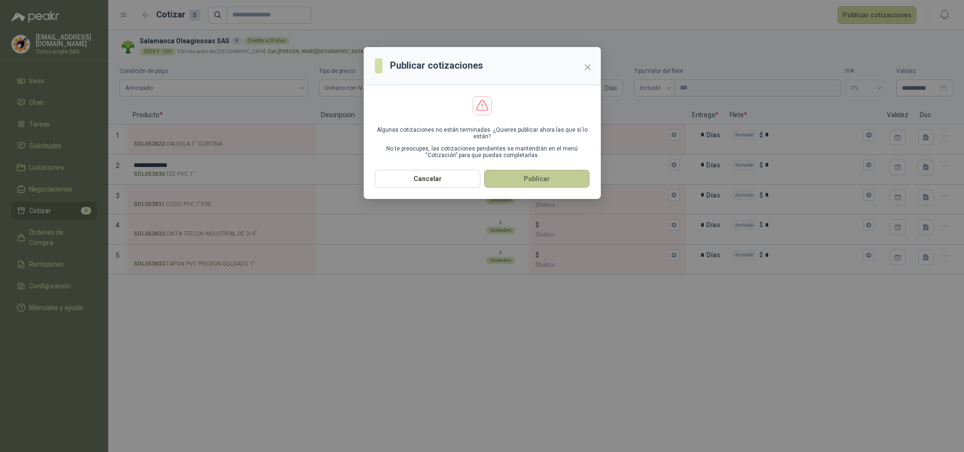
click at [549, 188] on button "Publicar" at bounding box center [536, 179] width 105 height 18
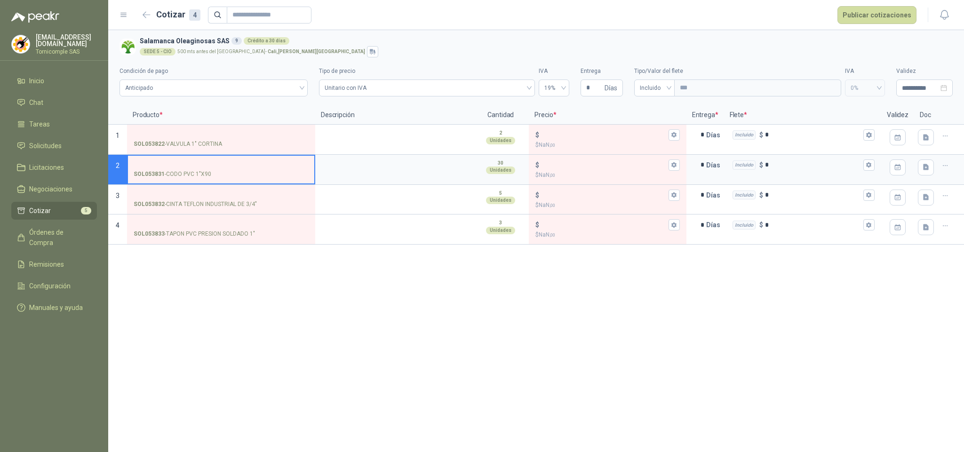
click at [210, 164] on input "SOL053831 - CODO PVC 1"X90" at bounding box center [221, 165] width 175 height 7
click at [565, 167] on input "$ $ NaN ,00" at bounding box center [603, 164] width 125 height 7
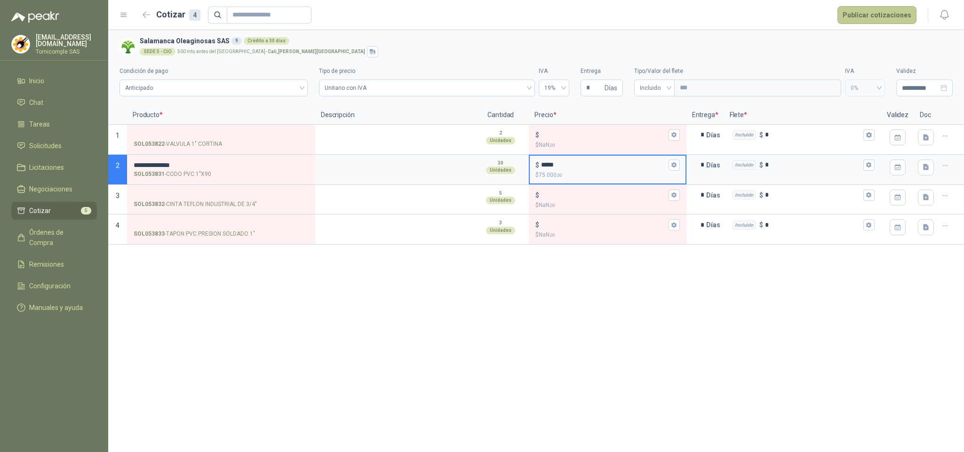
type input "*****"
click at [859, 20] on button "Publicar cotizaciones" at bounding box center [876, 15] width 79 height 18
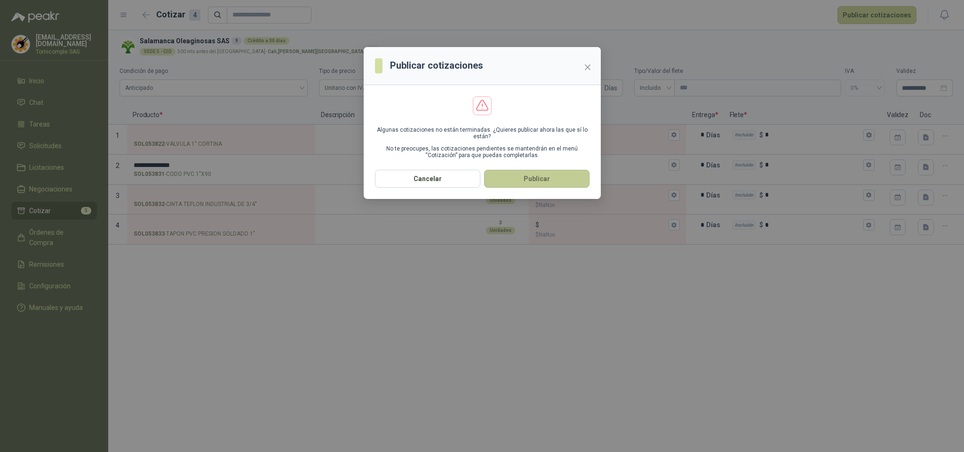
drag, startPoint x: 544, startPoint y: 200, endPoint x: 543, endPoint y: 185, distance: 15.1
click at [544, 199] on div "Cancelar Publicar" at bounding box center [482, 184] width 237 height 29
click at [543, 185] on button "Publicar" at bounding box center [536, 179] width 105 height 18
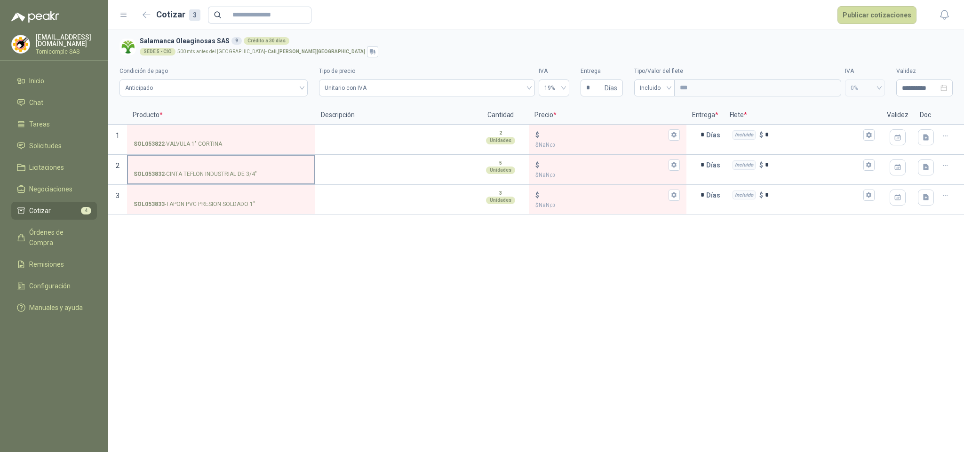
click at [219, 171] on p "SOL053832 - CINTA TEFLON INDUSTRIAL DE 3/4"" at bounding box center [195, 174] width 123 height 9
click at [219, 169] on input "SOL053832 - CINTA TEFLON INDUSTRIAL DE 3/4"" at bounding box center [221, 165] width 175 height 7
click at [217, 164] on input "SOL053832 - CINTA TEFLON INDUSTRIAL DE 3/4"" at bounding box center [221, 165] width 175 height 7
click at [641, 160] on div "$" at bounding box center [607, 164] width 144 height 11
click at [641, 161] on input "$ $ NaN ,00" at bounding box center [603, 164] width 125 height 7
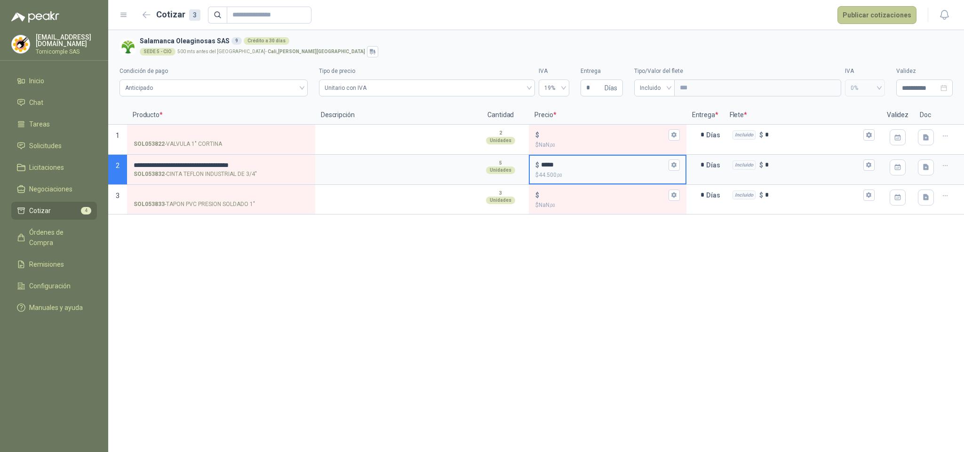
type input "*****"
click at [874, 16] on button "Publicar cotizaciones" at bounding box center [876, 15] width 79 height 18
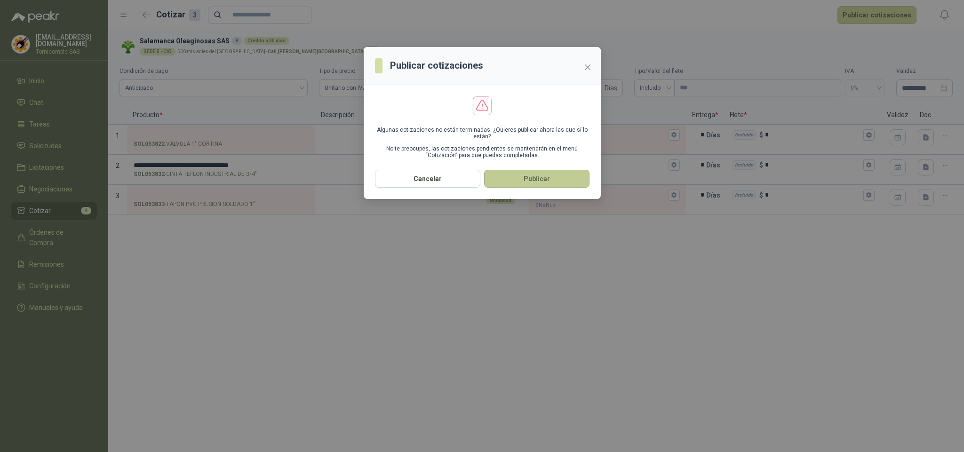
click at [550, 176] on button "Publicar" at bounding box center [536, 179] width 105 height 18
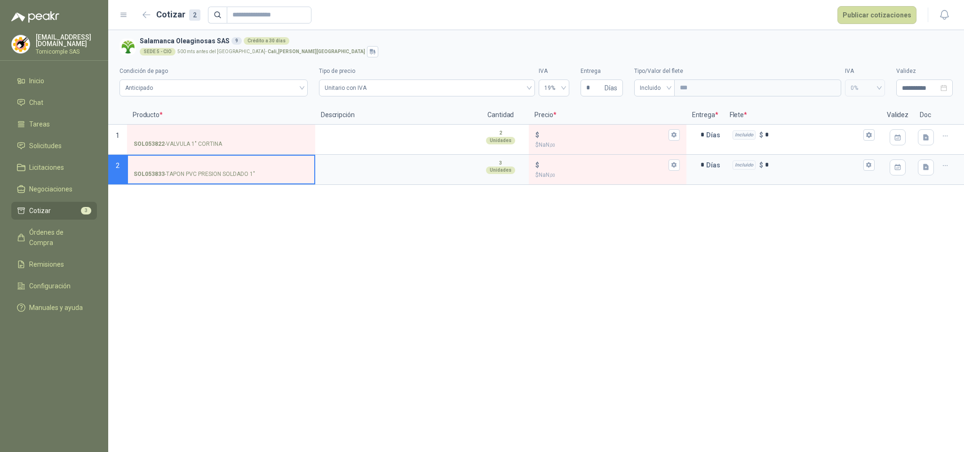
click at [181, 168] on input "SOL053833 - TAPON PVC PRESION SOLDADO 1"" at bounding box center [221, 165] width 175 height 7
click at [562, 163] on input "$ $ NaN ,00" at bounding box center [603, 164] width 125 height 7
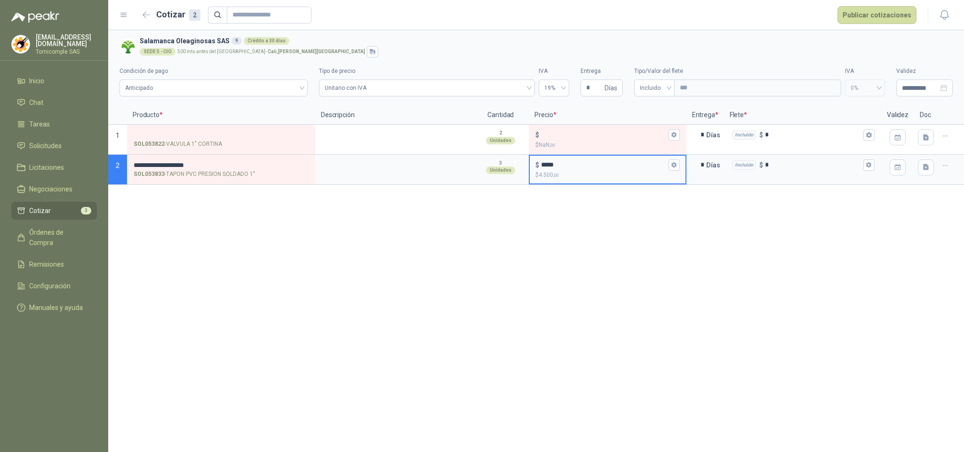
type input "*****"
click at [882, 25] on header "Cotizar 2 Publicar cotizaciones" at bounding box center [536, 15] width 856 height 30
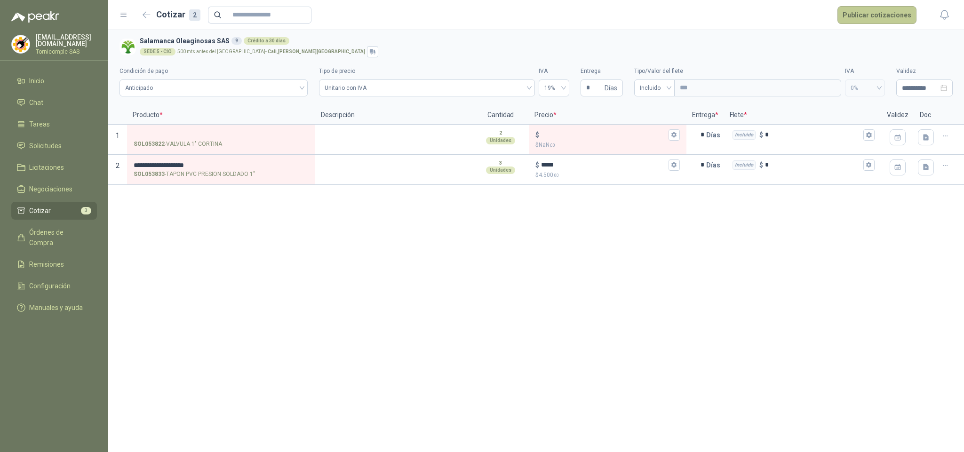
click at [878, 21] on button "Publicar cotizaciones" at bounding box center [876, 15] width 79 height 18
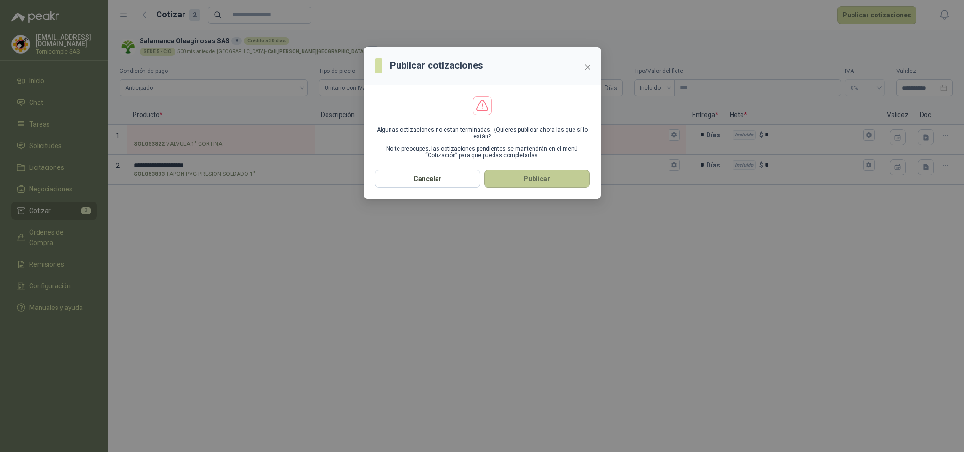
click at [514, 178] on button "Publicar" at bounding box center [536, 179] width 105 height 18
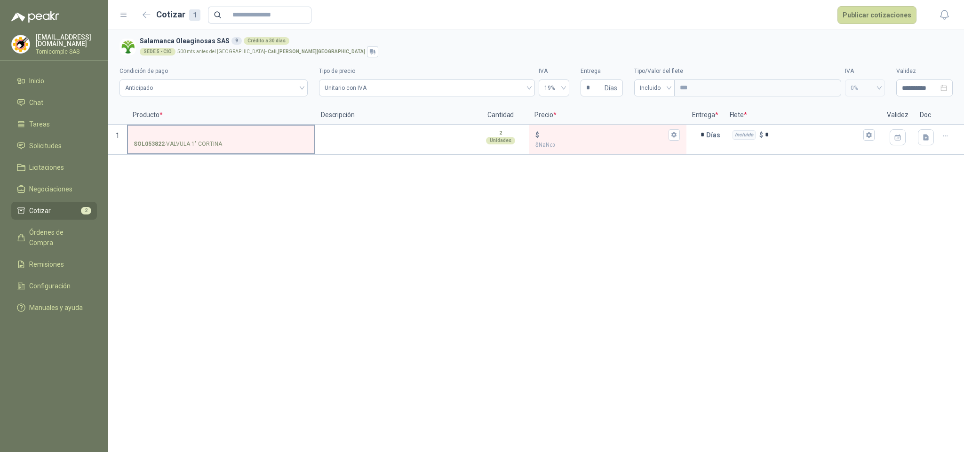
click at [186, 143] on p "SOL053822 - VALVULA 1" CORTINA" at bounding box center [178, 144] width 88 height 9
click at [186, 139] on input "SOL053822 - VALVULA 1" CORTINA" at bounding box center [221, 135] width 175 height 7
click at [213, 136] on input "SOL053822 - VALVULA 1" CORTINA" at bounding box center [221, 135] width 175 height 7
drag, startPoint x: 71, startPoint y: 198, endPoint x: 72, endPoint y: 215, distance: 16.5
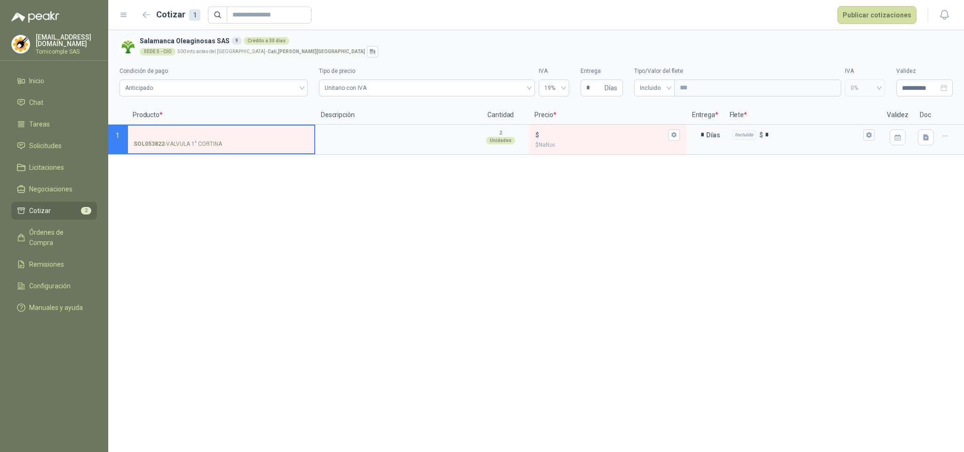
click at [71, 209] on ul "Inicio Chat Tareas Solicitudes Licitaciones Negociaciones Cotizar 2 Órdenes de …" at bounding box center [54, 196] width 108 height 248
click at [73, 215] on link "Cotizar 2" at bounding box center [54, 211] width 86 height 18
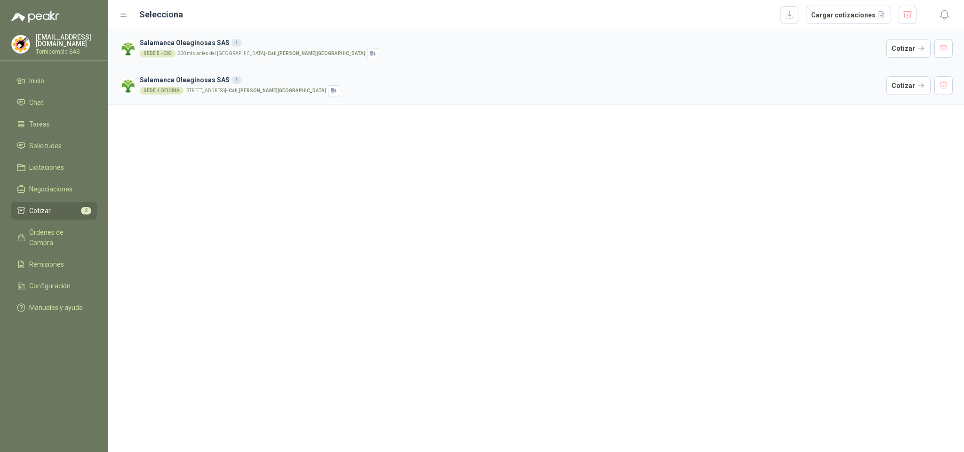
click at [881, 84] on h3 "Salamanca Oleaginosas SAS 1" at bounding box center [511, 80] width 743 height 10
click at [894, 88] on button "Cotizar" at bounding box center [908, 85] width 44 height 19
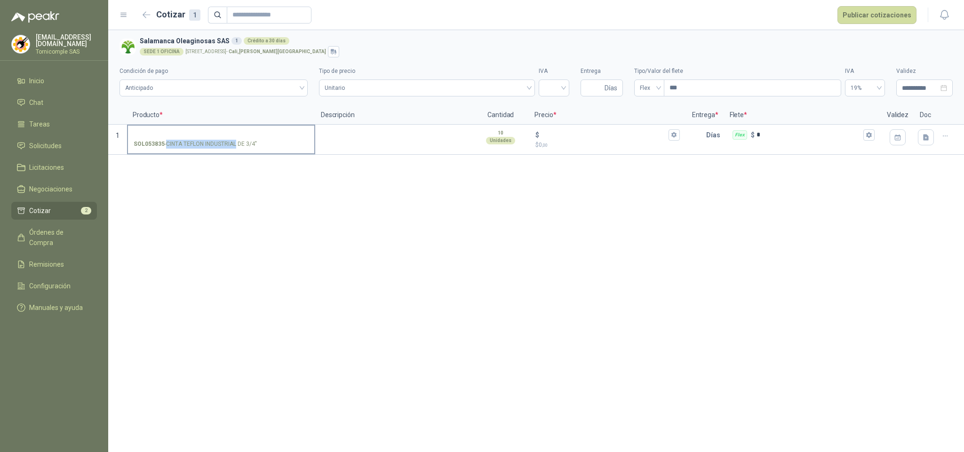
drag, startPoint x: 164, startPoint y: 144, endPoint x: 237, endPoint y: 144, distance: 73.4
click at [237, 144] on p "SOL053835 - CINTA TEFLON INDUSTRIAL DE 3/4"" at bounding box center [195, 144] width 123 height 9
click at [250, 143] on p "SOL053835 - CINTA TEFLON INDUSTRIAL DE 3/4"" at bounding box center [195, 144] width 123 height 9
click at [250, 139] on input "SOL053835 - CINTA TEFLON INDUSTRIAL DE 3/4"" at bounding box center [221, 135] width 175 height 7
click at [945, 137] on icon "button" at bounding box center [945, 136] width 8 height 8
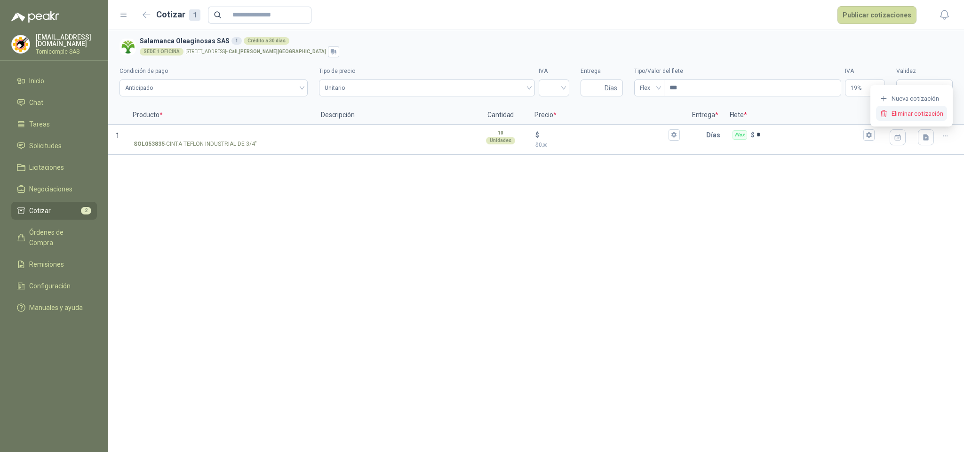
click at [922, 117] on button "Eliminar cotización" at bounding box center [911, 113] width 71 height 15
click at [72, 206] on li "Cotizar 1" at bounding box center [54, 211] width 74 height 10
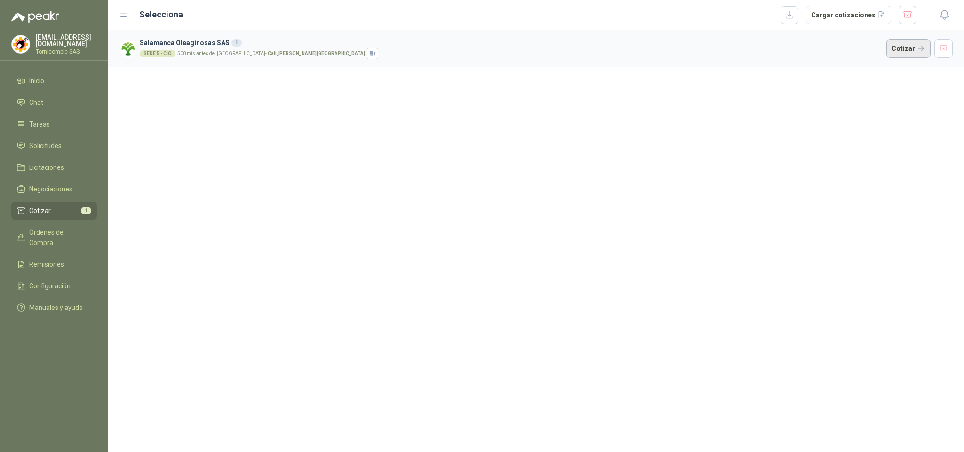
click at [907, 43] on button "Cotizar" at bounding box center [908, 48] width 44 height 19
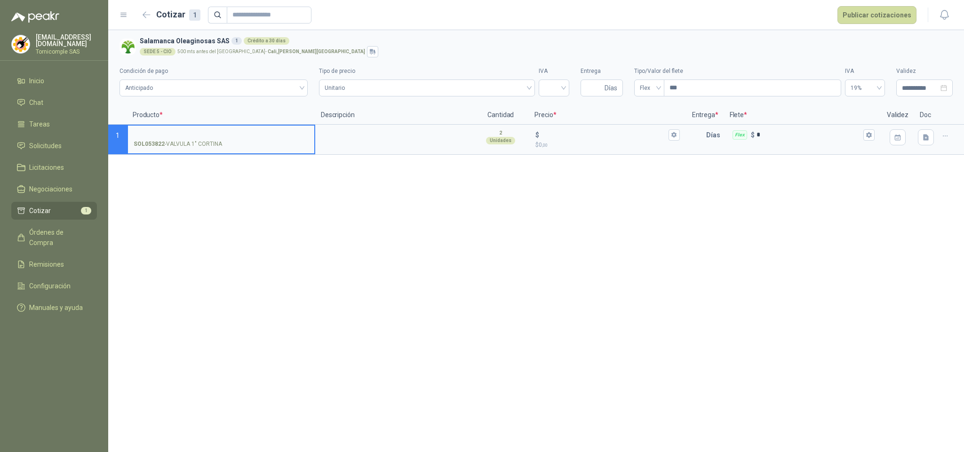
click at [303, 171] on div "**********" at bounding box center [536, 241] width 856 height 422
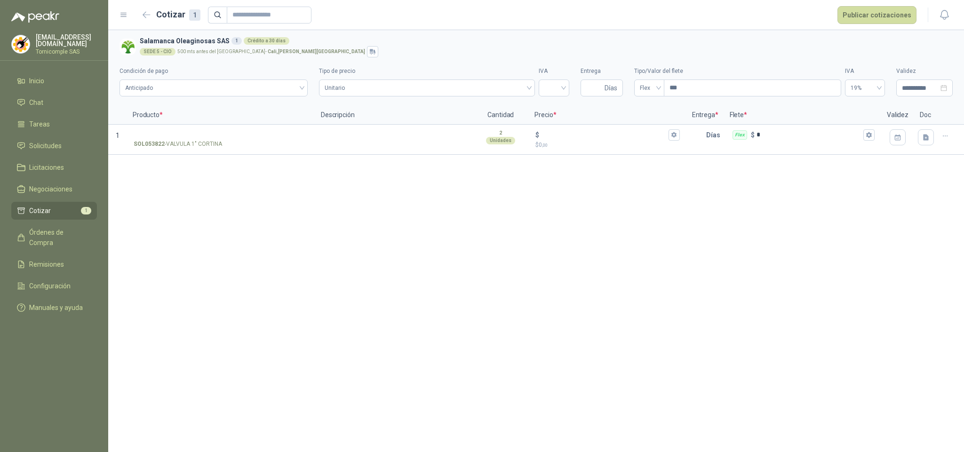
click at [274, 183] on div "**********" at bounding box center [536, 241] width 856 height 422
click at [78, 137] on link "Solicitudes" at bounding box center [54, 146] width 86 height 18
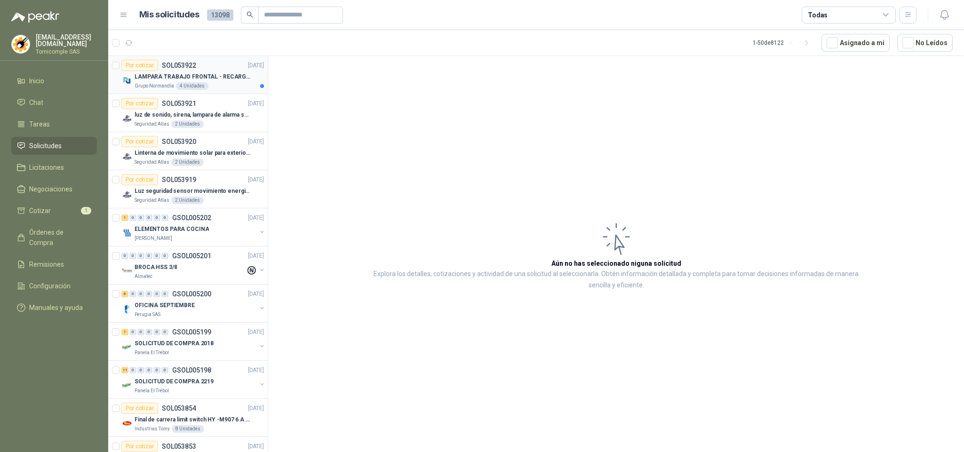
click at [167, 91] on article "Por cotizar SOL053922 [DATE] LAMPARA TRABAJO FRONTAL - RECARGABLE Grupo Normand…" at bounding box center [187, 75] width 159 height 38
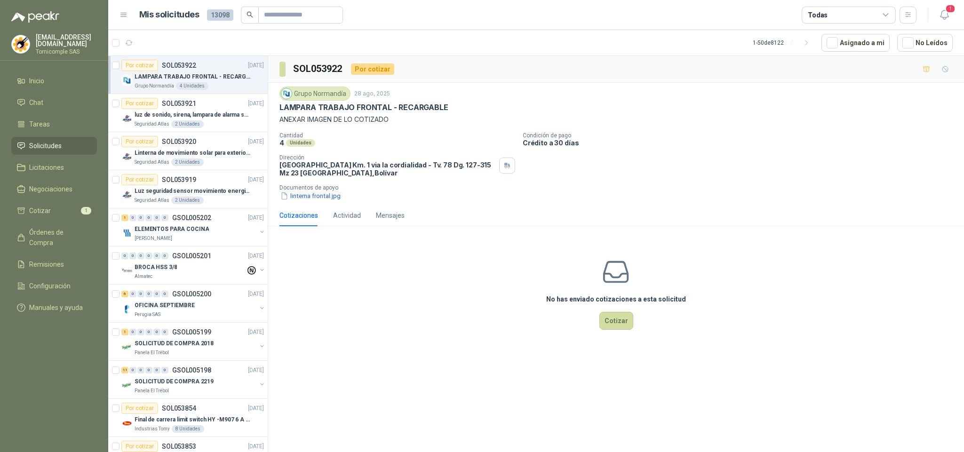
click at [953, 15] on header "Mis solicitudes 13098 Todas 1" at bounding box center [536, 15] width 856 height 30
click at [945, 13] on icon "button" at bounding box center [945, 15] width 12 height 12
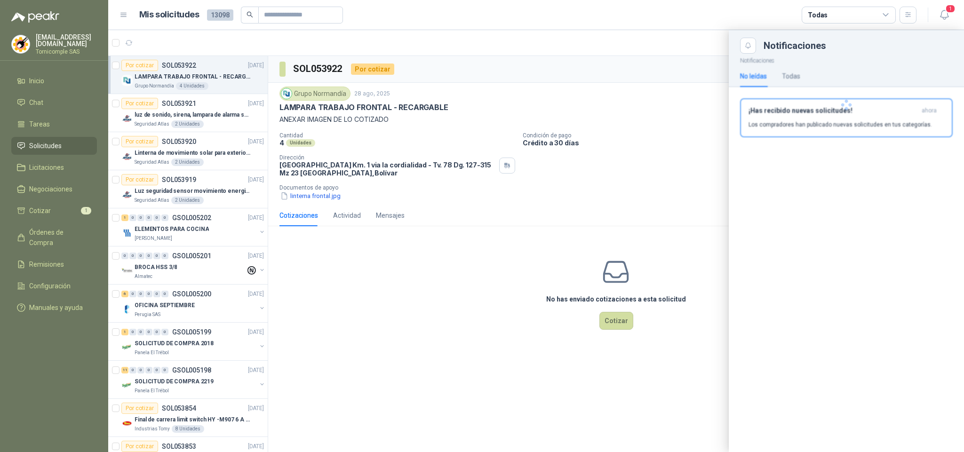
click at [827, 130] on div at bounding box center [846, 105] width 235 height 103
click at [827, 130] on button "¡Has recibido nuevas solicitudes! ahora Los compradores han publicado nuevas so…" at bounding box center [846, 117] width 213 height 39
